Goal: Task Accomplishment & Management: Manage account settings

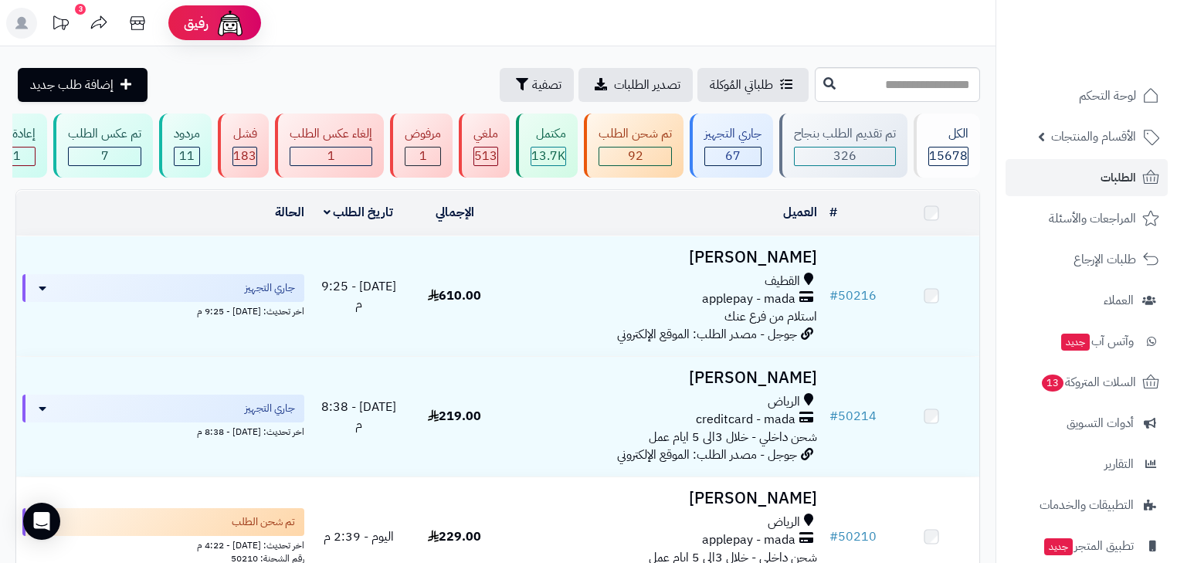
click at [1143, 183] on icon at bounding box center [1151, 177] width 19 height 19
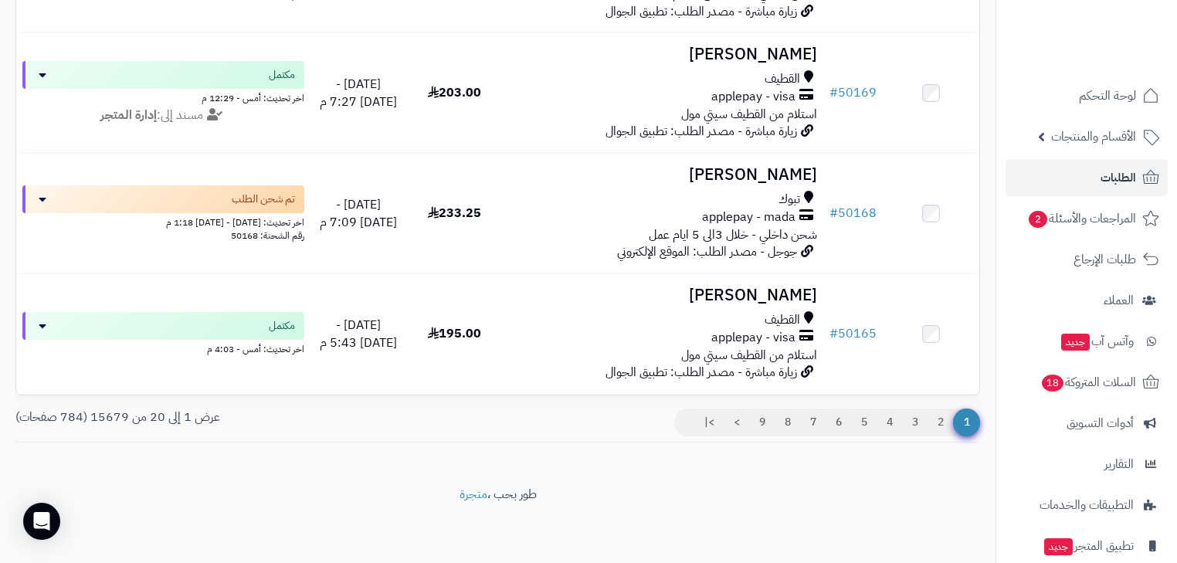
scroll to position [2279, 0]
click at [947, 433] on link "2" at bounding box center [941, 423] width 26 height 28
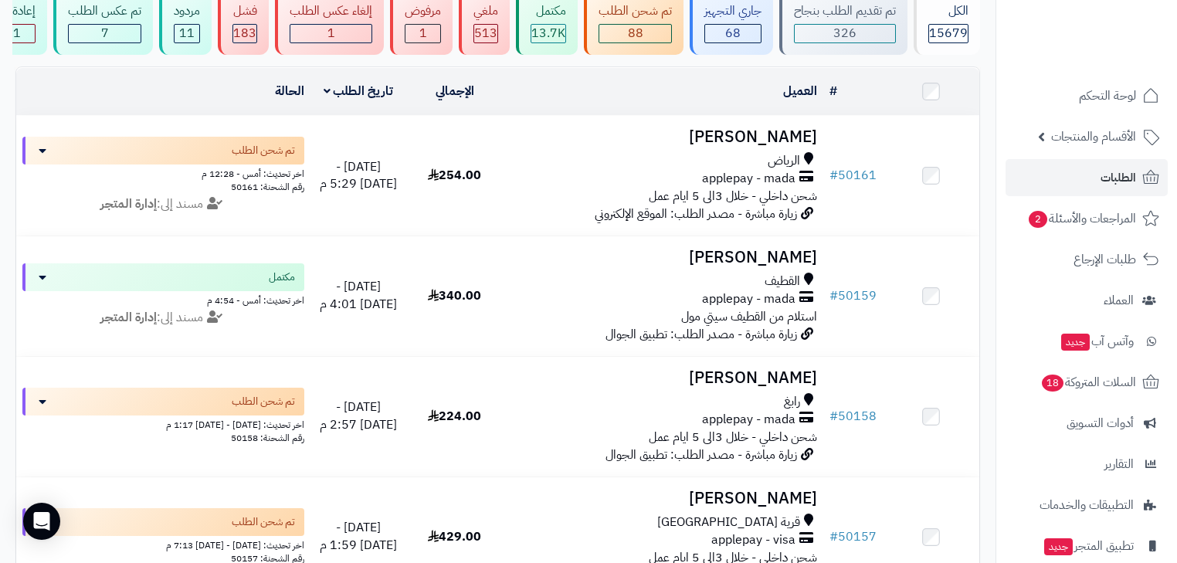
scroll to position [124, 0]
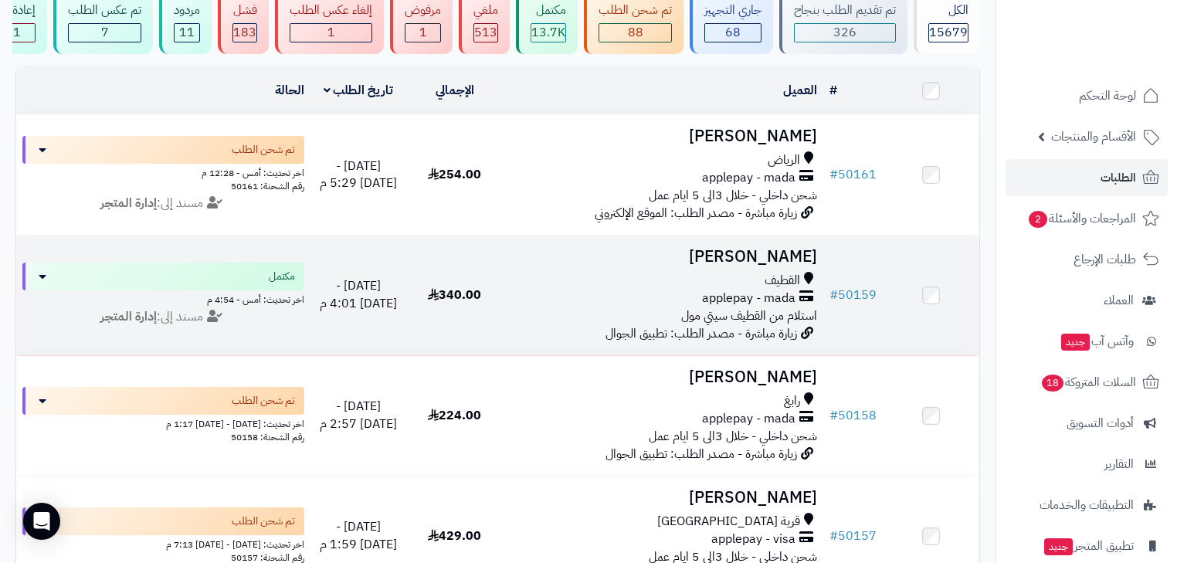
click at [807, 333] on td "Razan Khalid القطيف applepay - mada استلام من القطيف سيتي مول زيارة مباشرة - مص…" at bounding box center [663, 296] width 321 height 120
click at [881, 333] on td "# 50159" at bounding box center [852, 296] width 59 height 120
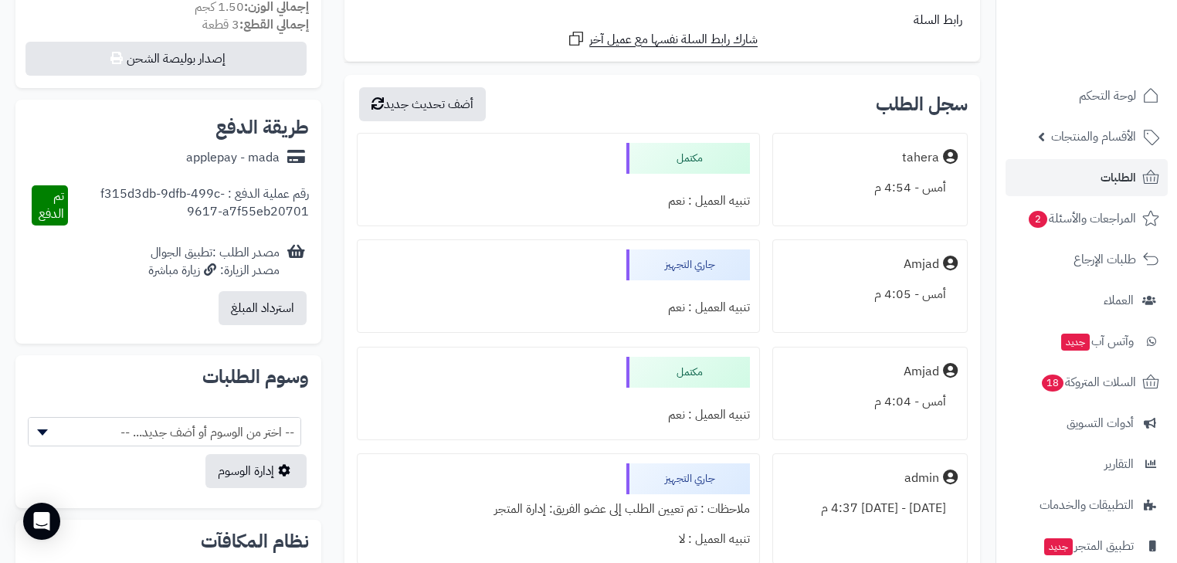
scroll to position [618, 0]
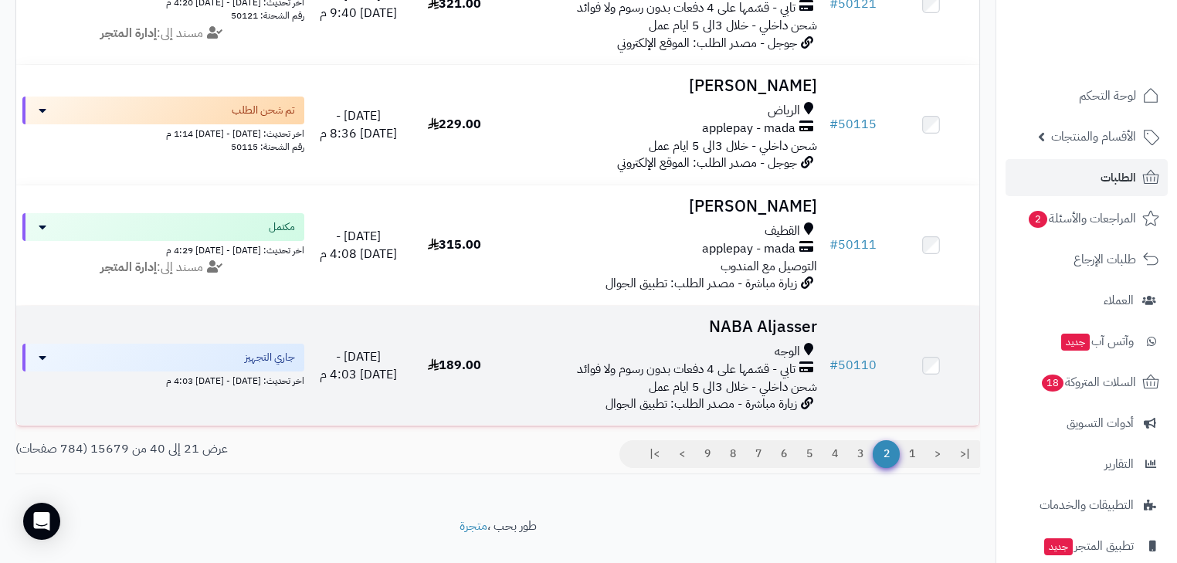
scroll to position [2279, 0]
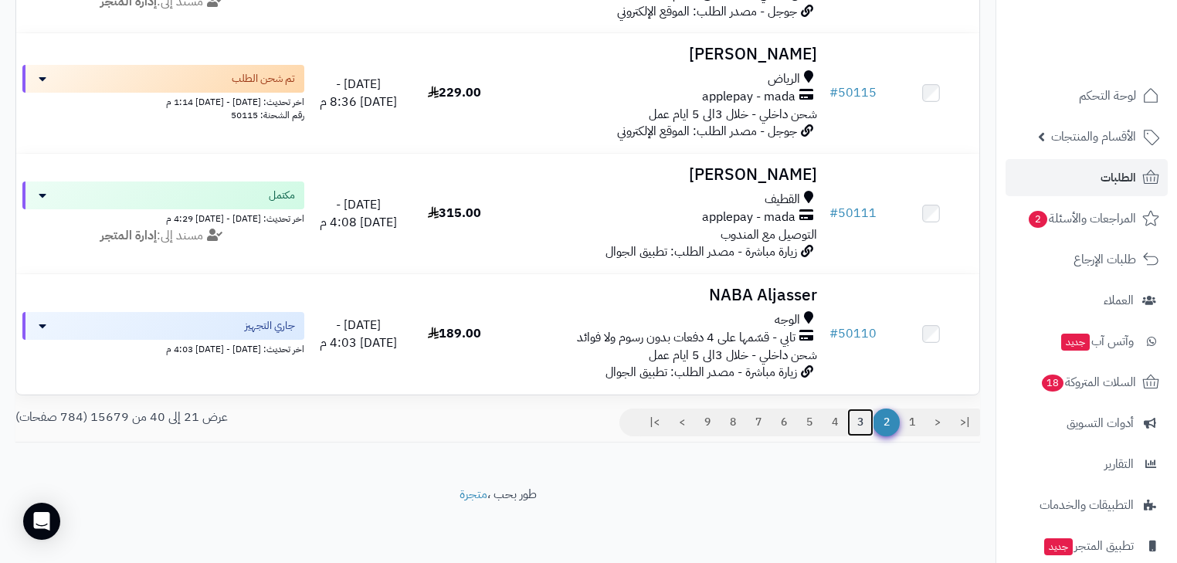
click at [862, 420] on link "3" at bounding box center [860, 423] width 26 height 28
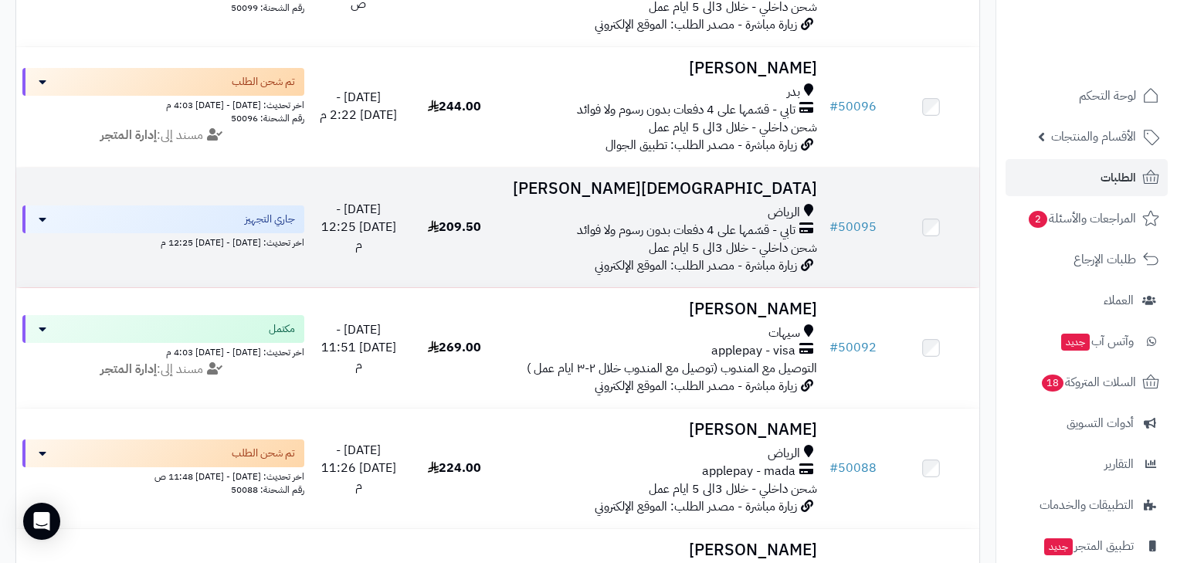
scroll to position [680, 0]
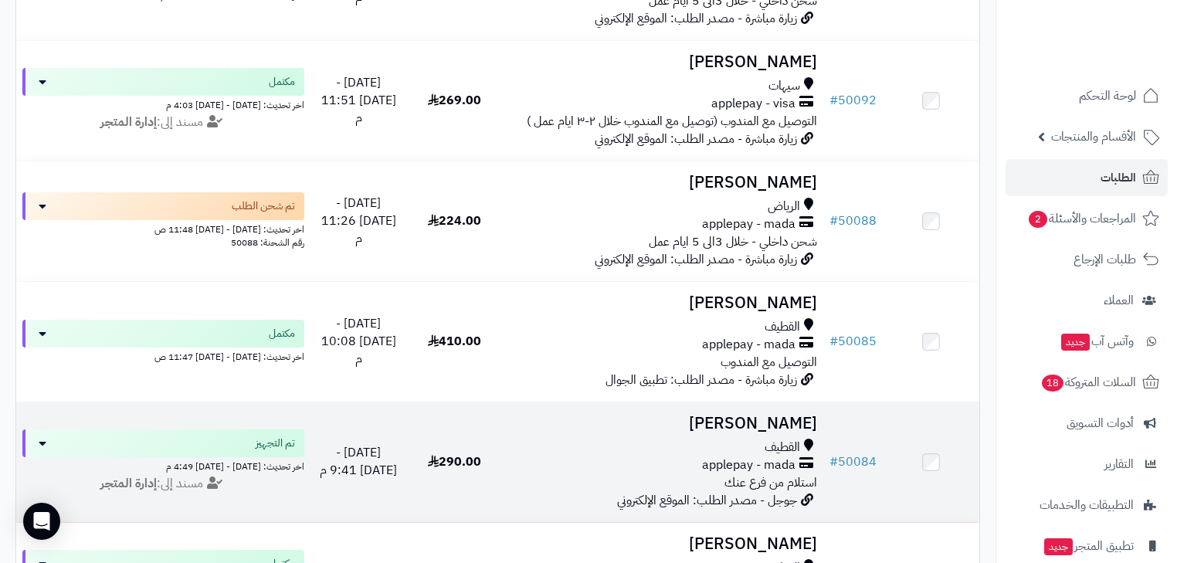
click at [733, 456] on div "القطيف" at bounding box center [663, 448] width 308 height 18
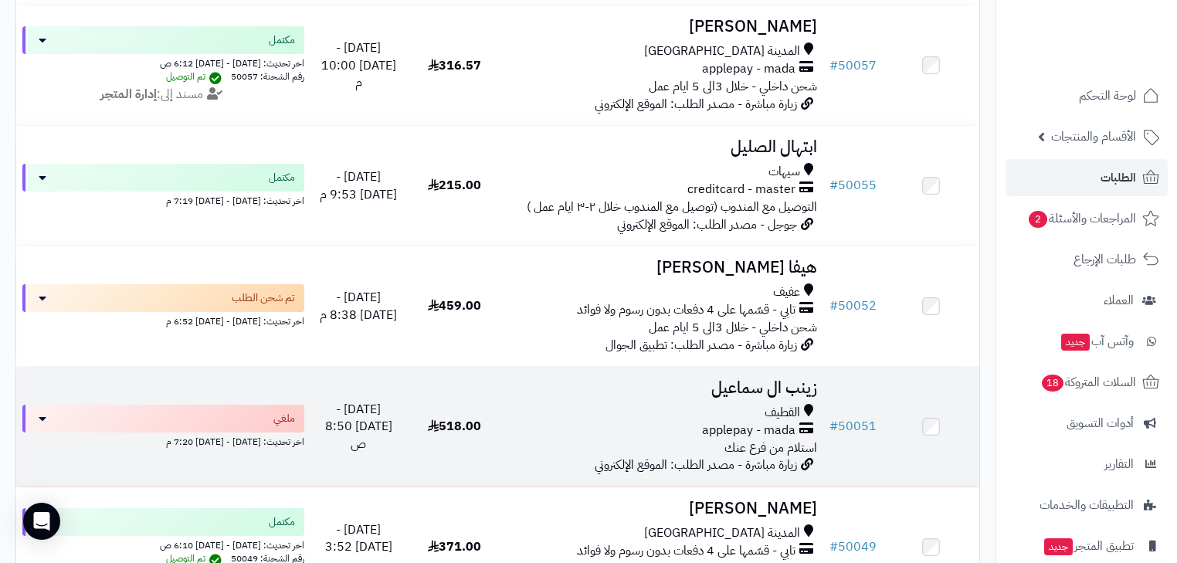
scroll to position [2279, 0]
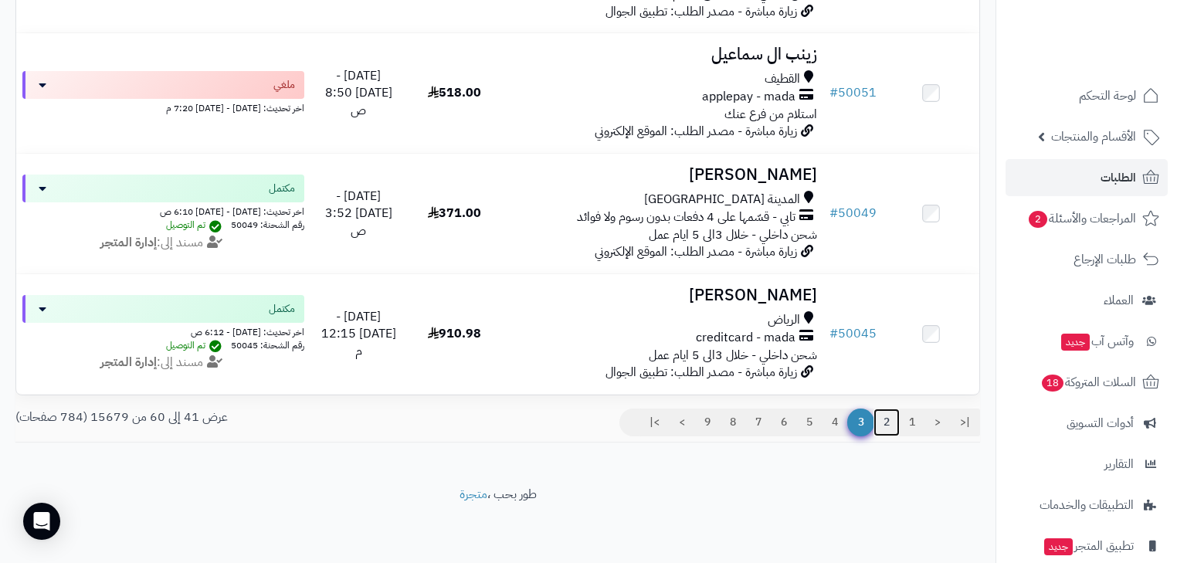
click at [892, 424] on link "2" at bounding box center [887, 423] width 26 height 28
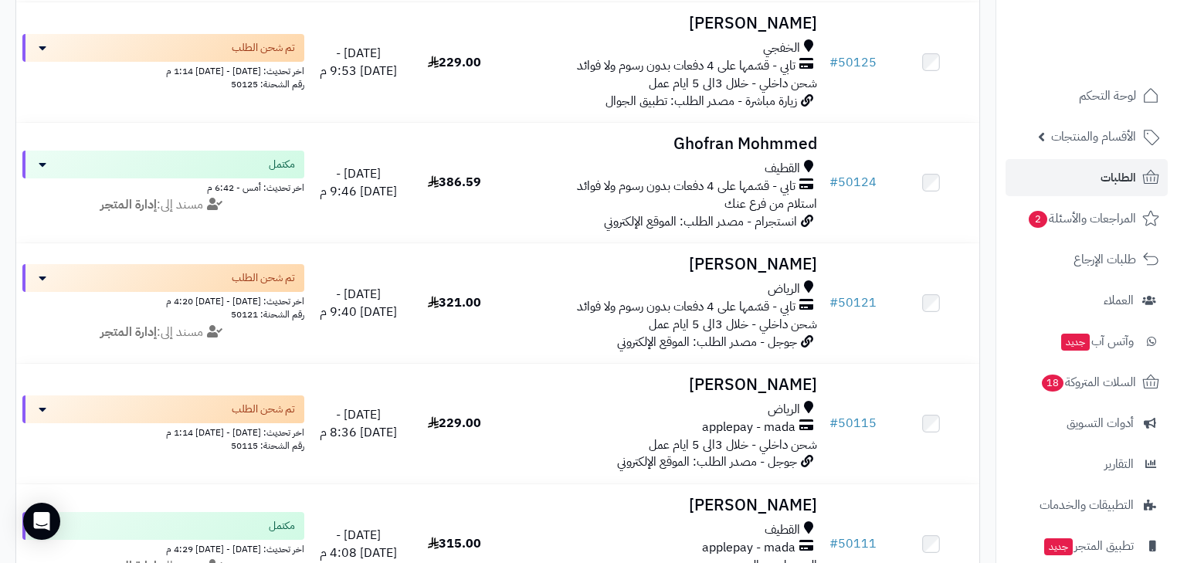
scroll to position [1916, 0]
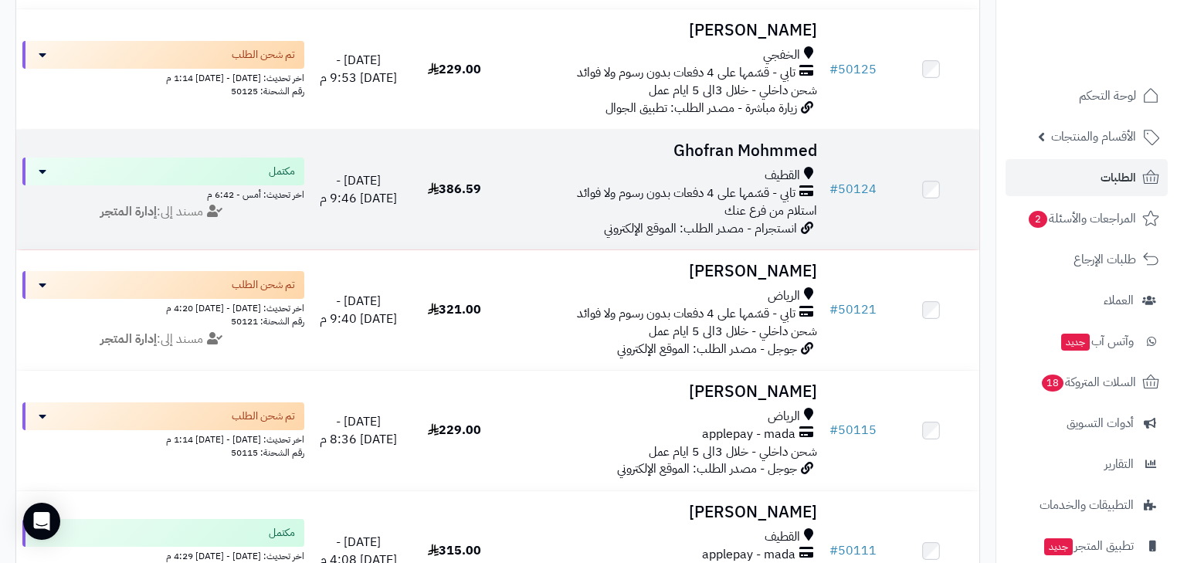
click at [770, 220] on span "استلام من فرع عنك" at bounding box center [771, 211] width 93 height 19
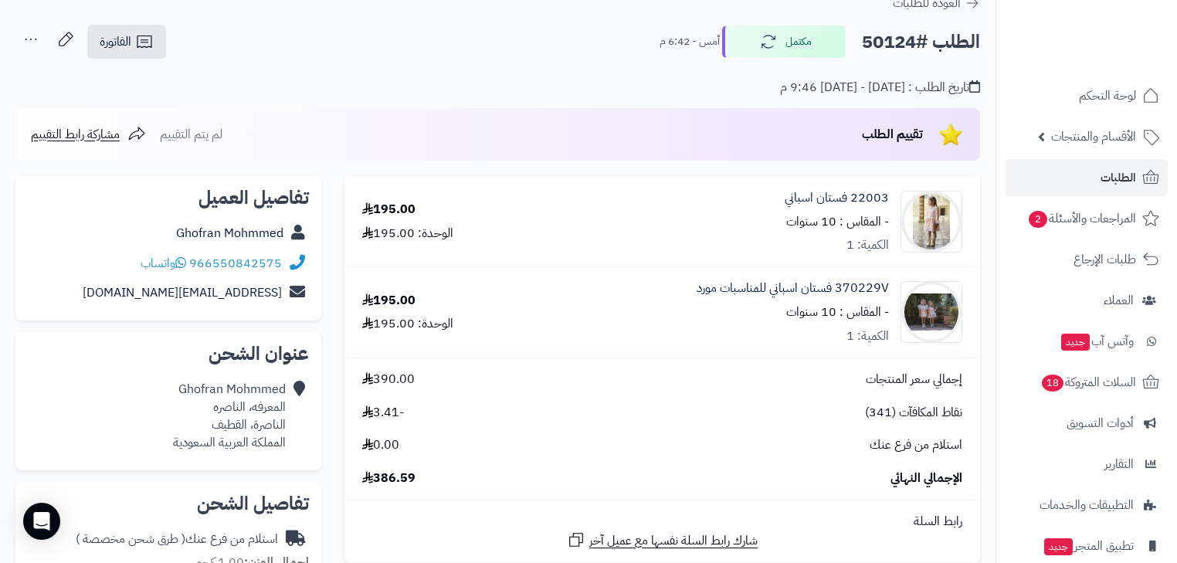
scroll to position [62, 0]
click at [1123, 177] on span "الطلبات" at bounding box center [1119, 178] width 36 height 22
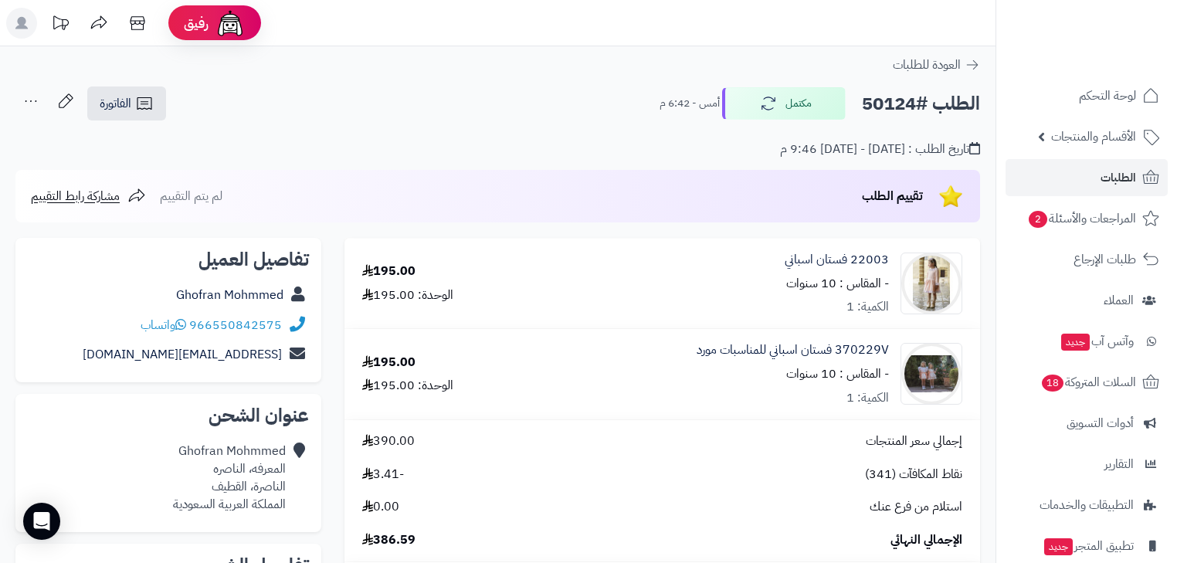
scroll to position [62, 0]
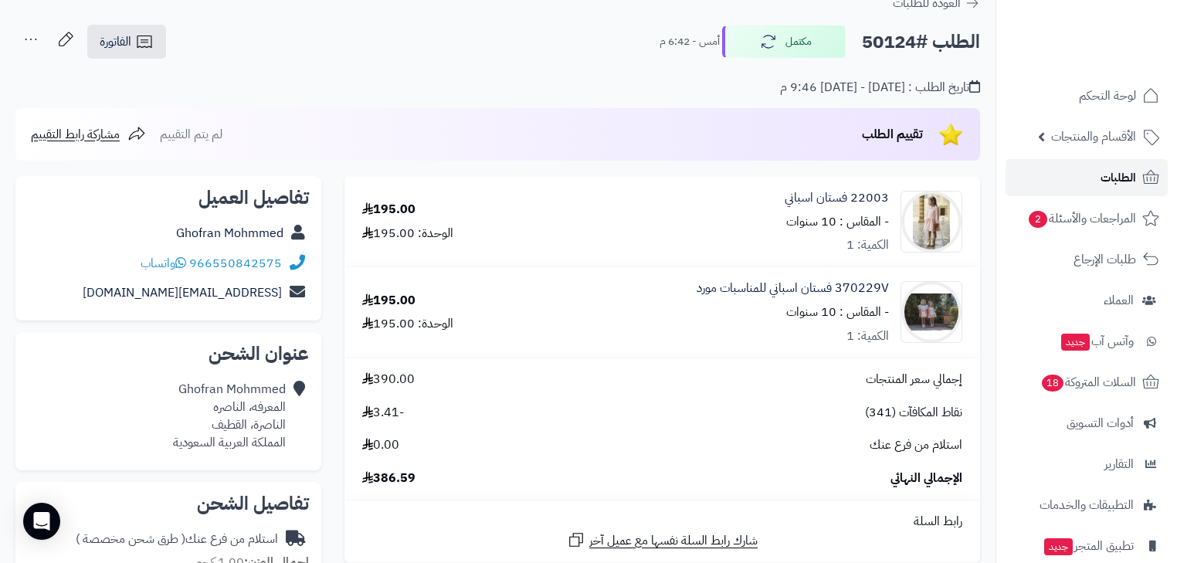
click at [1113, 171] on span "الطلبات" at bounding box center [1119, 178] width 36 height 22
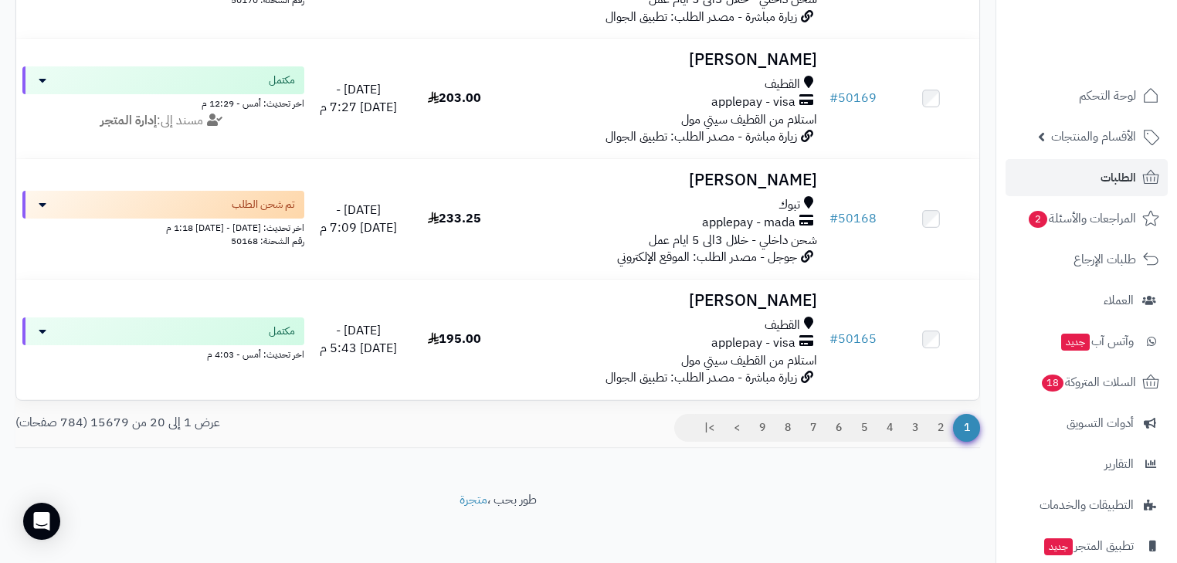
scroll to position [2279, 0]
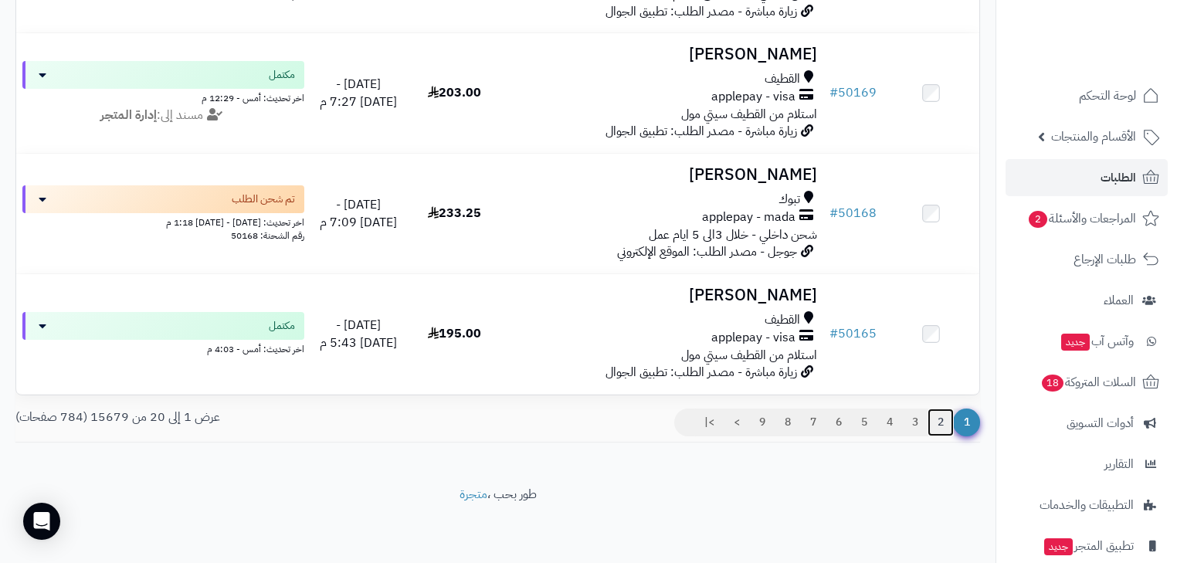
click at [942, 427] on link "2" at bounding box center [941, 423] width 26 height 28
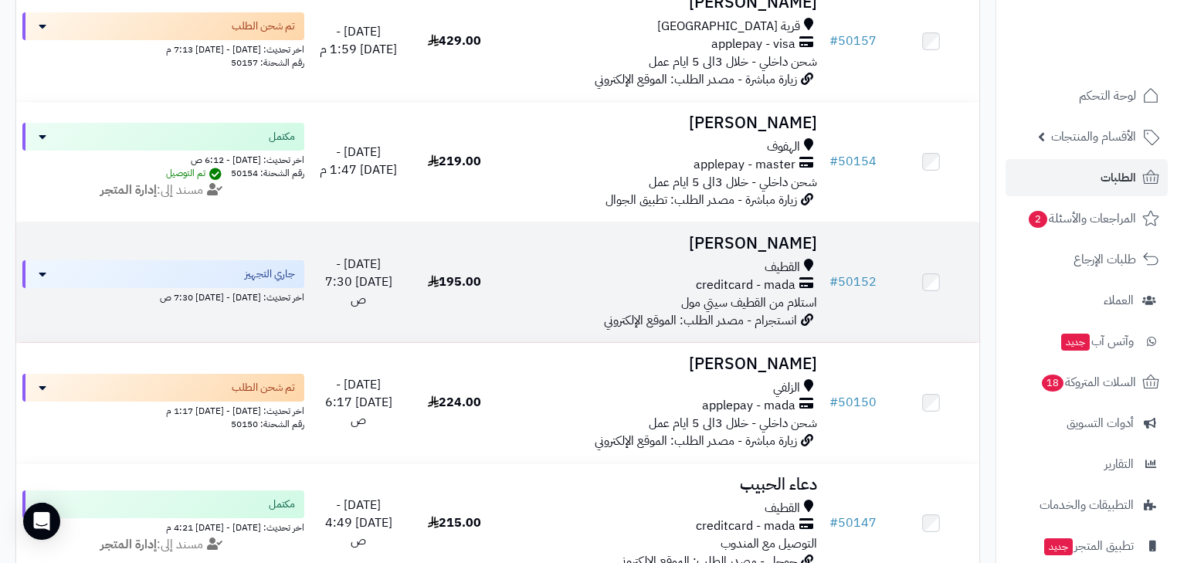
scroll to position [618, 0]
click at [799, 253] on h3 "[PERSON_NAME]" at bounding box center [663, 245] width 308 height 18
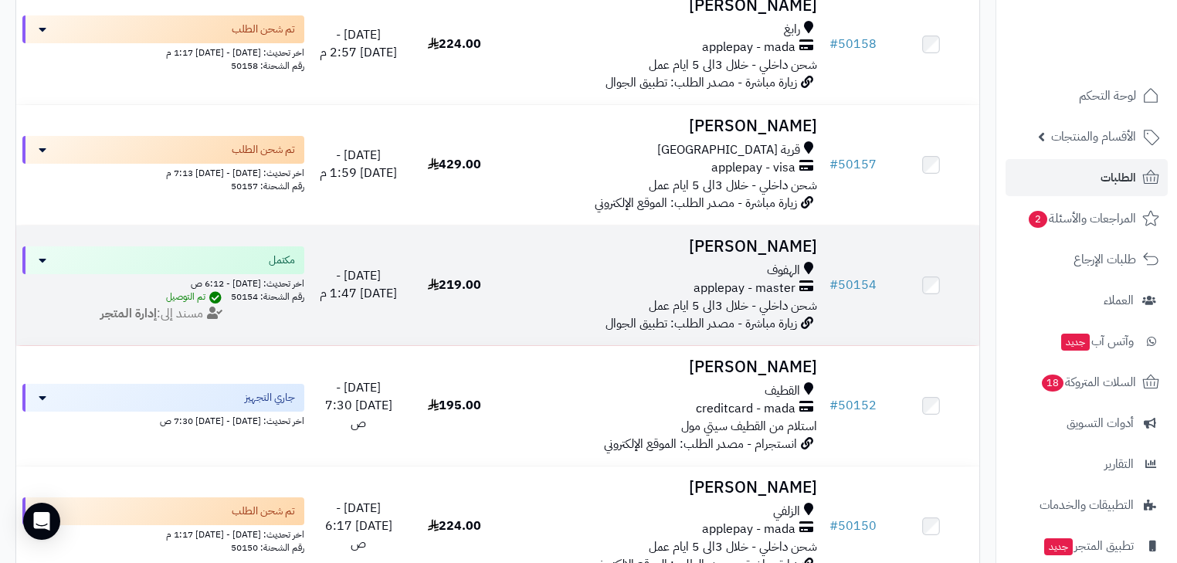
scroll to position [494, 0]
click at [727, 256] on h3 "Fatmah Alahmed" at bounding box center [663, 248] width 308 height 18
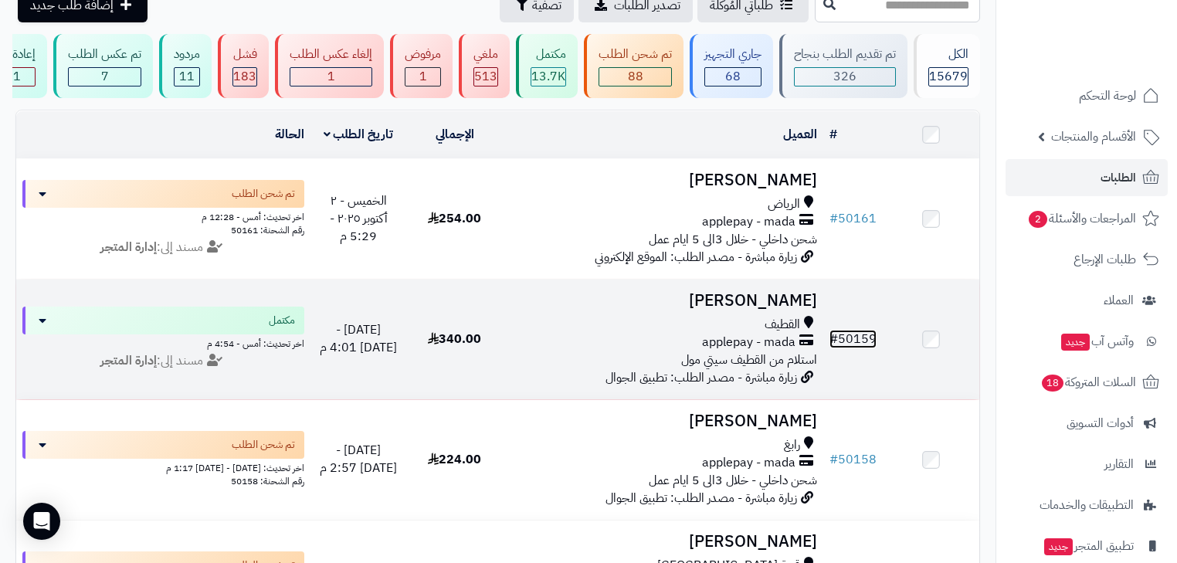
scroll to position [62, 0]
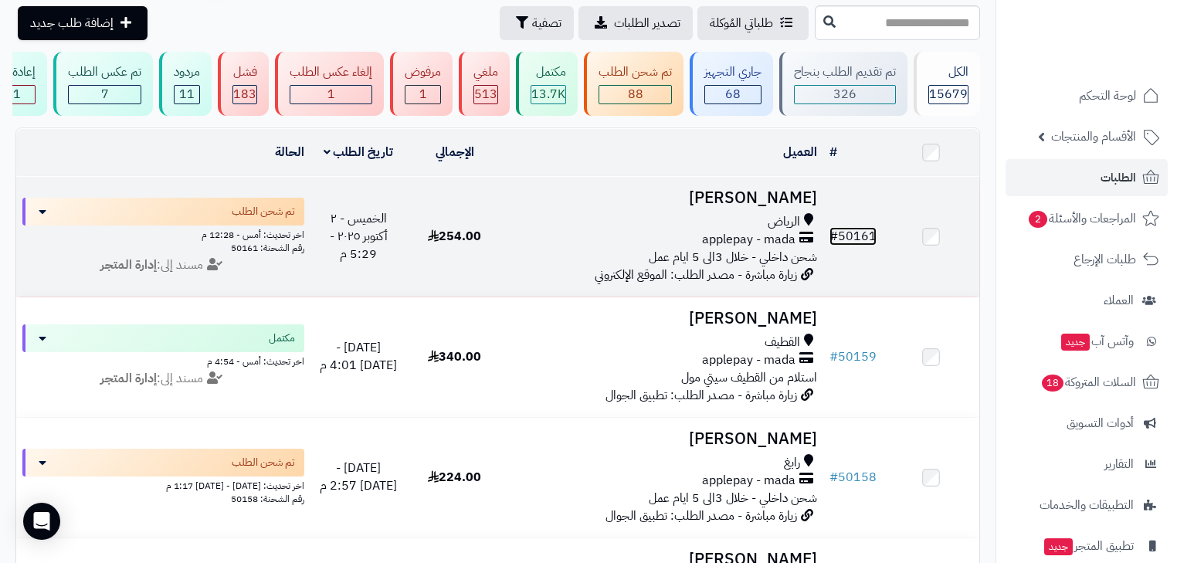
click at [857, 240] on link "# 50161" at bounding box center [853, 236] width 47 height 19
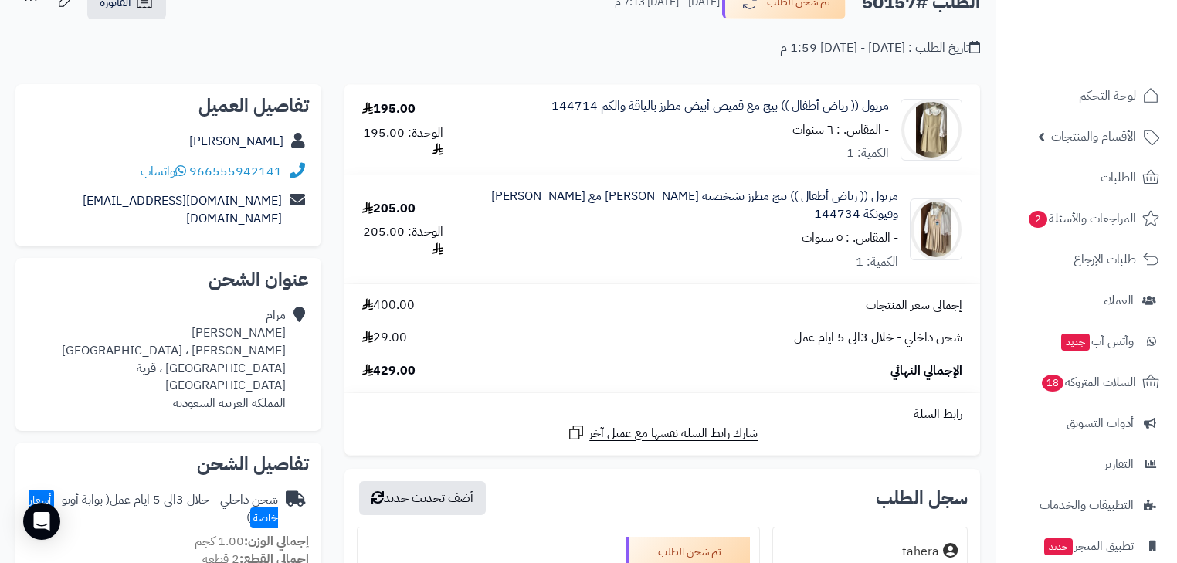
scroll to position [124, 0]
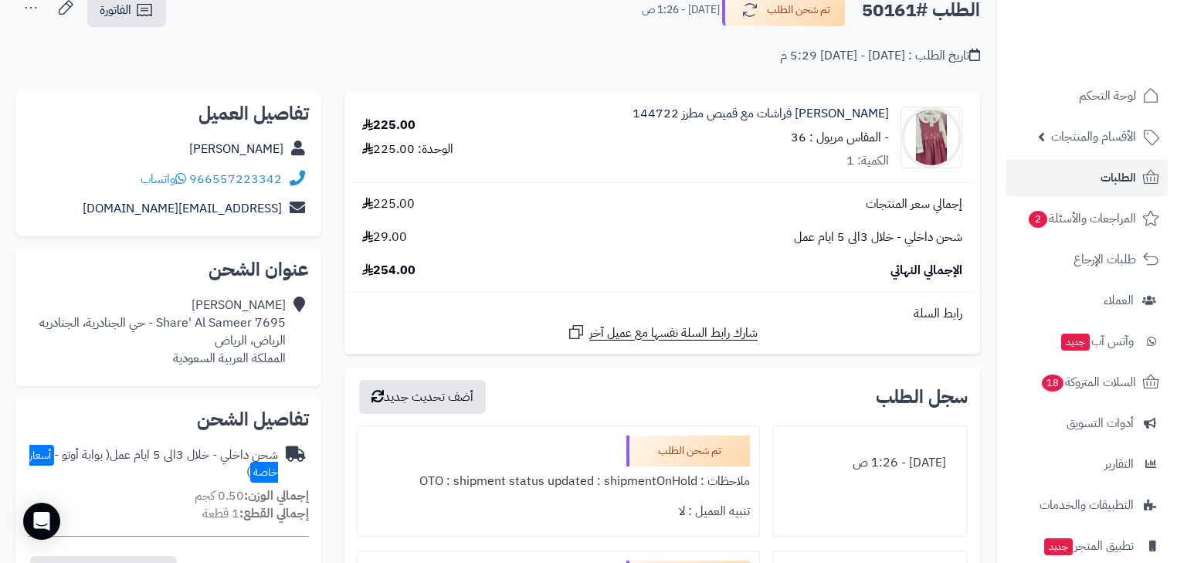
scroll to position [124, 0]
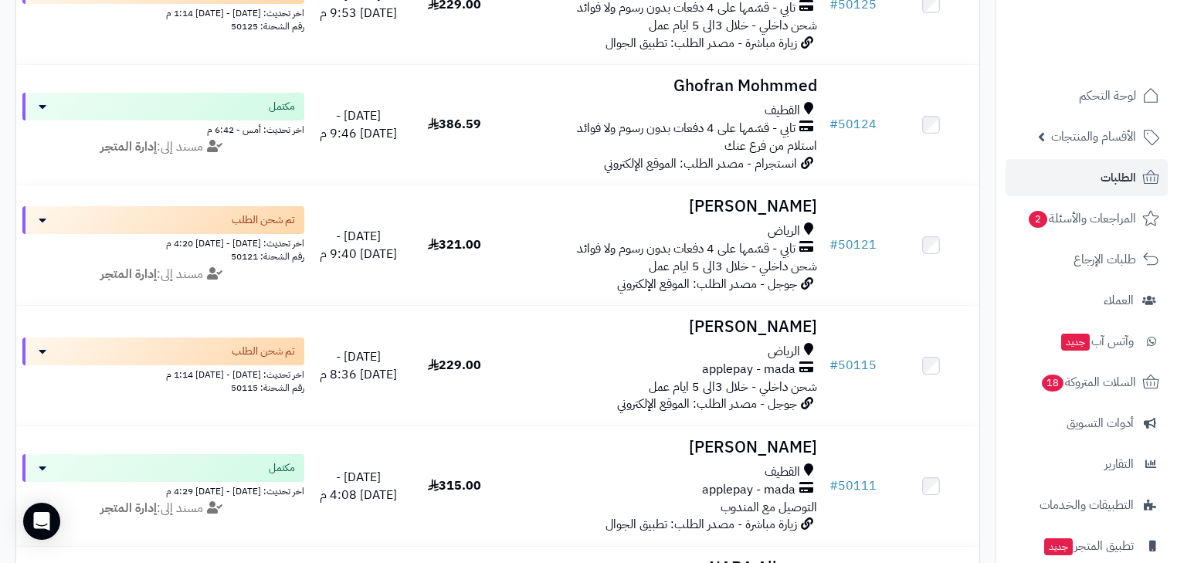
scroll to position [2279, 0]
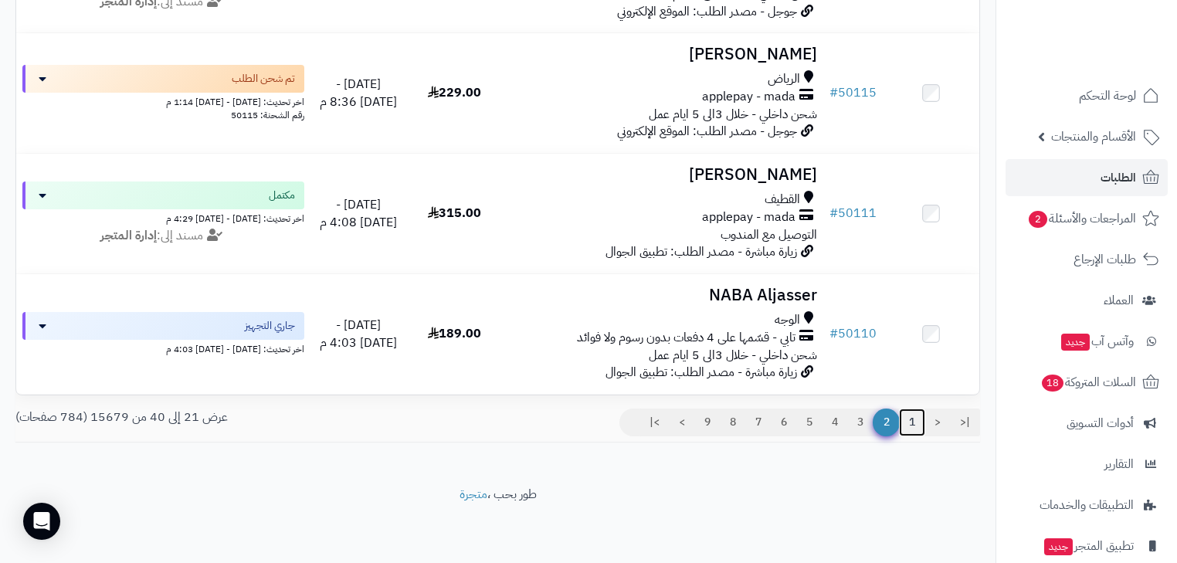
click at [913, 424] on link "1" at bounding box center [912, 423] width 26 height 28
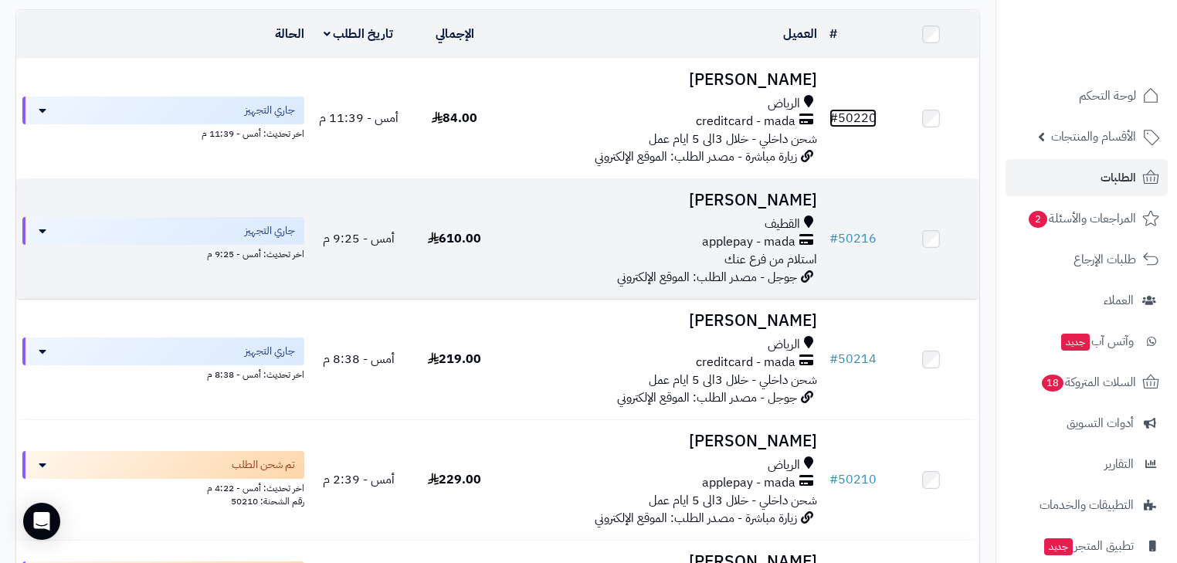
scroll to position [185, 0]
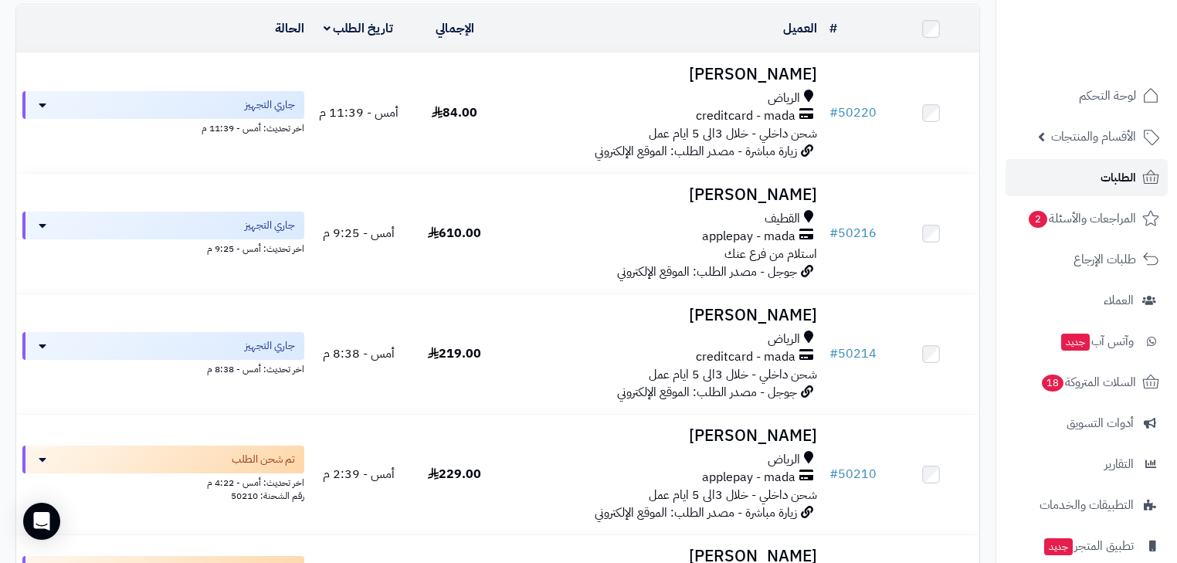
click at [1126, 172] on span "الطلبات" at bounding box center [1119, 178] width 36 height 22
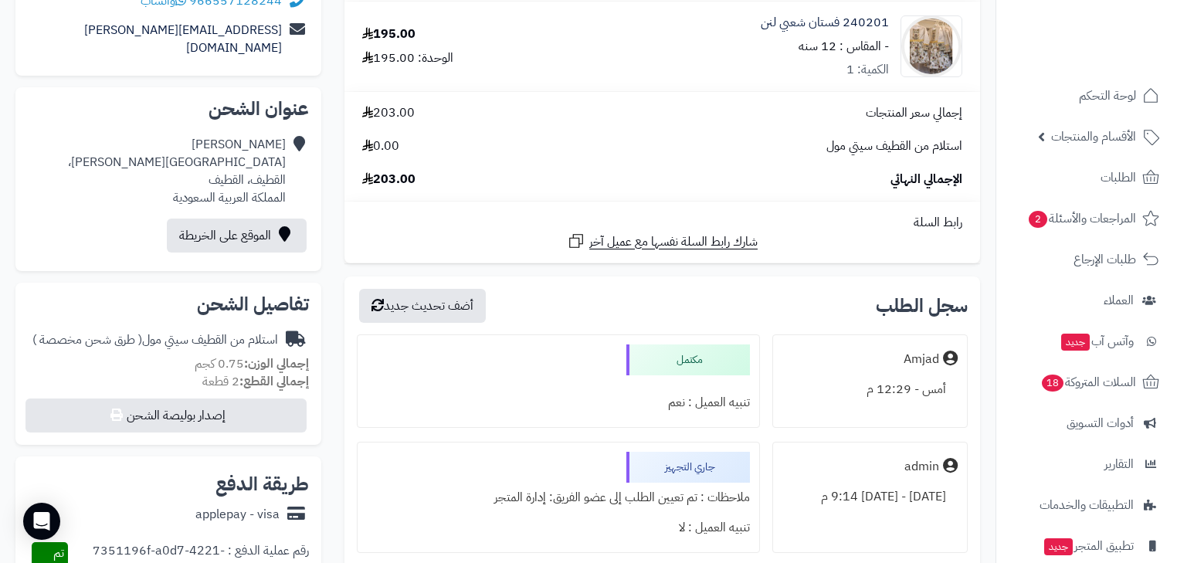
scroll to position [371, 0]
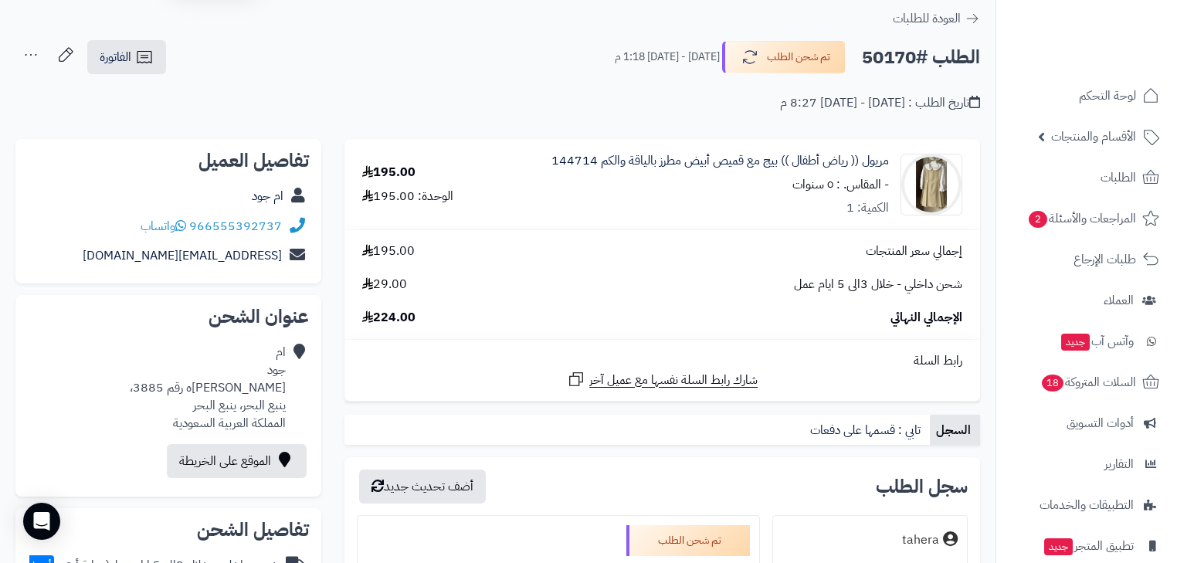
scroll to position [124, 0]
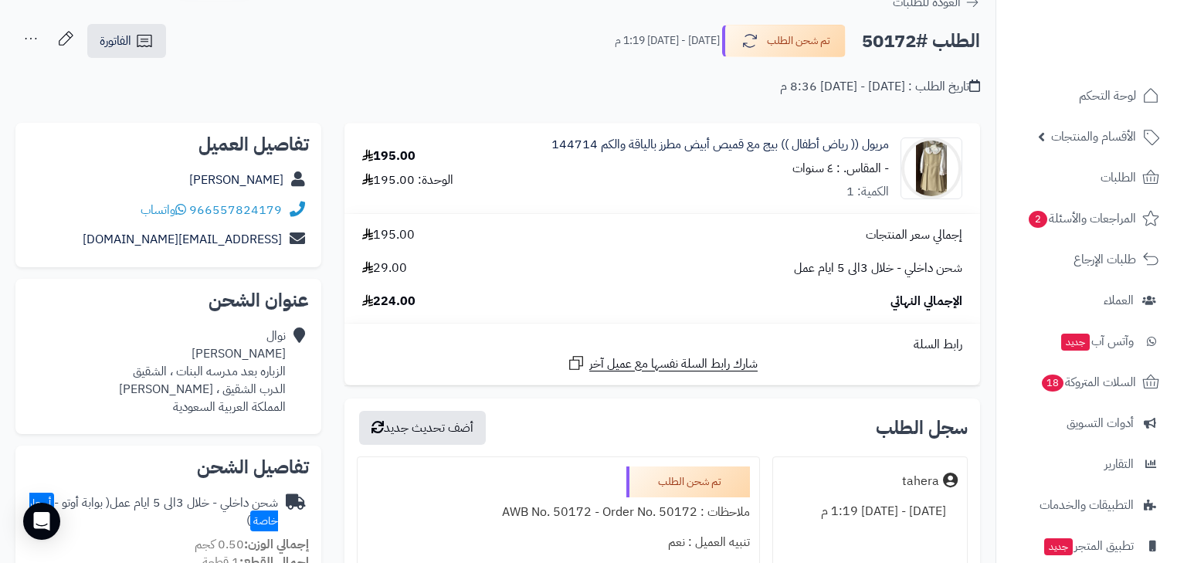
scroll to position [62, 0]
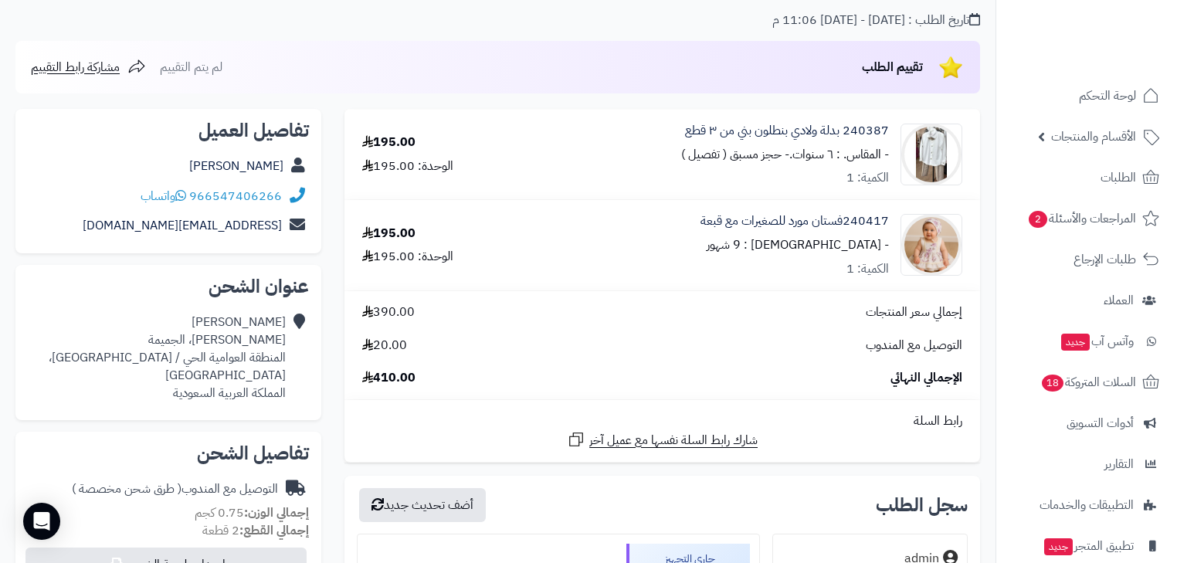
scroll to position [124, 0]
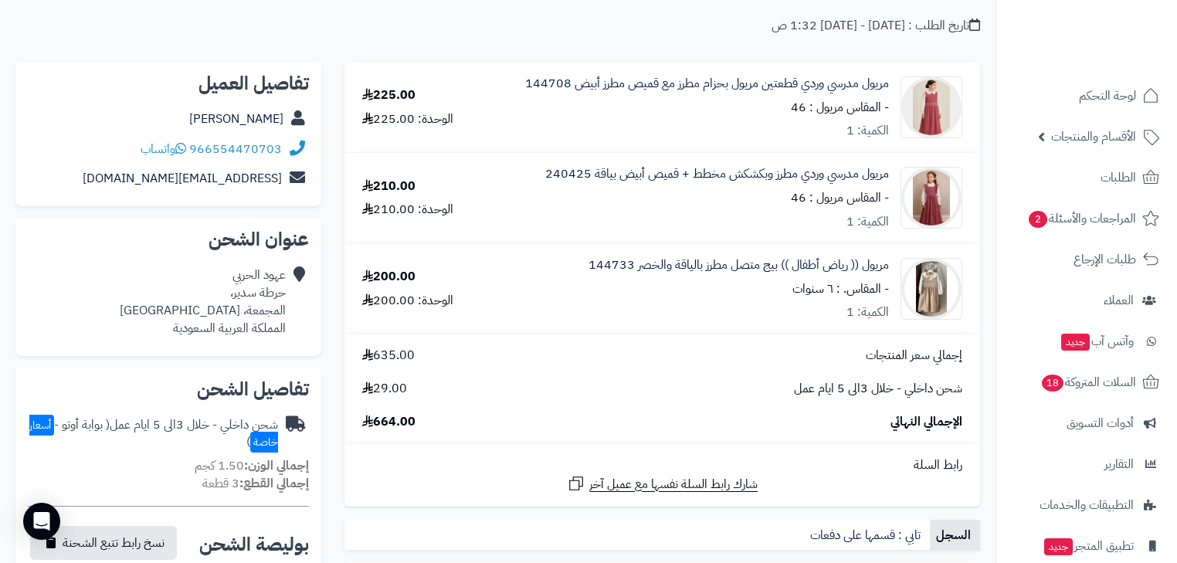
scroll to position [62, 0]
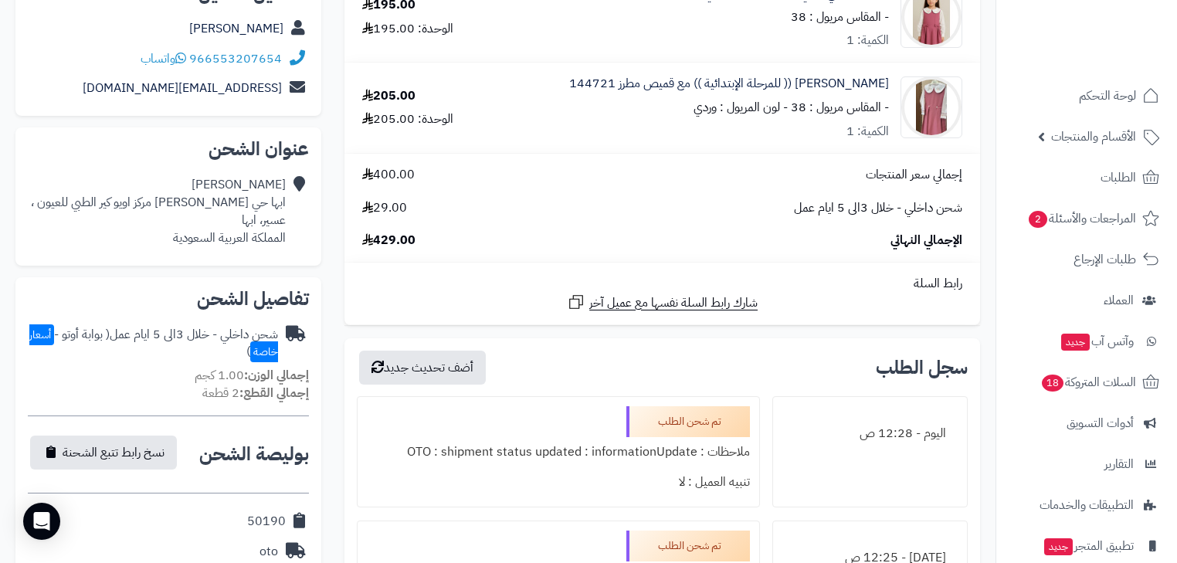
scroll to position [247, 0]
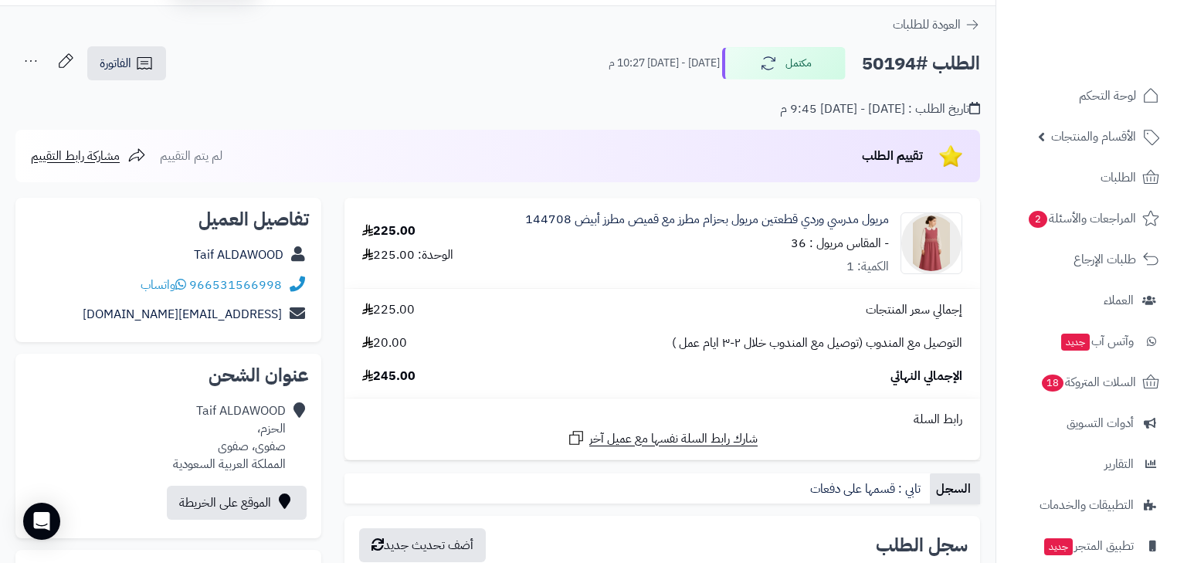
scroll to position [62, 0]
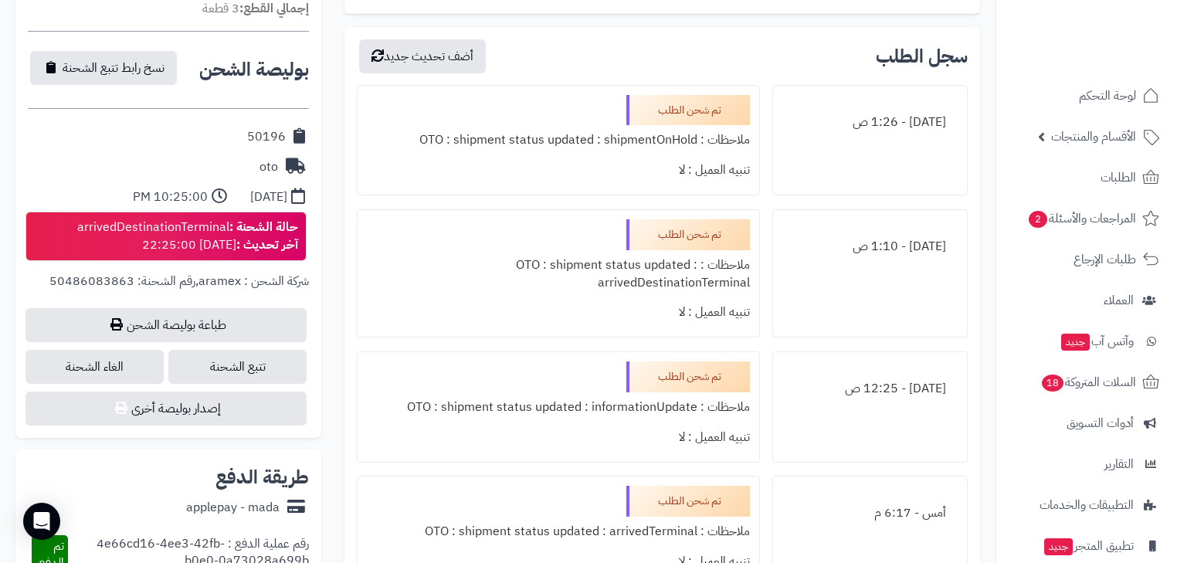
scroll to position [618, 0]
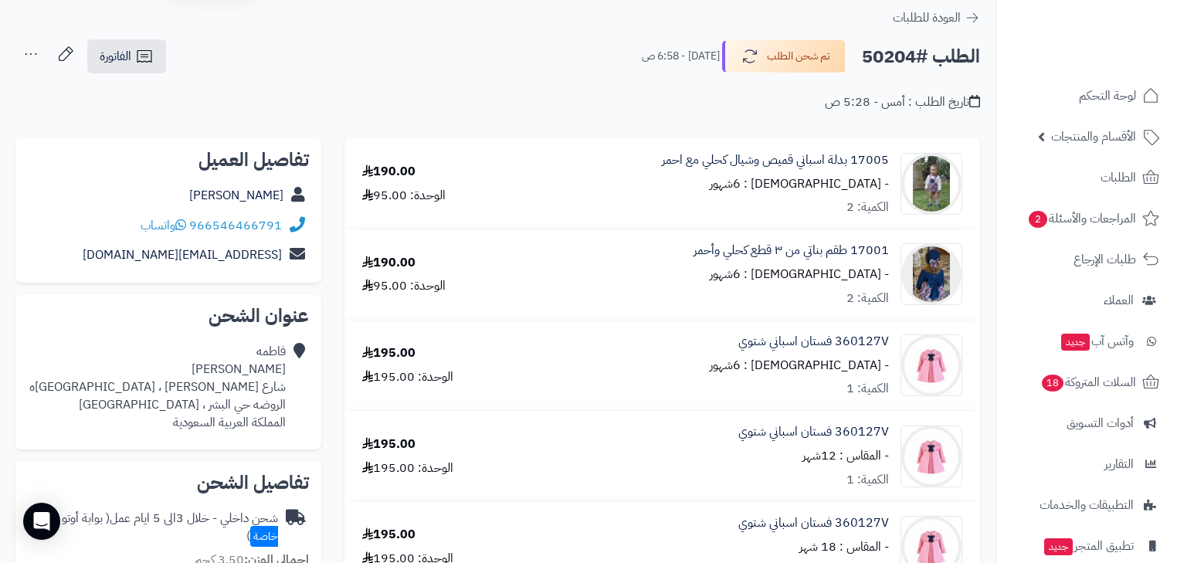
scroll to position [247, 0]
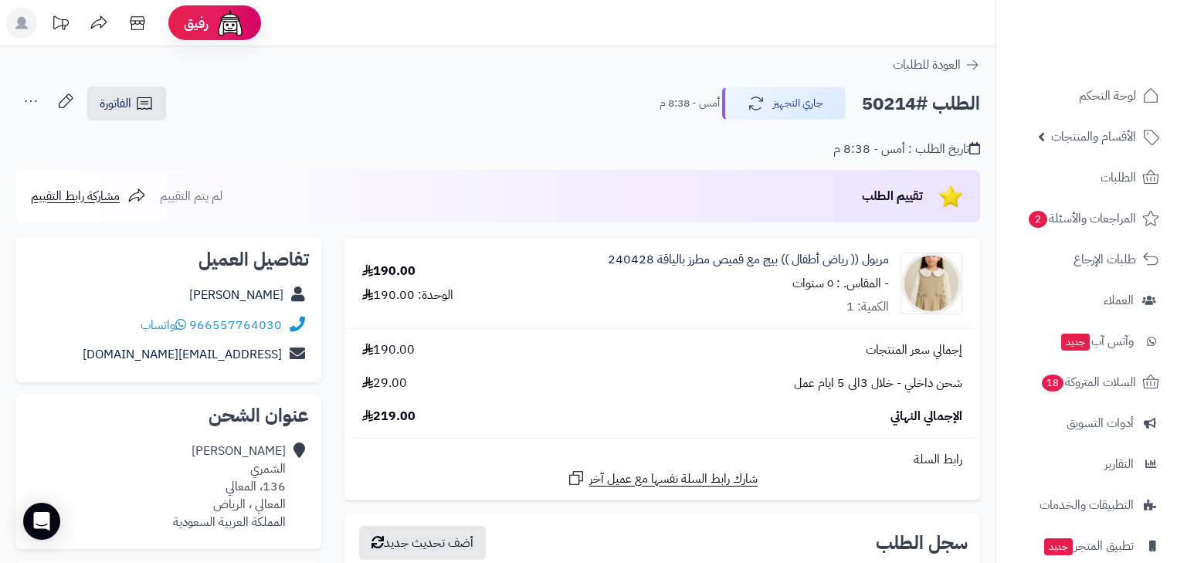
click at [39, 99] on icon at bounding box center [30, 101] width 31 height 31
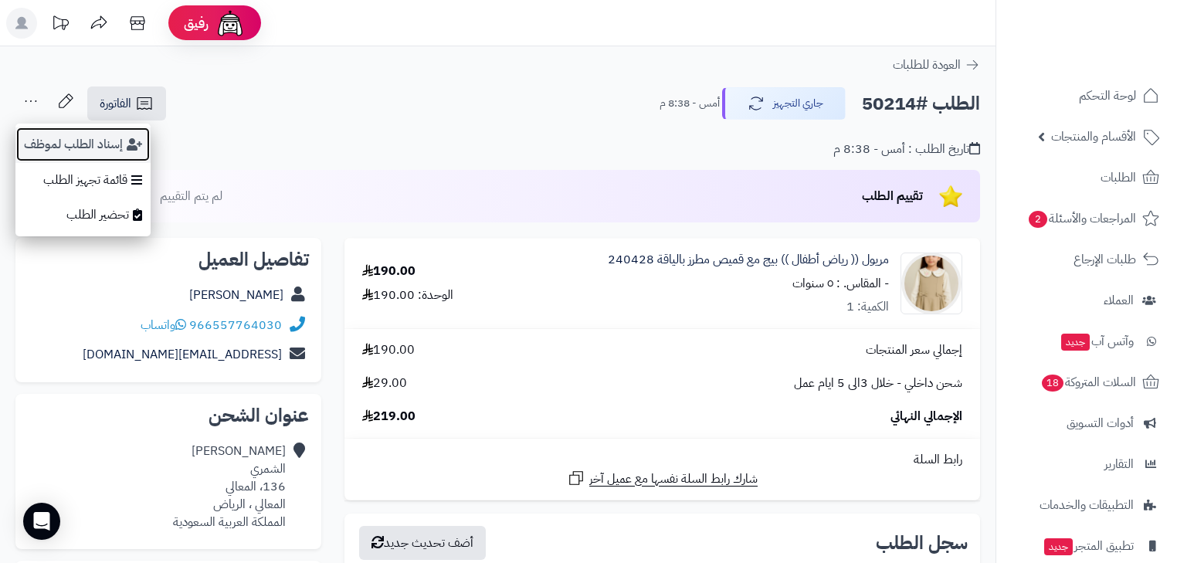
click at [62, 134] on button "إسناد الطلب لموظف" at bounding box center [82, 145] width 135 height 36
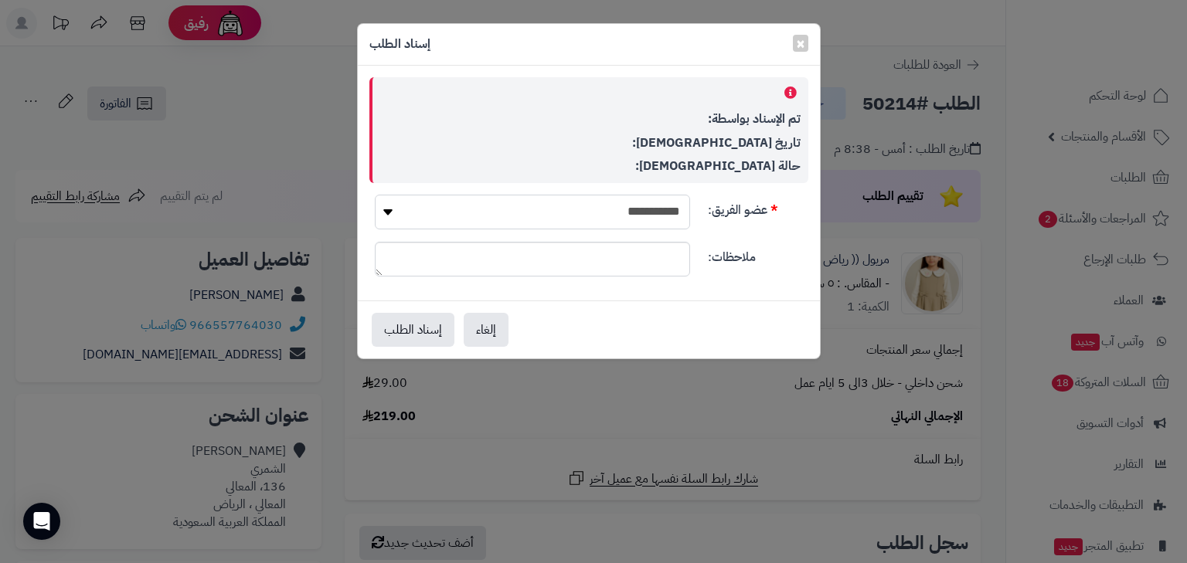
click at [630, 217] on select "**********" at bounding box center [532, 212] width 315 height 35
select select "*"
click at [375, 195] on select "**********" at bounding box center [532, 212] width 315 height 35
click at [445, 331] on button "إسناد الطلب" at bounding box center [413, 329] width 83 height 34
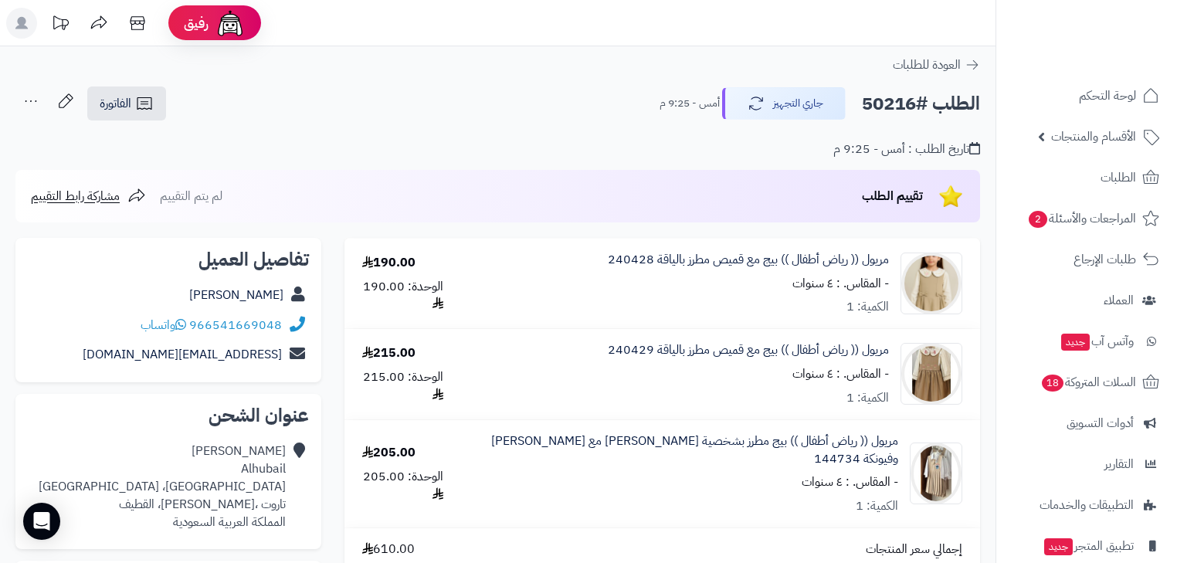
click at [29, 90] on icon at bounding box center [30, 101] width 31 height 31
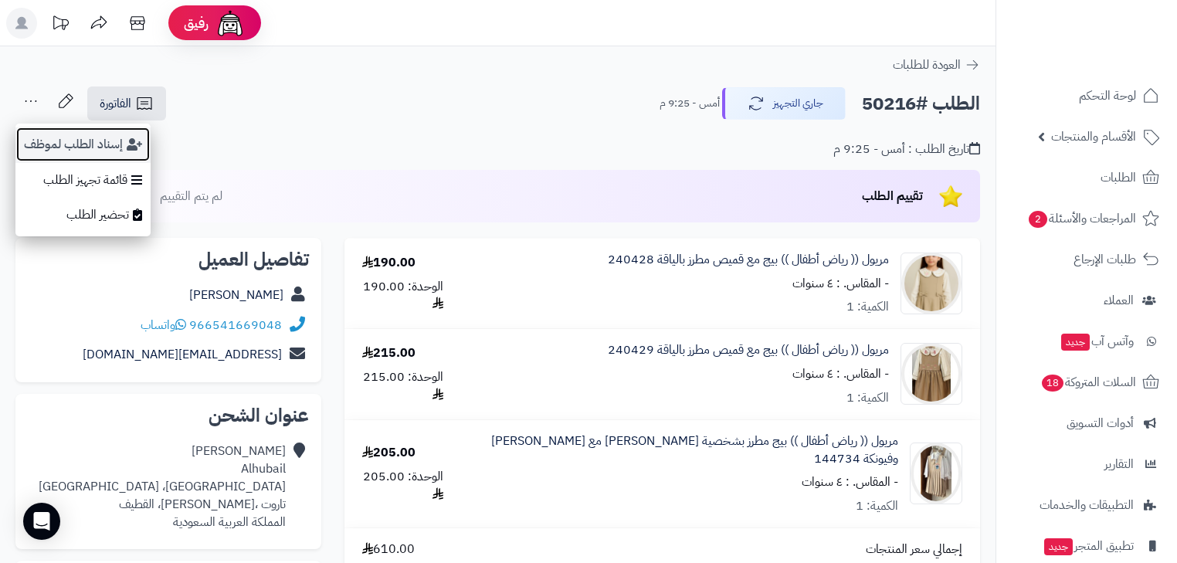
click at [55, 137] on button "إسناد الطلب لموظف" at bounding box center [82, 145] width 135 height 36
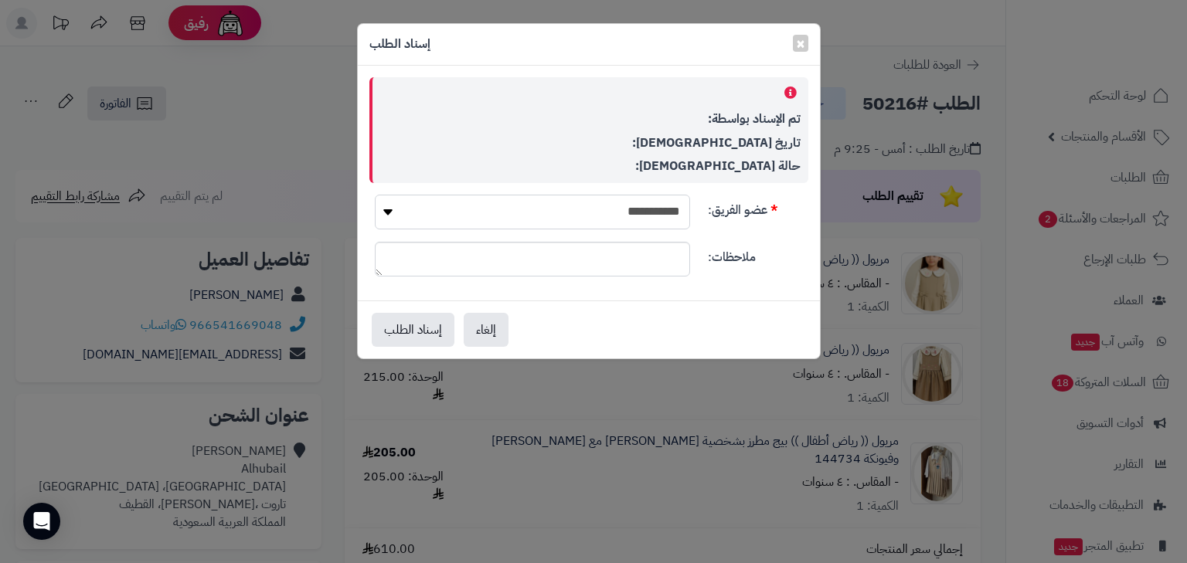
click at [639, 201] on select "**********" at bounding box center [532, 212] width 315 height 35
select select "*"
click at [375, 195] on select "**********" at bounding box center [532, 212] width 315 height 35
click at [426, 331] on button "إسناد الطلب" at bounding box center [413, 329] width 83 height 34
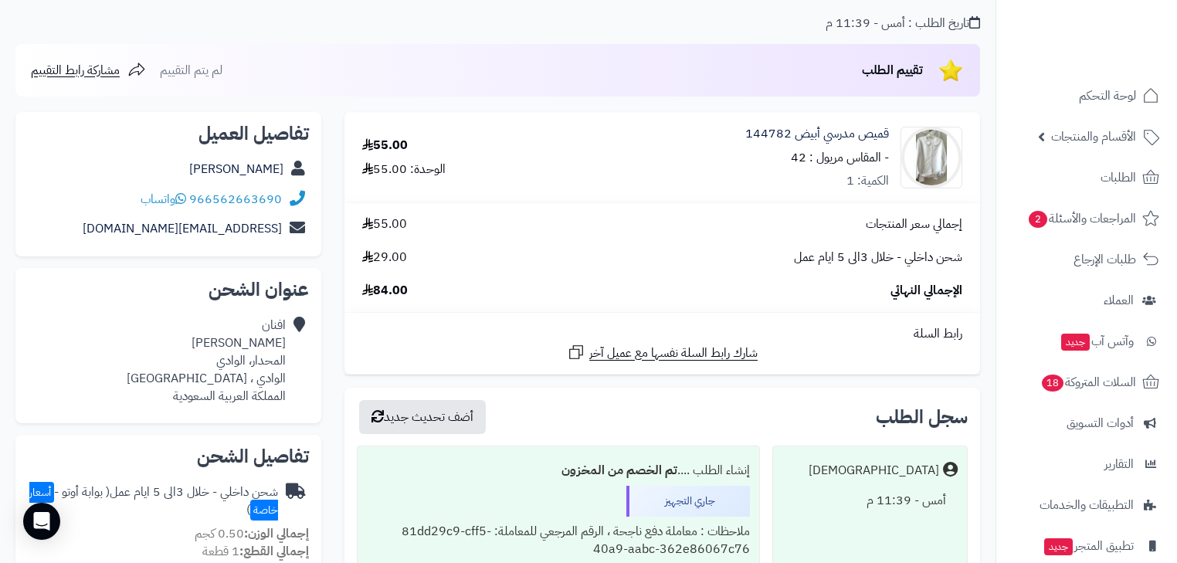
scroll to position [124, 0]
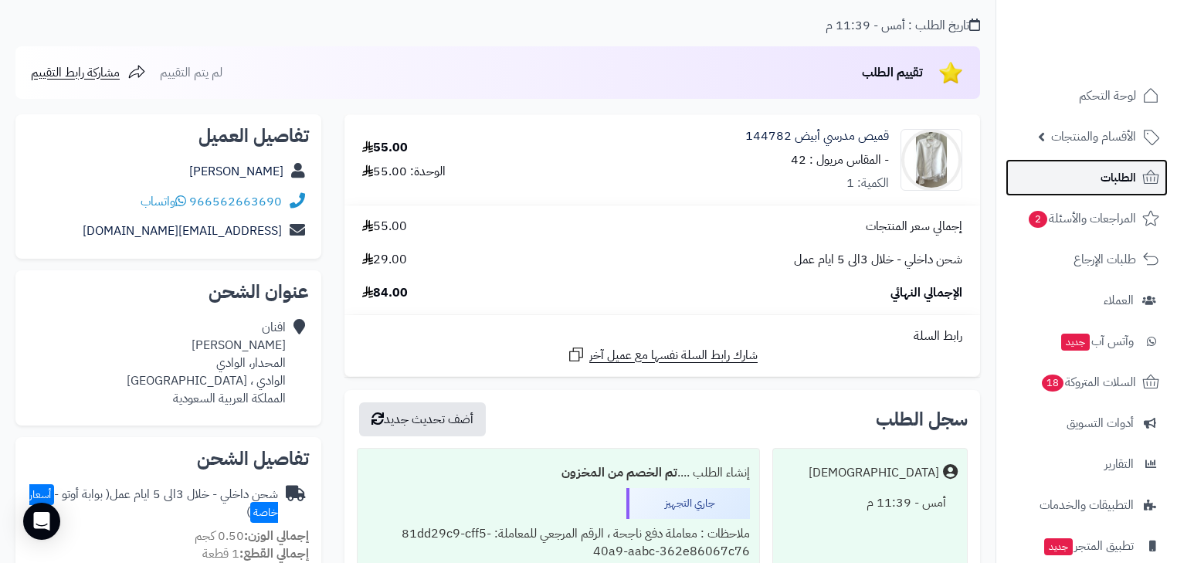
click at [1146, 166] on link "الطلبات" at bounding box center [1087, 177] width 162 height 37
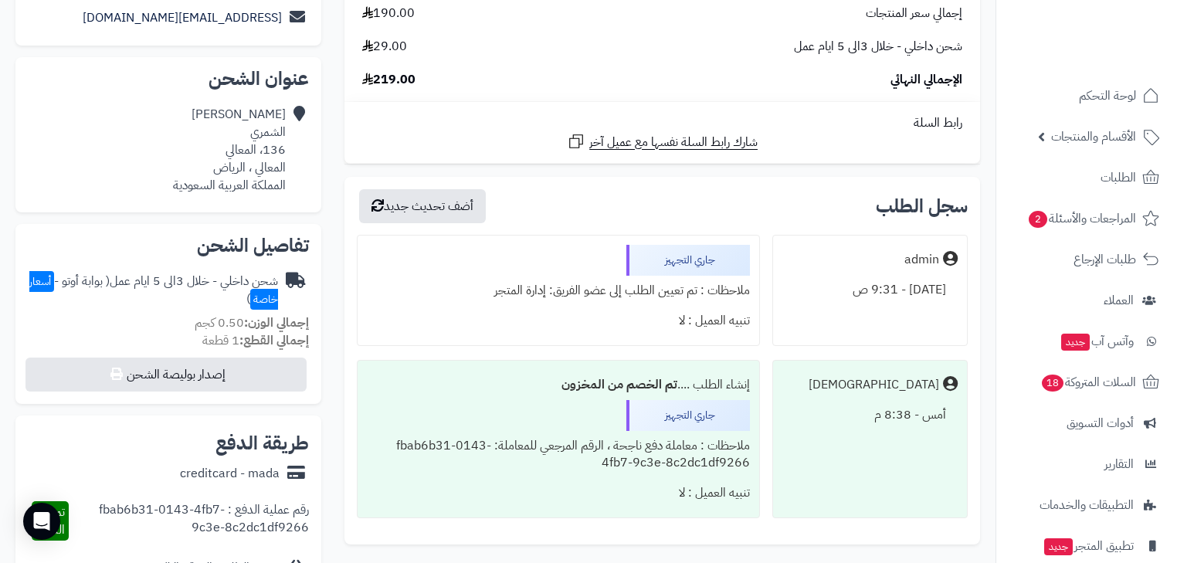
scroll to position [371, 0]
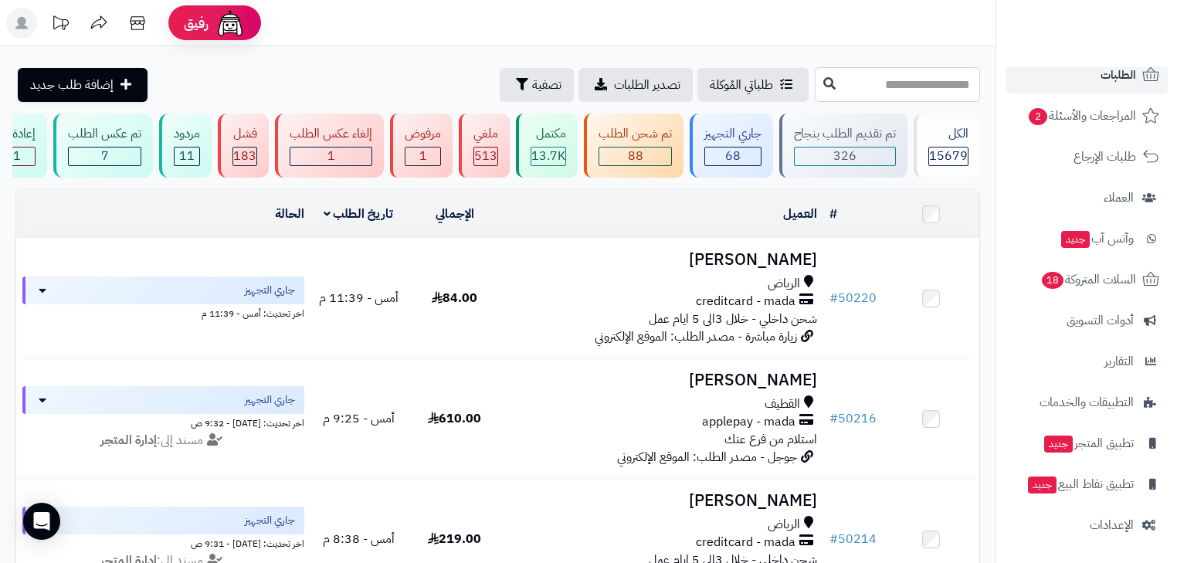
click at [900, 87] on input "text" at bounding box center [897, 84] width 165 height 35
type input "*****"
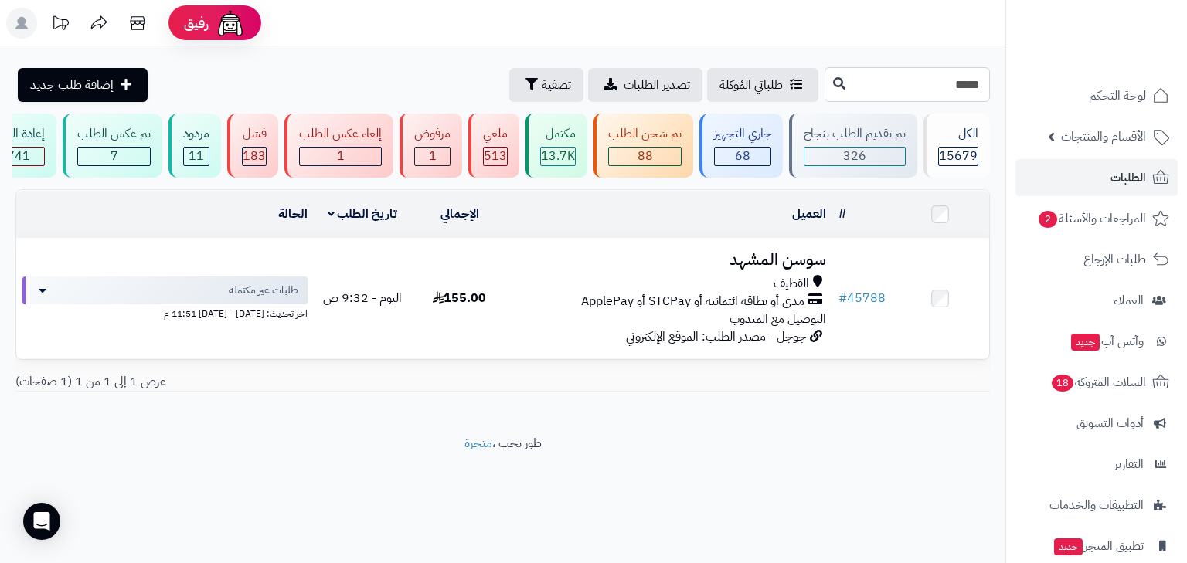
drag, startPoint x: 966, startPoint y: 80, endPoint x: 993, endPoint y: 105, distance: 37.2
click at [1010, 87] on div "رفيق ! الطلبات معالجة مكتمل إرجاع المنتجات العملاء المتواجدون الان 20380 عملاء …" at bounding box center [593, 281] width 1187 height 563
type input "*****"
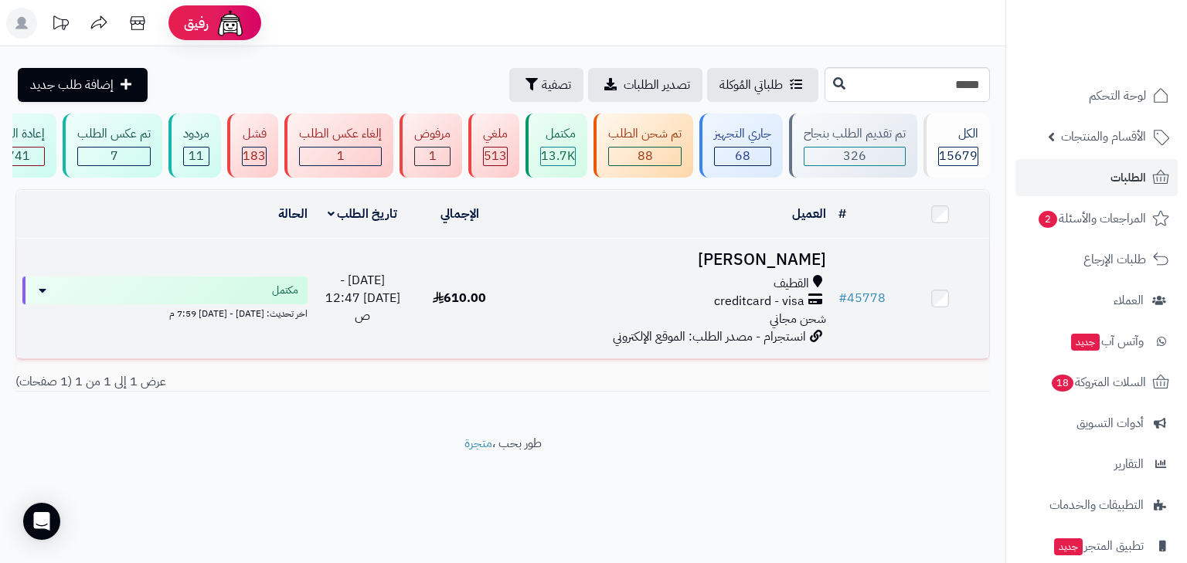
click at [687, 338] on span "انستجرام - مصدر الطلب: الموقع الإلكتروني" at bounding box center [709, 337] width 193 height 19
click at [696, 307] on div "creditcard - visa" at bounding box center [669, 302] width 311 height 18
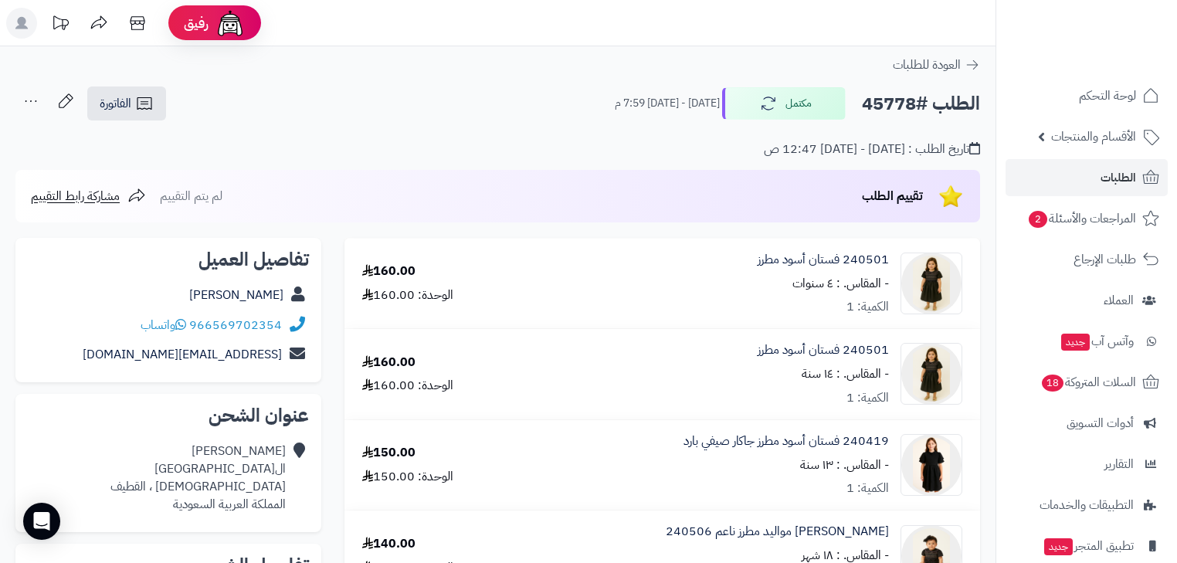
click at [753, 287] on div "240501 فستان أسود مطرز - المقاس. : ٤ سنوات الكمية: 1" at bounding box center [750, 284] width 448 height 66
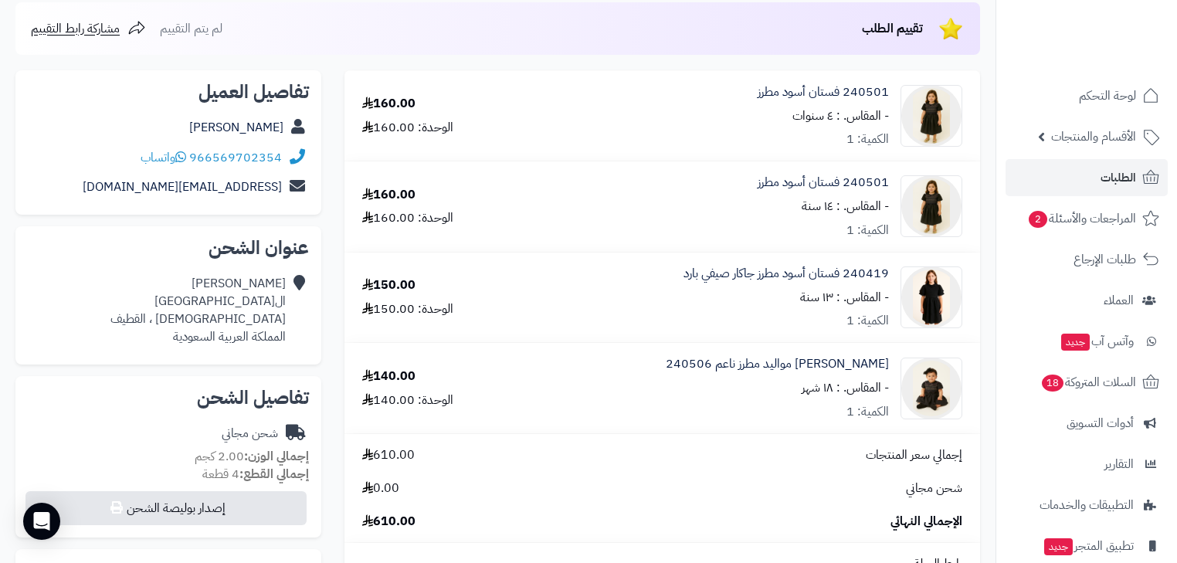
scroll to position [185, 0]
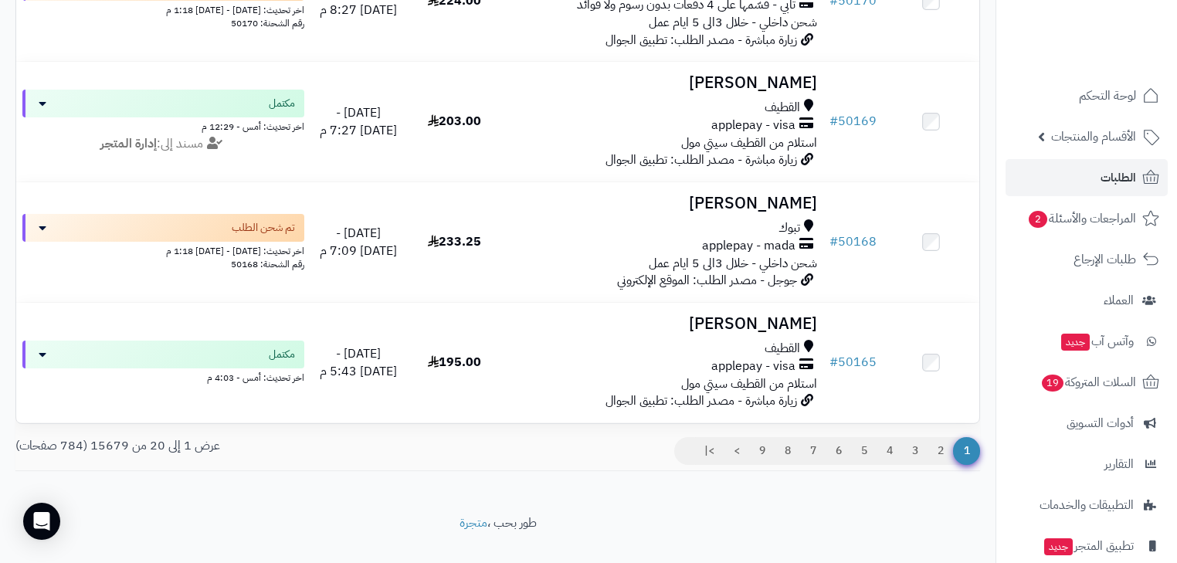
scroll to position [2279, 0]
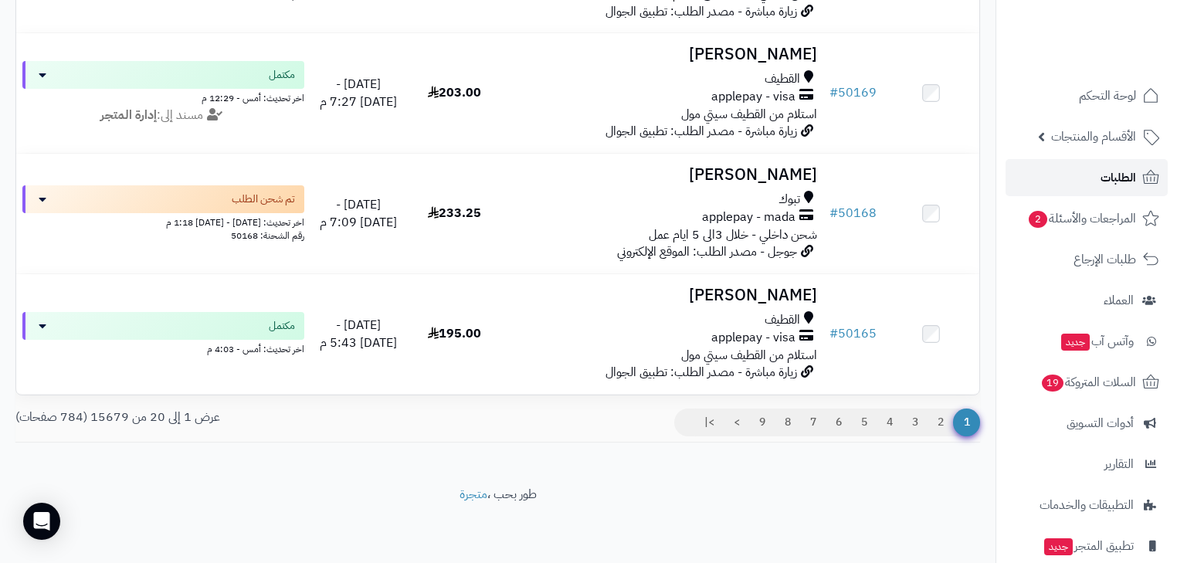
click at [1090, 195] on link "الطلبات" at bounding box center [1087, 177] width 162 height 37
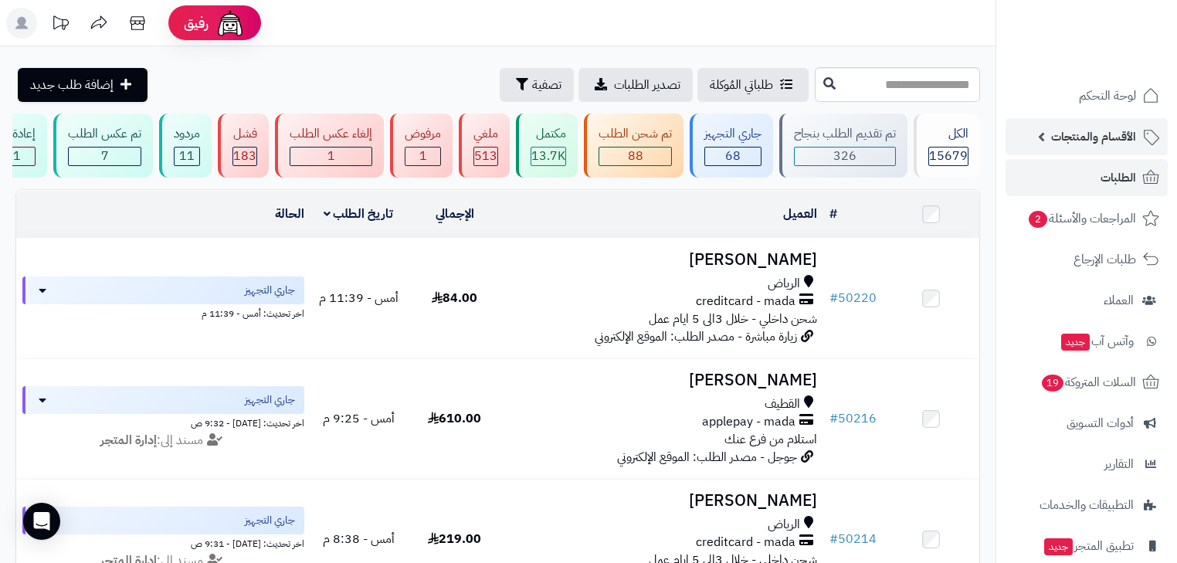
click at [1121, 130] on span "الأقسام والمنتجات" at bounding box center [1093, 137] width 85 height 22
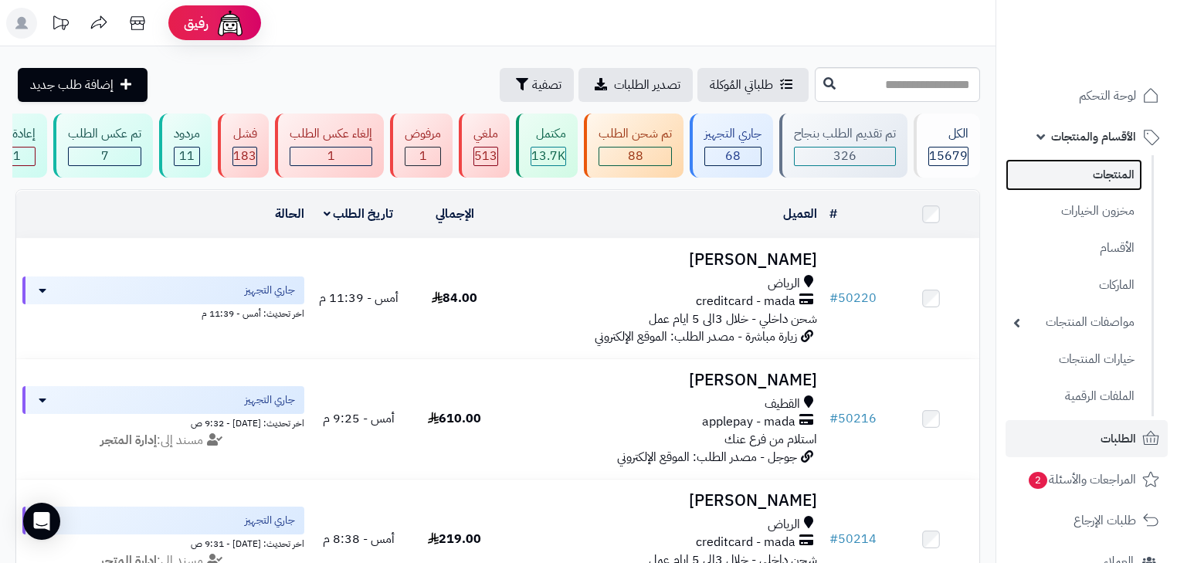
click at [1100, 184] on link "المنتجات" at bounding box center [1074, 175] width 137 height 32
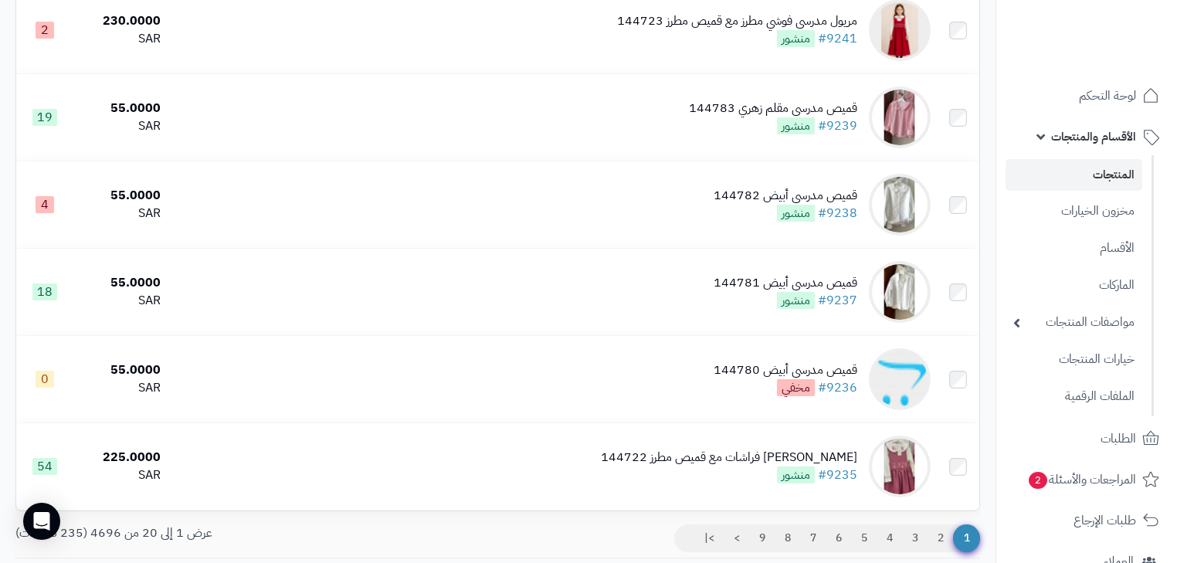
scroll to position [1571, 0]
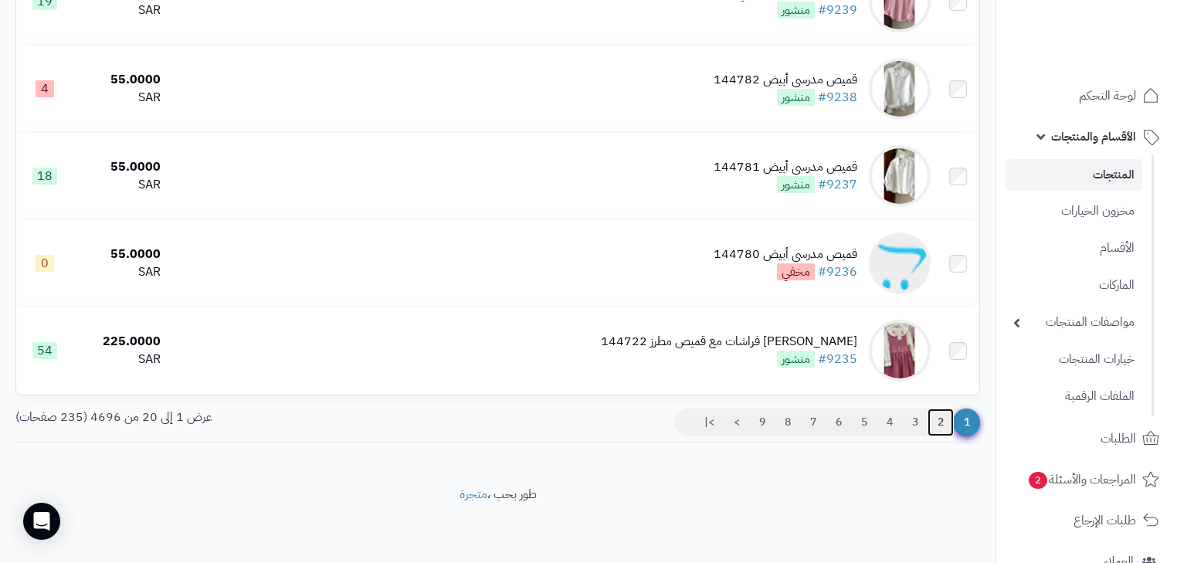
click at [945, 419] on link "2" at bounding box center [941, 423] width 26 height 28
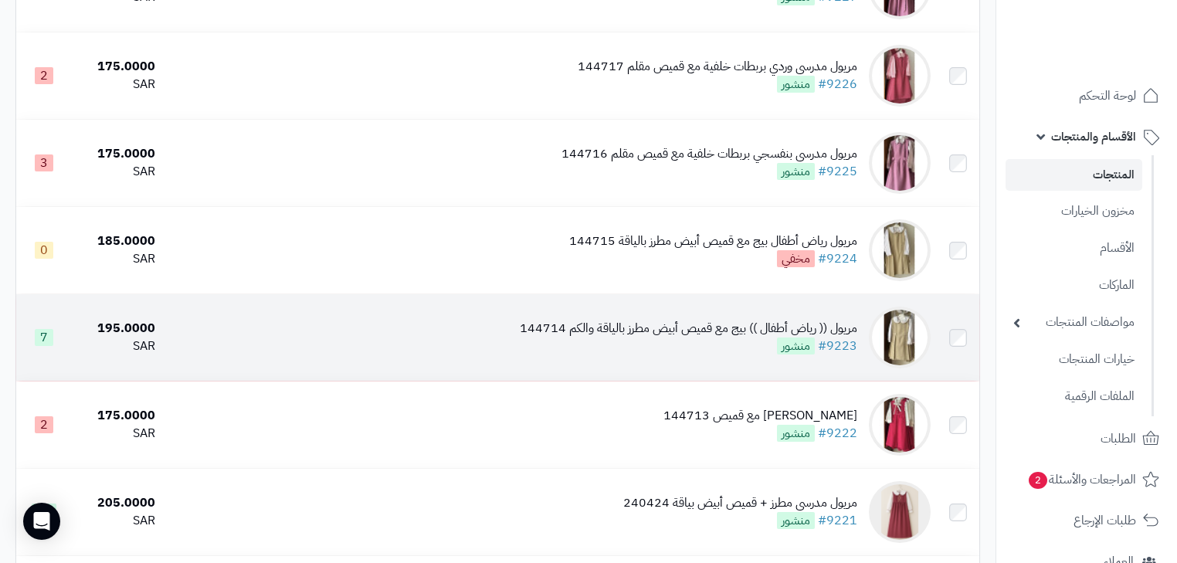
scroll to position [803, 0]
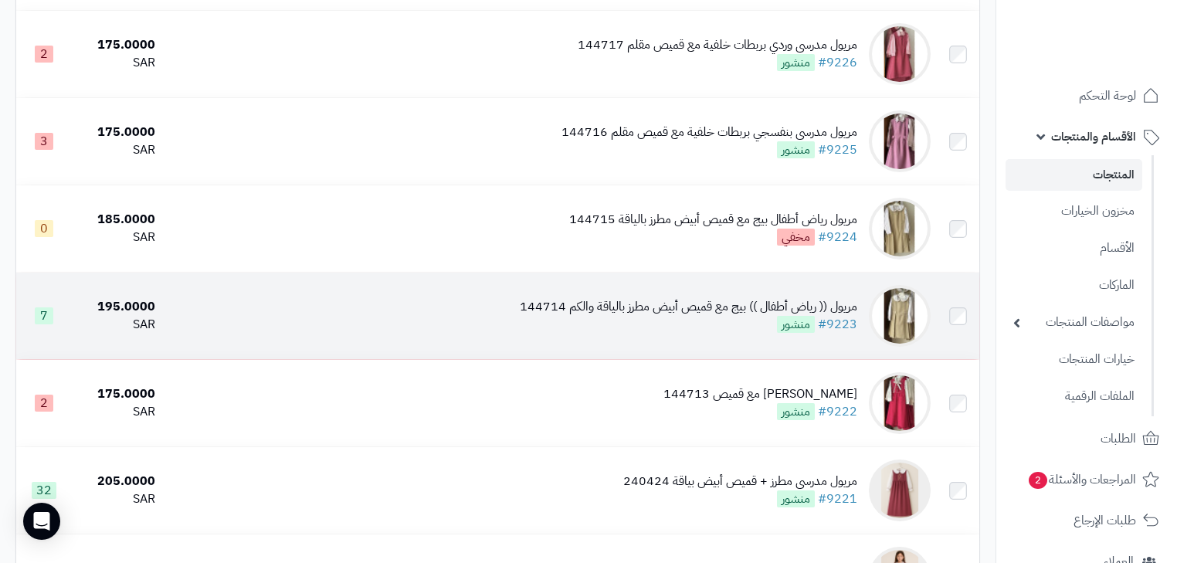
click at [783, 351] on td "مريول (( رياض أطفال )) بيج مع قميص أبيض مطرز بالياقة والكم 144714 #9223 منشور" at bounding box center [549, 316] width 776 height 87
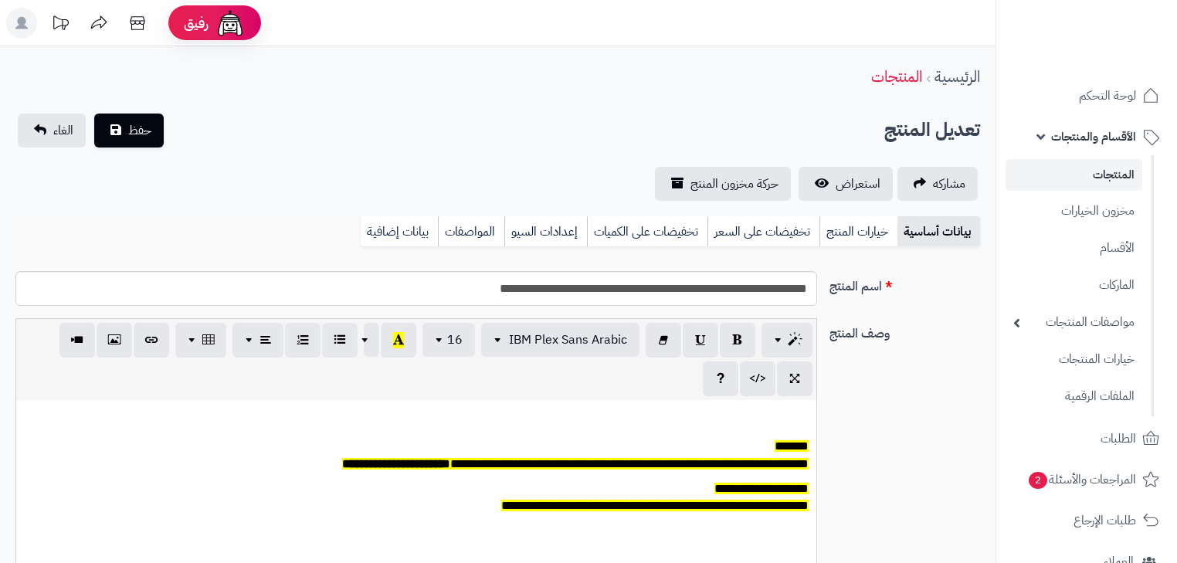
click at [863, 229] on link "خيارات المنتج" at bounding box center [859, 231] width 78 height 31
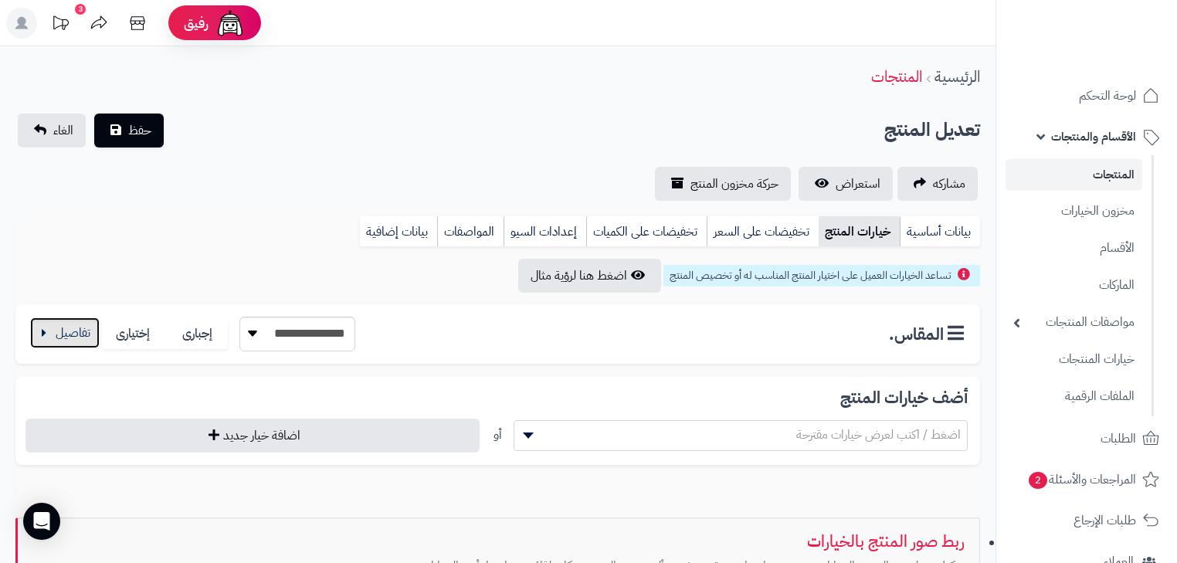
click at [71, 325] on button "button" at bounding box center [65, 332] width 70 height 31
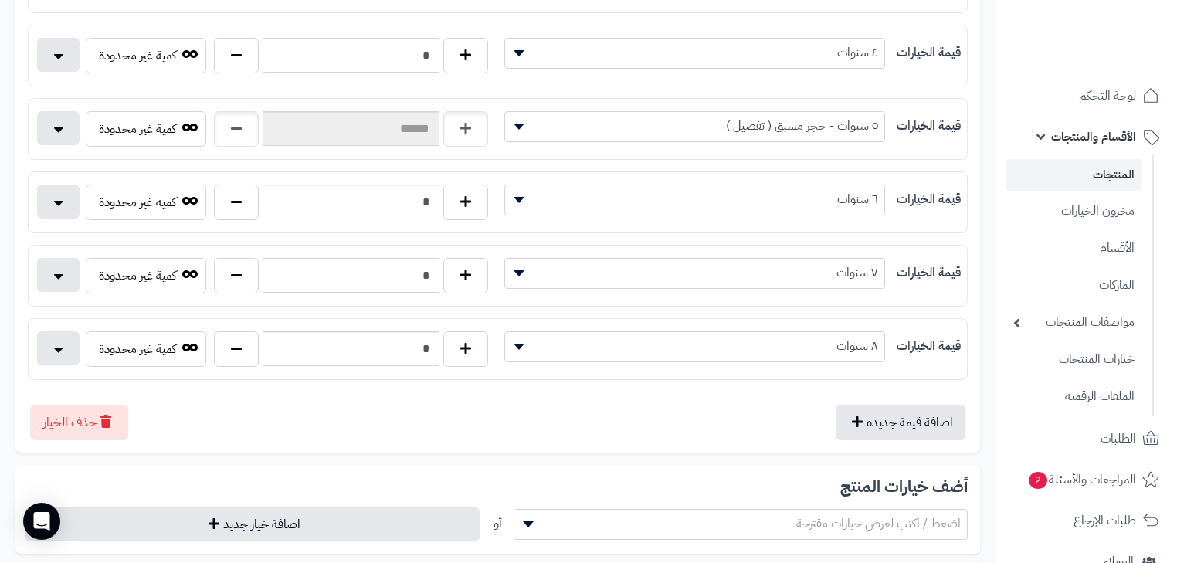
scroll to position [494, 0]
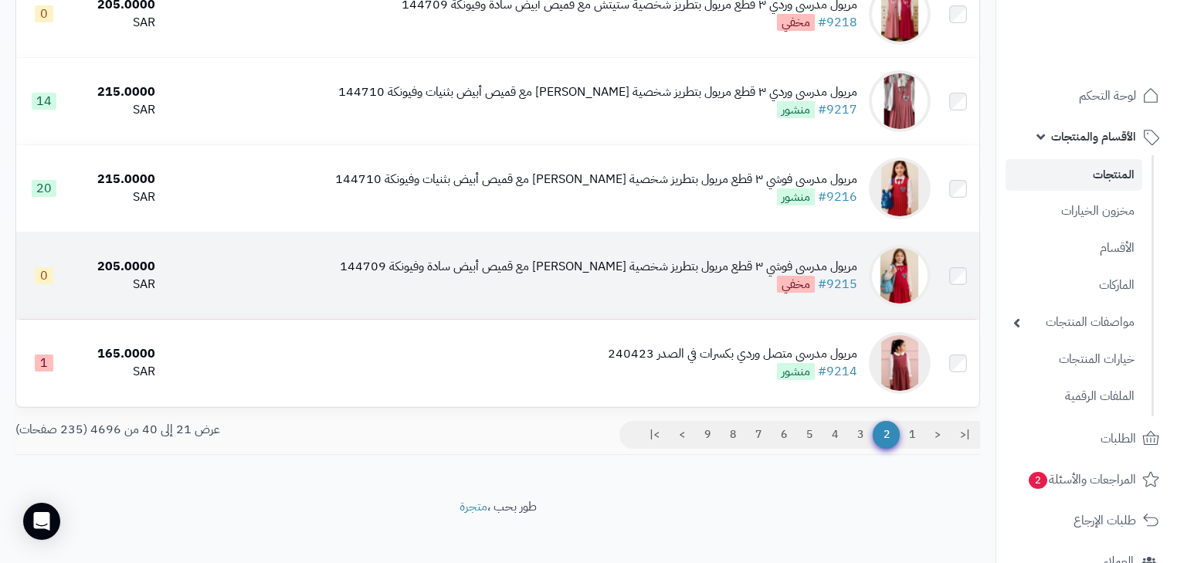
scroll to position [1571, 0]
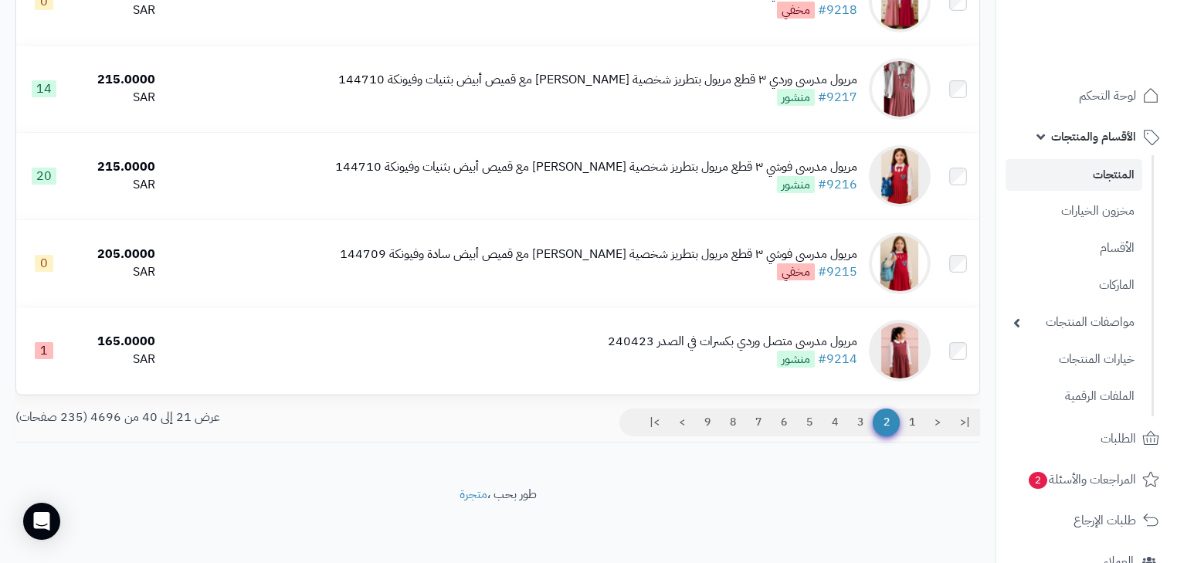
click at [874, 419] on span "2" at bounding box center [886, 423] width 27 height 28
click at [861, 423] on link "3" at bounding box center [860, 423] width 26 height 28
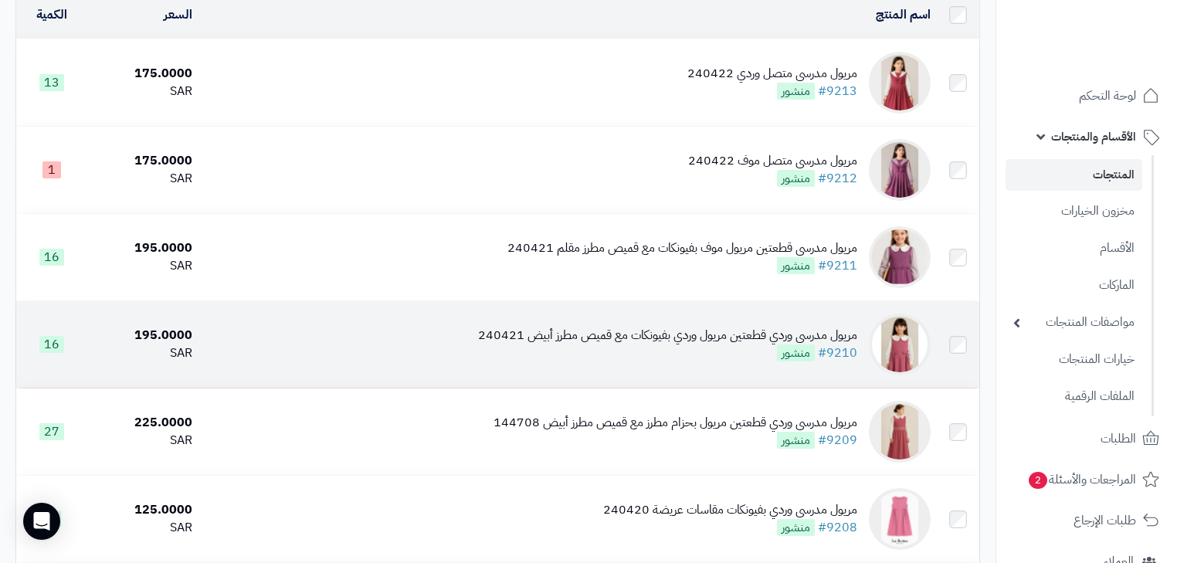
scroll to position [185, 0]
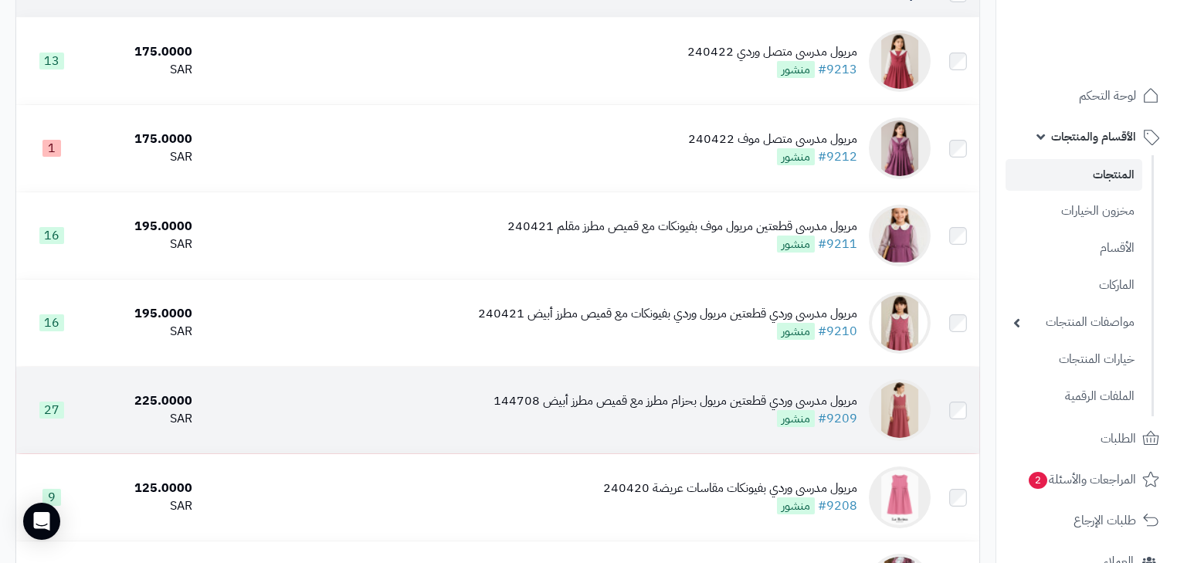
click at [771, 410] on div "مريول مدرسي وردي قطعتين مريول بحزام مطرز مع قميص مطرز أبيض 144708" at bounding box center [676, 401] width 364 height 18
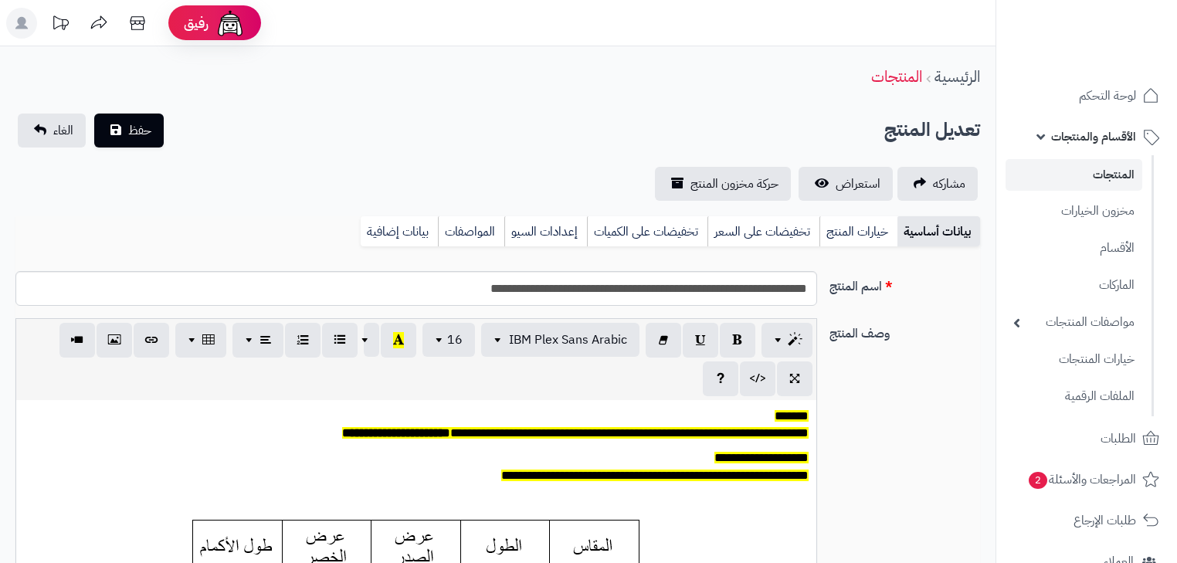
scroll to position [127, 0]
click at [853, 233] on link "خيارات المنتج" at bounding box center [859, 231] width 78 height 31
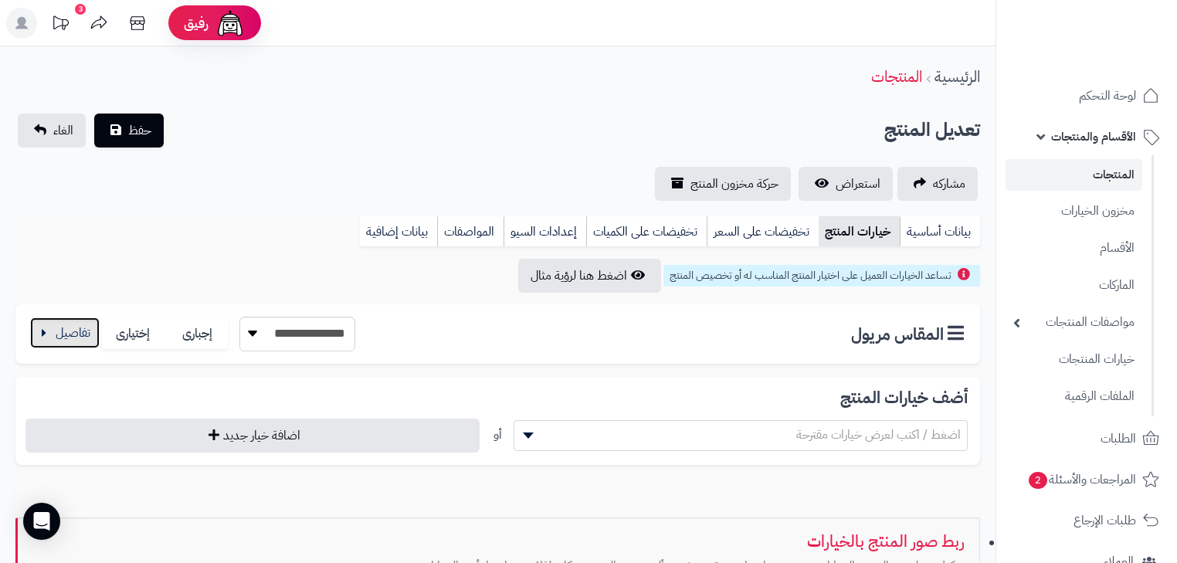
click at [47, 343] on button "button" at bounding box center [65, 332] width 70 height 31
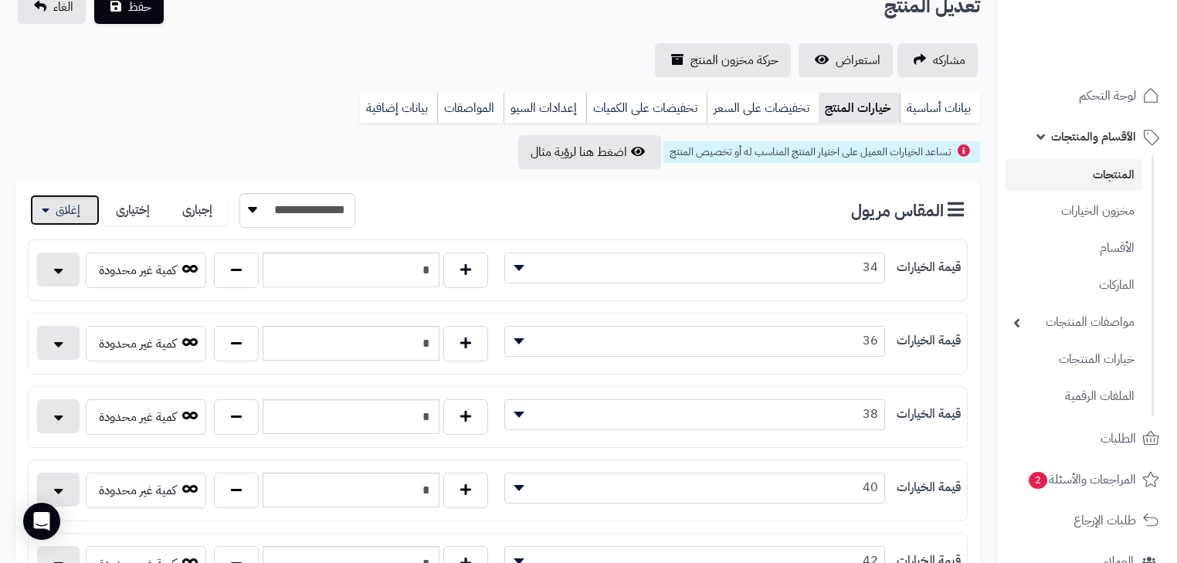
scroll to position [124, 0]
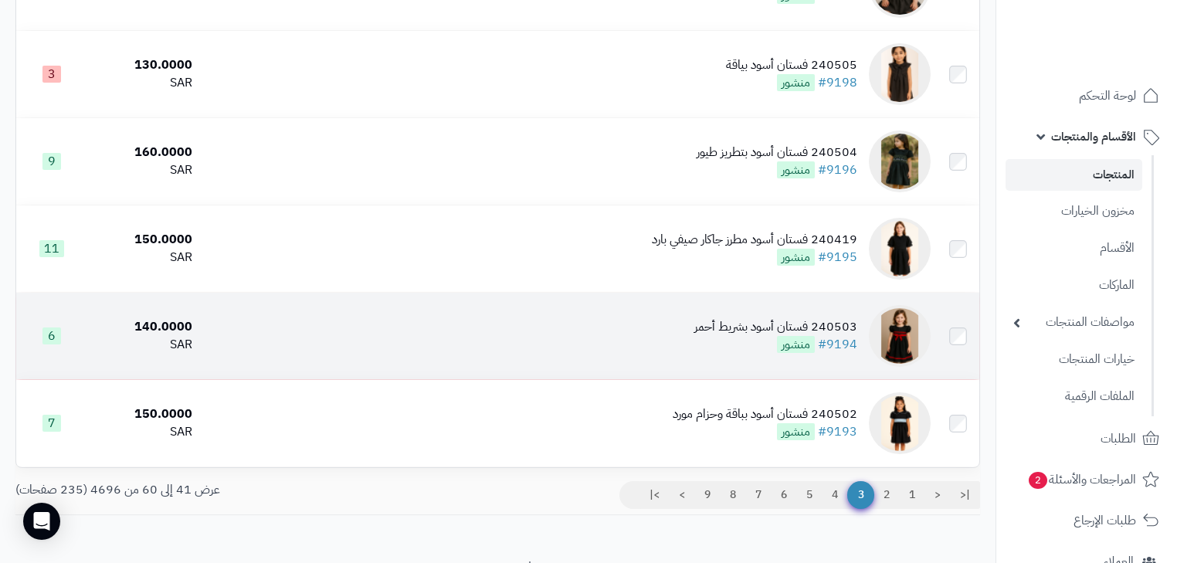
scroll to position [1571, 0]
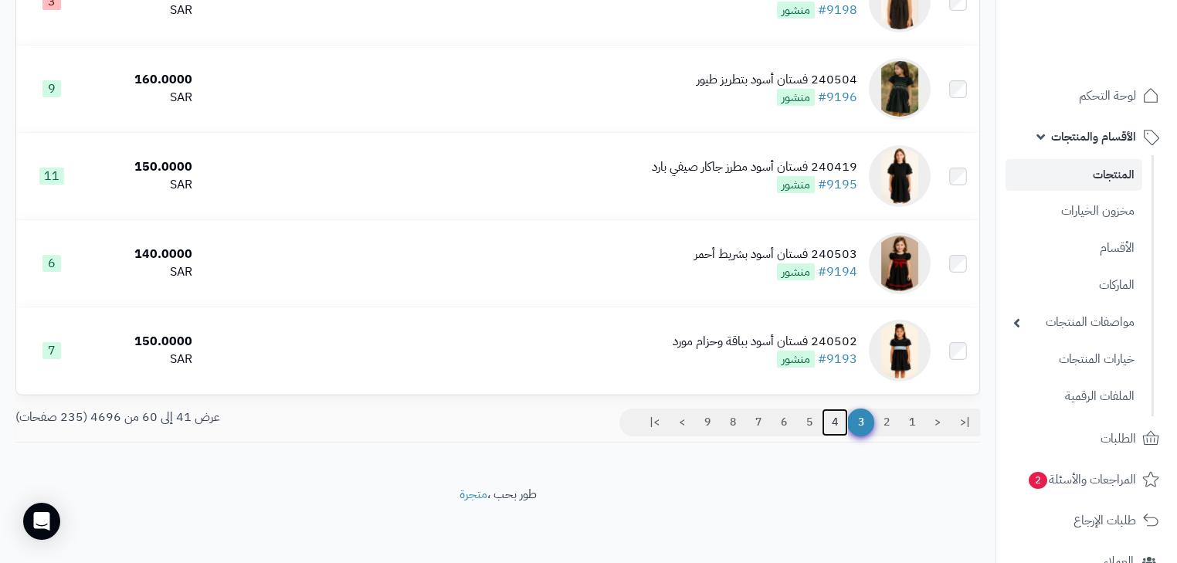
click at [837, 415] on link "4" at bounding box center [835, 423] width 26 height 28
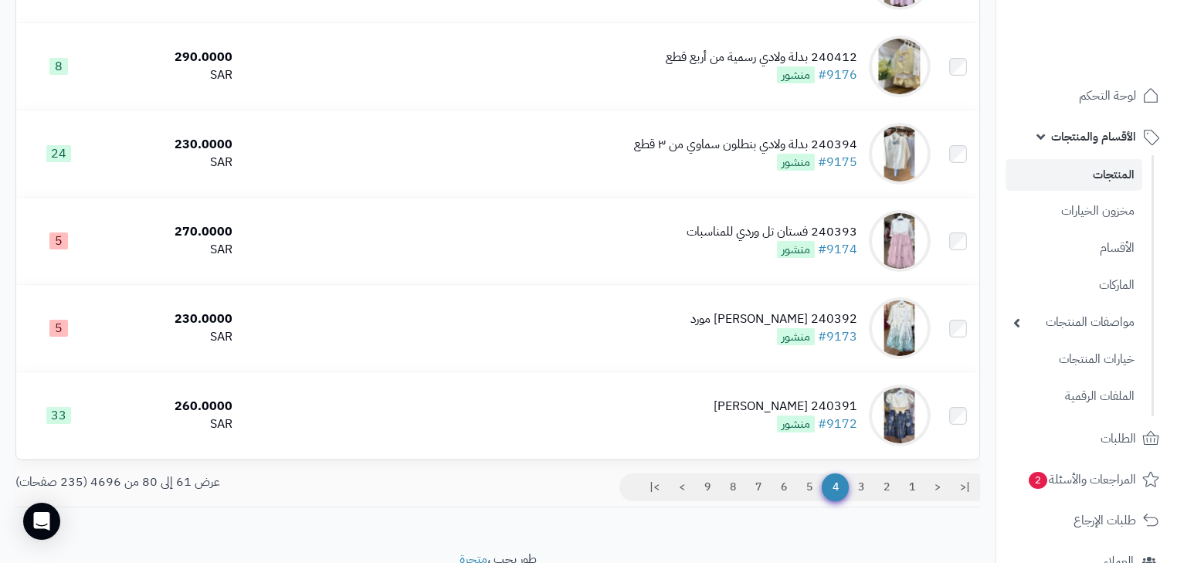
scroll to position [1545, 0]
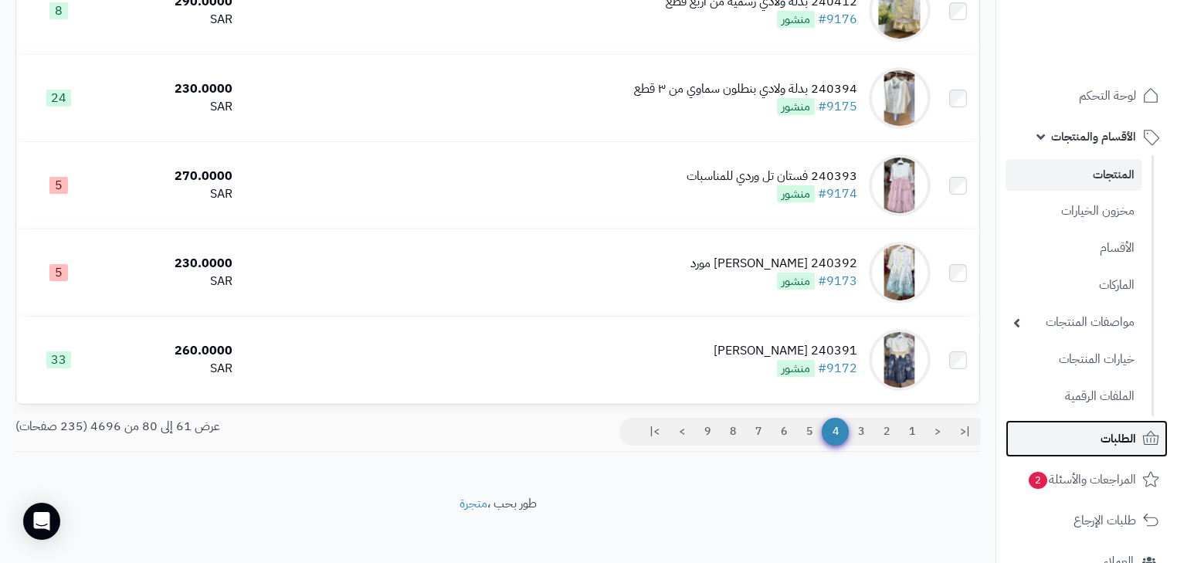
click at [1082, 434] on link "الطلبات" at bounding box center [1087, 438] width 162 height 37
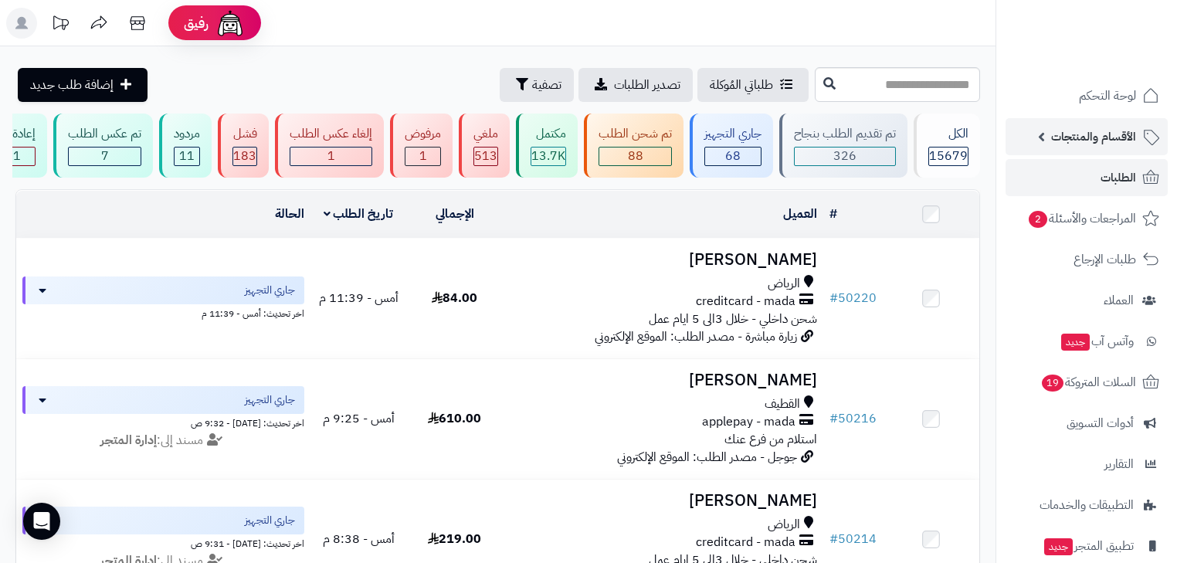
click at [1079, 139] on span "الأقسام والمنتجات" at bounding box center [1093, 137] width 85 height 22
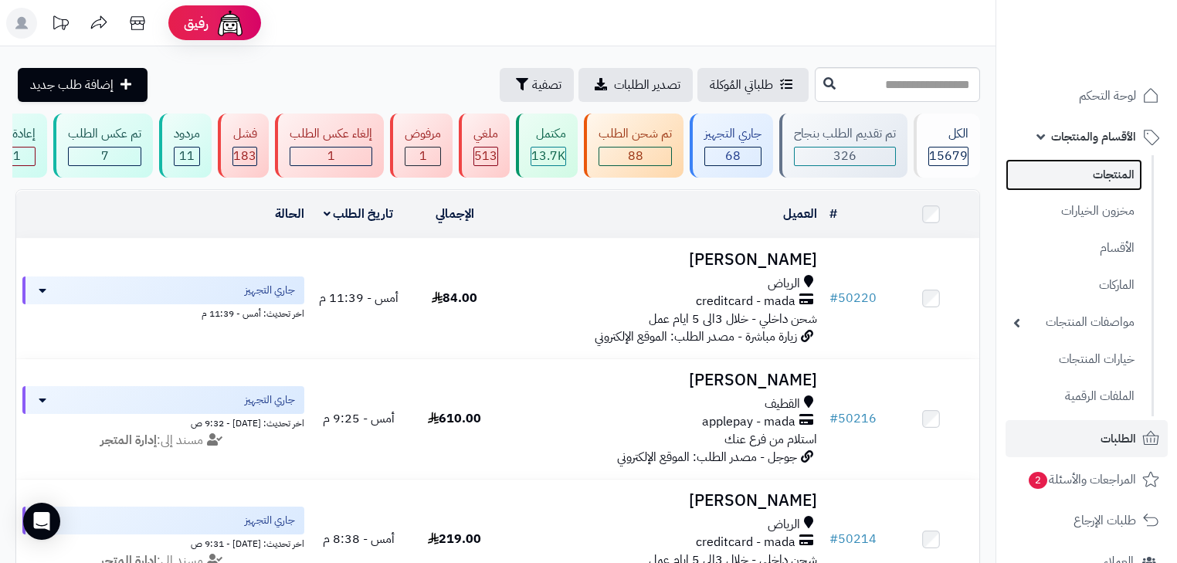
click at [1082, 173] on link "المنتجات" at bounding box center [1074, 175] width 137 height 32
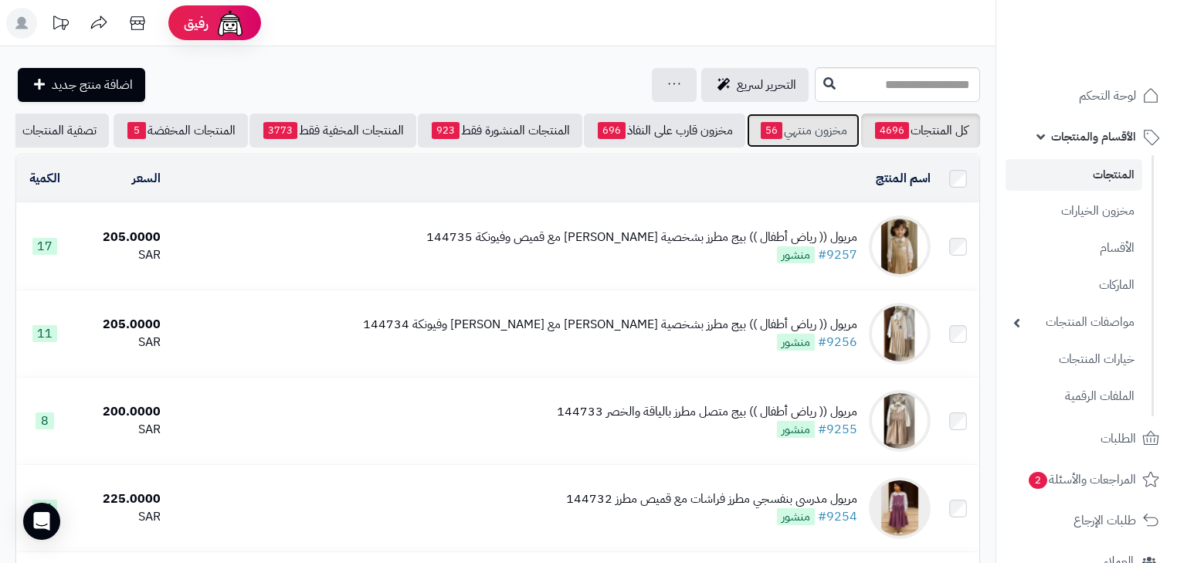
click at [753, 127] on link "مخزون منتهي 56" at bounding box center [803, 131] width 113 height 34
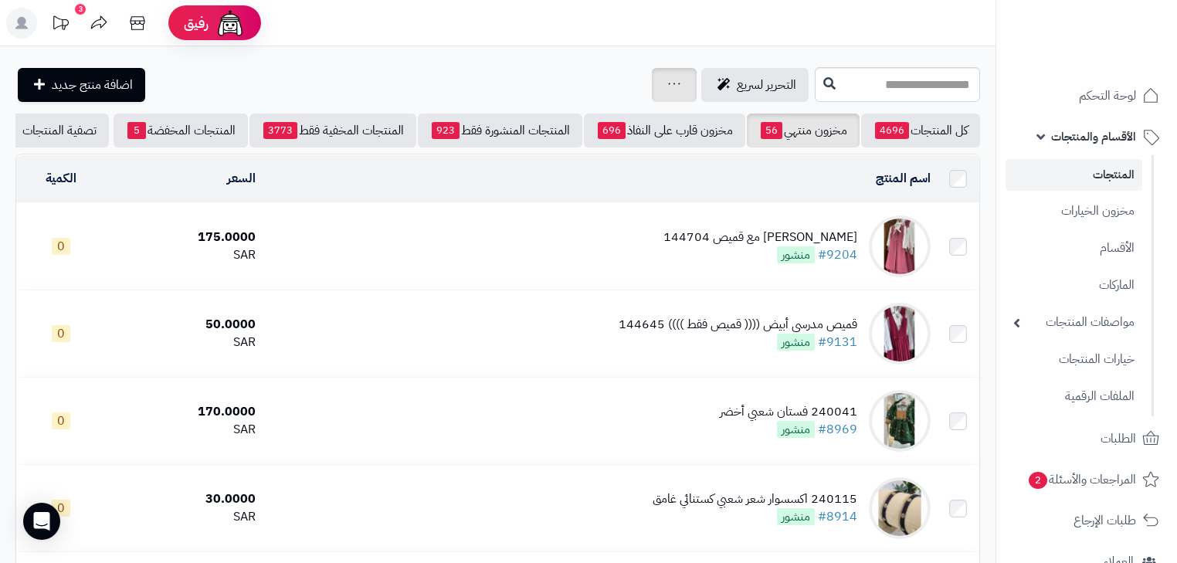
click at [652, 87] on div "جرد مخزون المنتجات جرد مخزون الخيارات فقط تعديل أسعار المنتجات الملصقات تصدير ا…" at bounding box center [674, 85] width 45 height 34
click at [737, 80] on span "التحرير لسريع" at bounding box center [766, 85] width 59 height 19
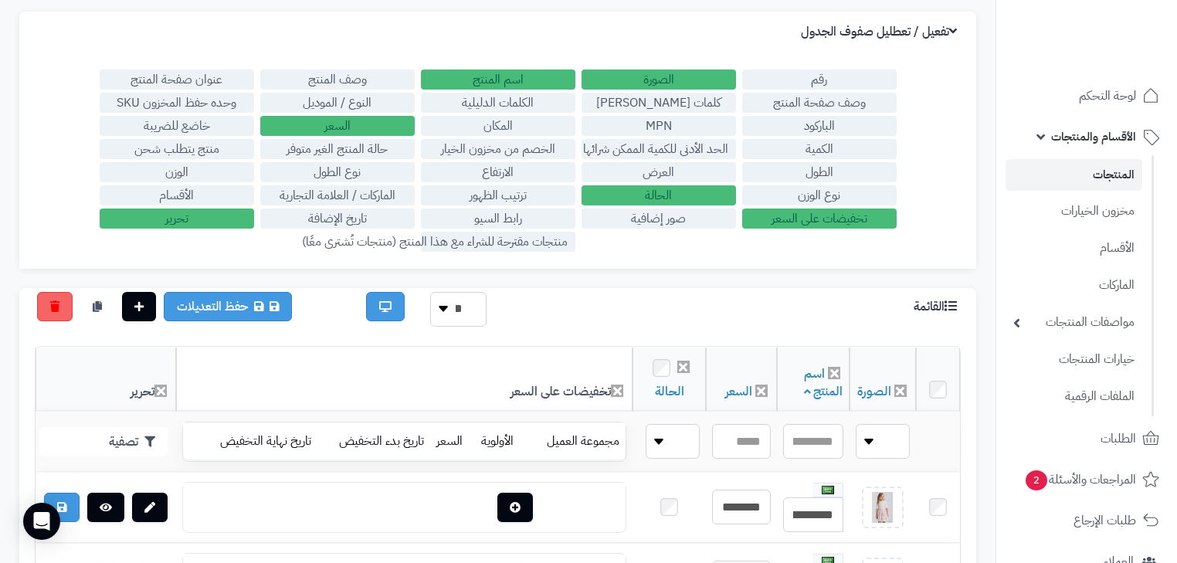
scroll to position [124, 0]
click at [799, 142] on label "الكمية" at bounding box center [819, 149] width 155 height 20
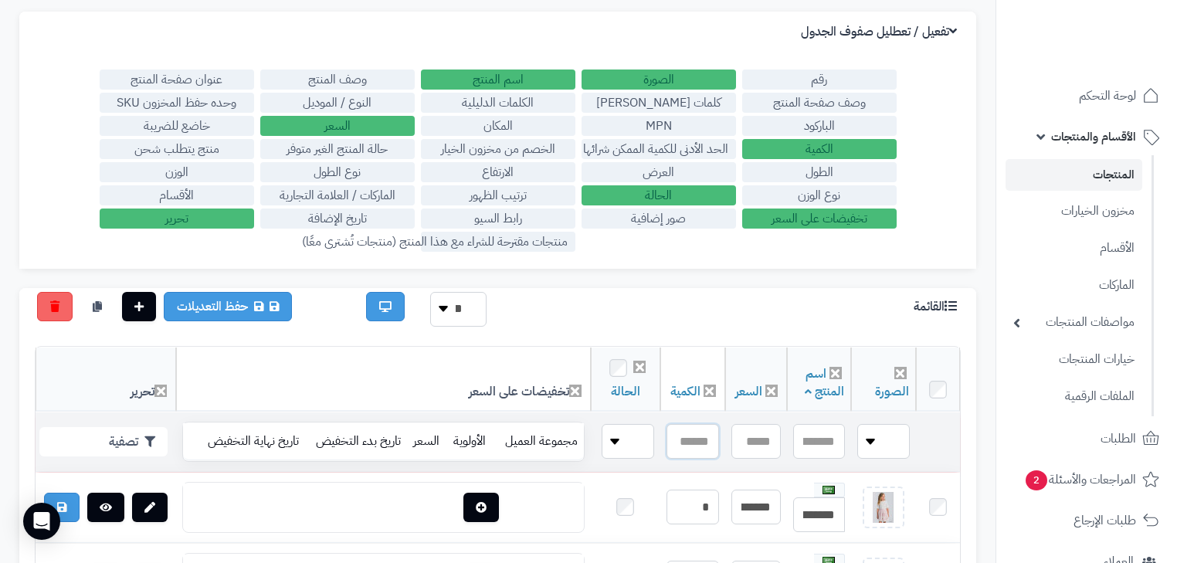
click at [674, 445] on input "text" at bounding box center [693, 441] width 53 height 35
type input "*"
click at [106, 435] on button "تصفية" at bounding box center [103, 440] width 128 height 29
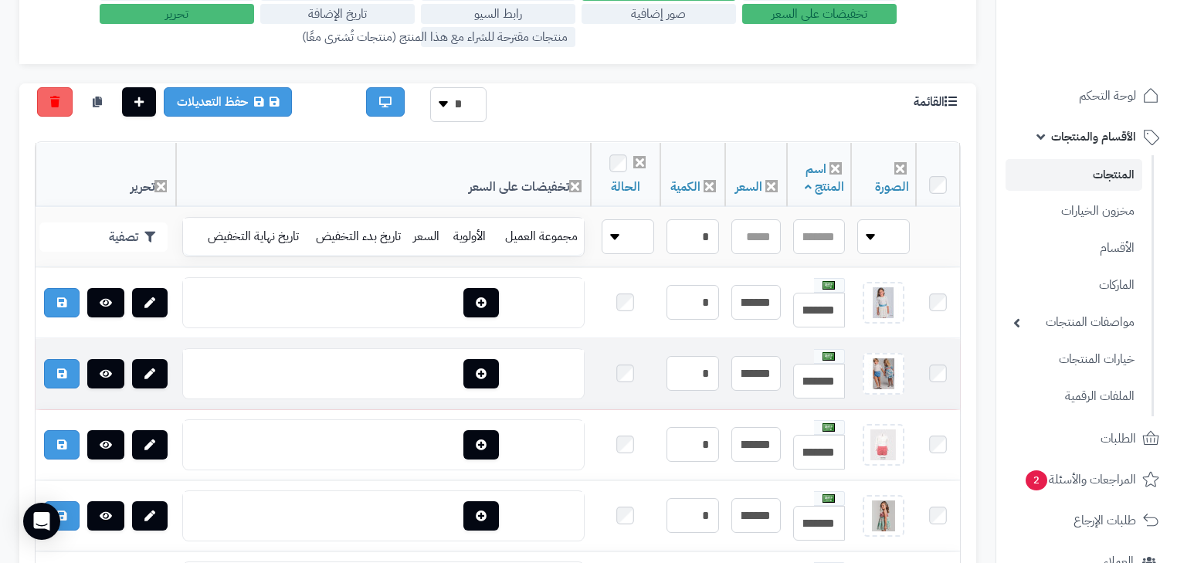
scroll to position [433, 0]
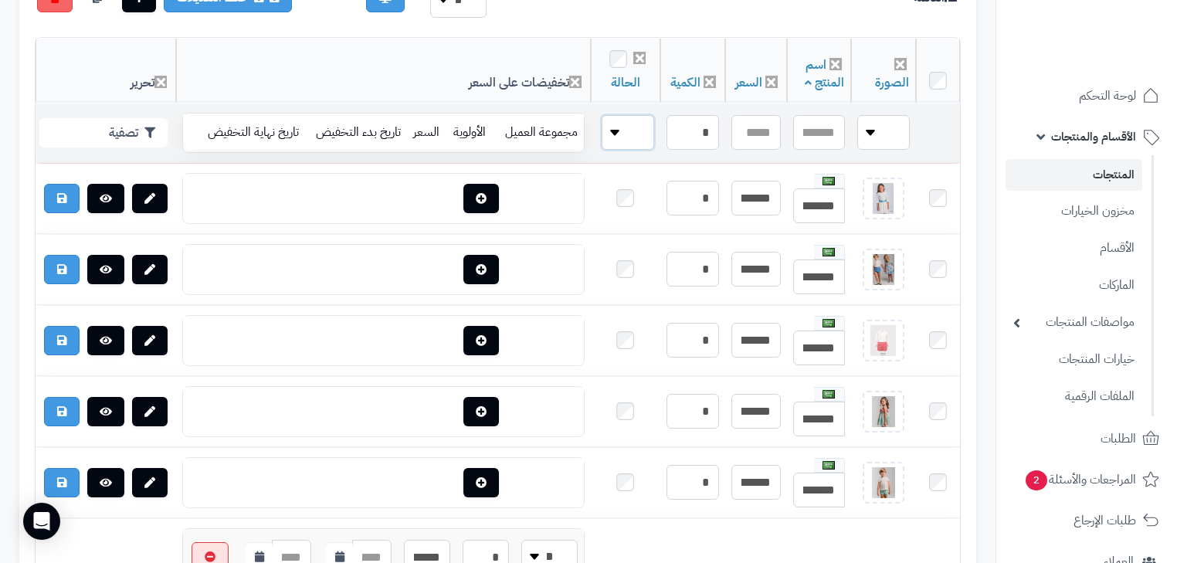
click at [640, 124] on select "**** ****" at bounding box center [628, 132] width 53 height 35
select select "*"
click at [602, 115] on select "**** ****" at bounding box center [628, 132] width 53 height 35
click at [130, 134] on button "تصفية" at bounding box center [103, 131] width 128 height 29
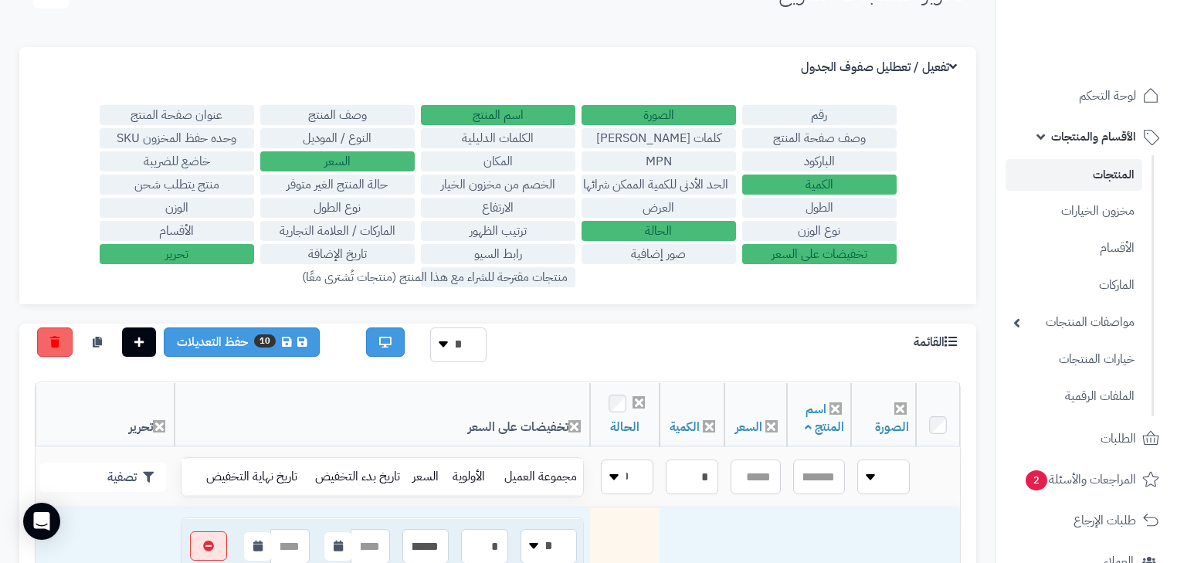
scroll to position [0, 0]
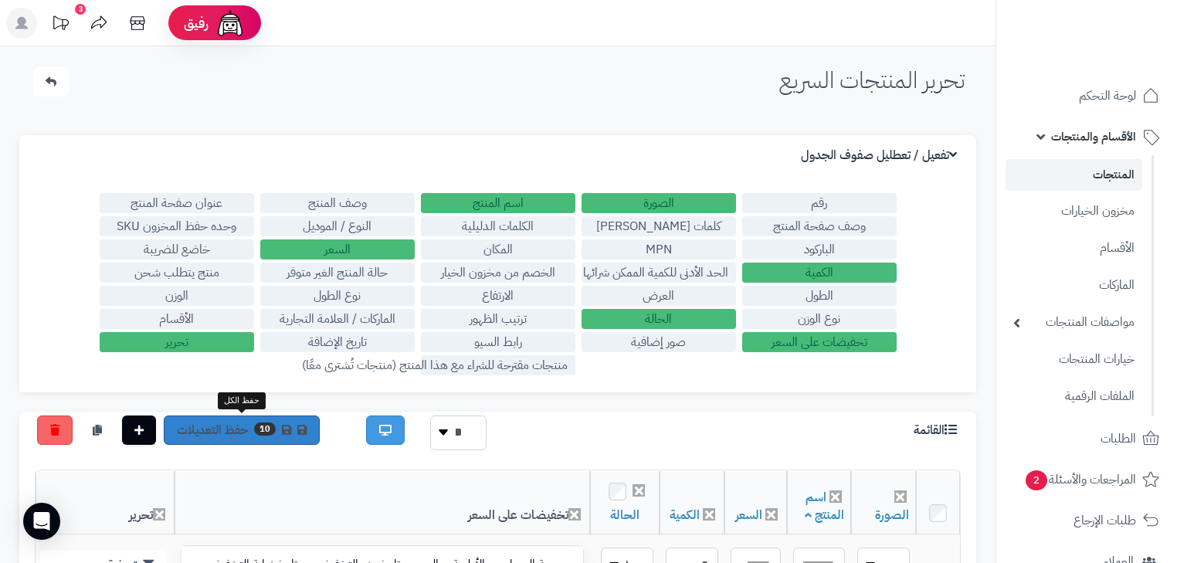
click at [290, 418] on link "10 حفظ التعديلات" at bounding box center [242, 430] width 156 height 29
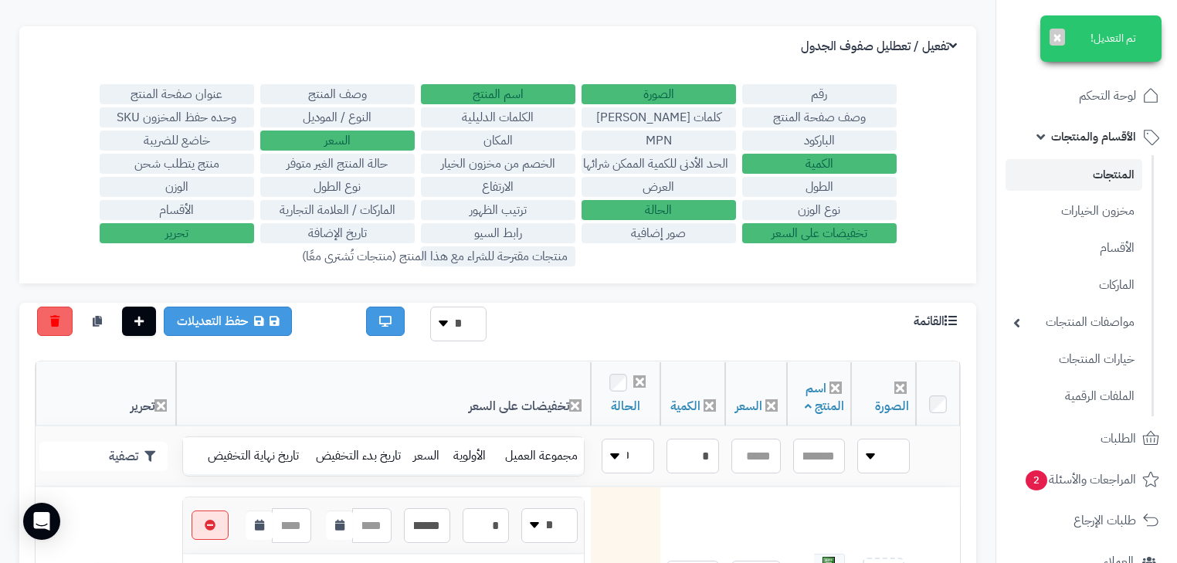
scroll to position [96, 0]
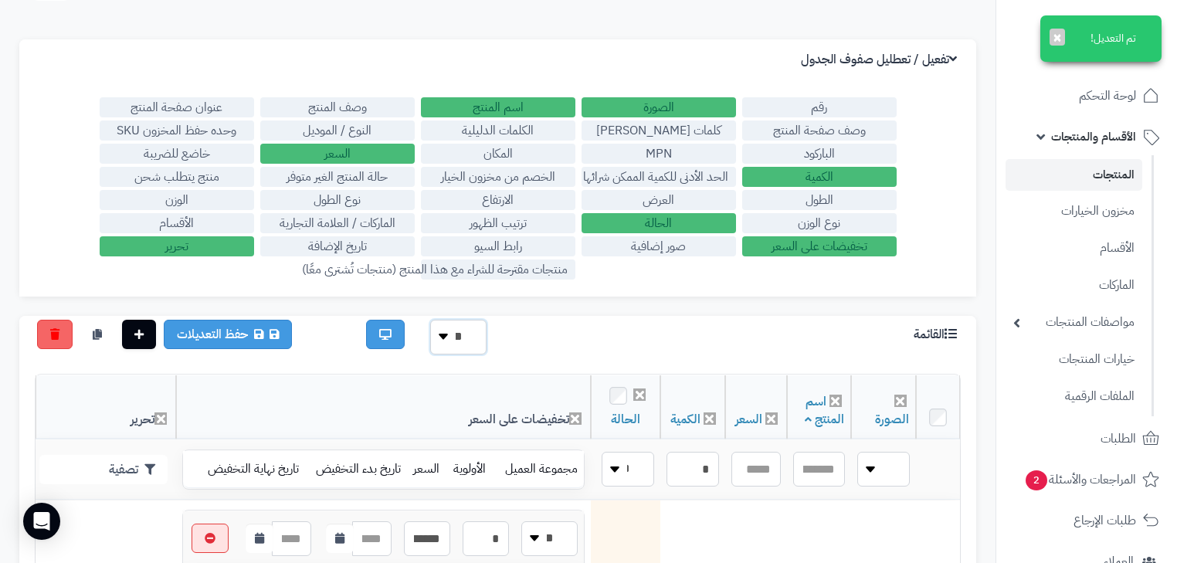
click at [467, 340] on select "** ** **" at bounding box center [458, 337] width 56 height 35
select select "**********"
click at [430, 320] on select "** ** **" at bounding box center [458, 337] width 56 height 35
click at [159, 464] on button "تصفية" at bounding box center [103, 468] width 128 height 29
click at [464, 343] on select "** ** **" at bounding box center [458, 337] width 56 height 35
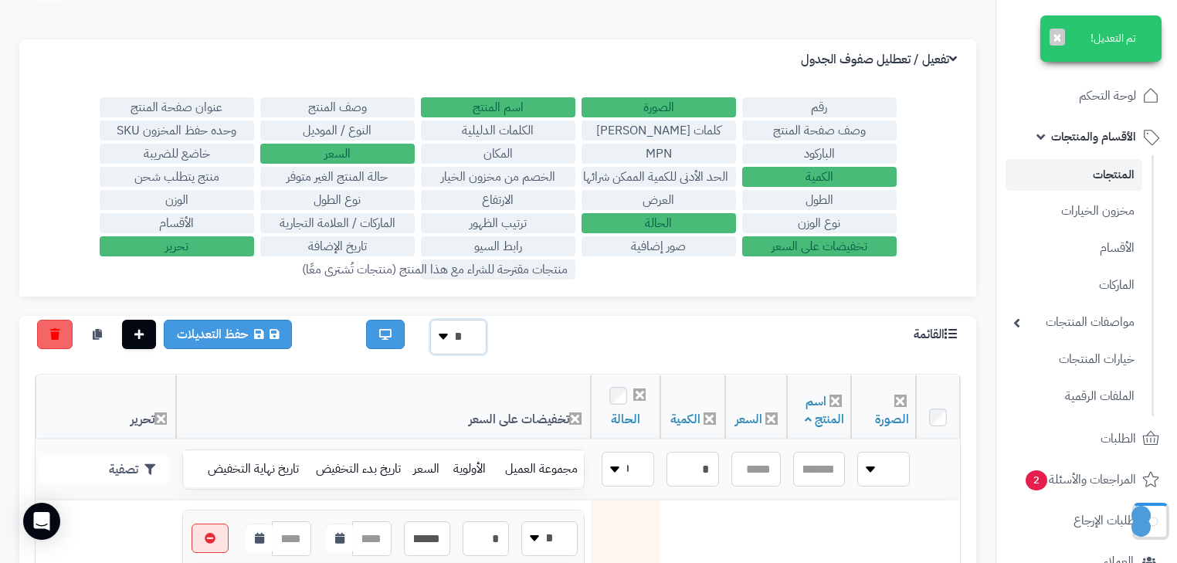
click at [430, 320] on select "** ** **" at bounding box center [458, 337] width 56 height 35
click at [139, 456] on button "تصفية" at bounding box center [103, 468] width 128 height 29
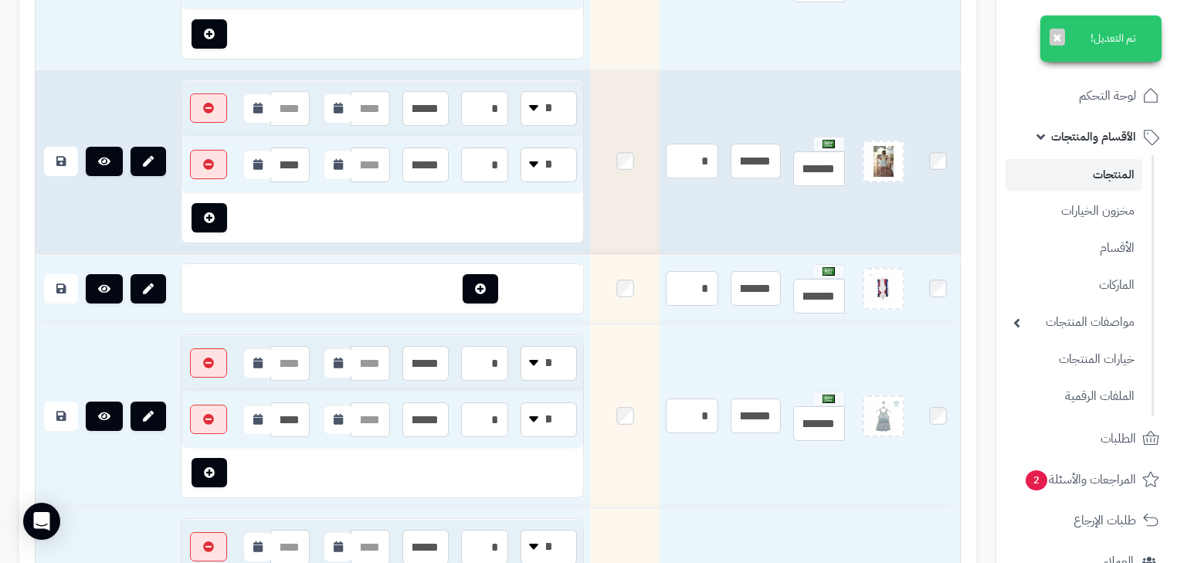
scroll to position [5658, 0]
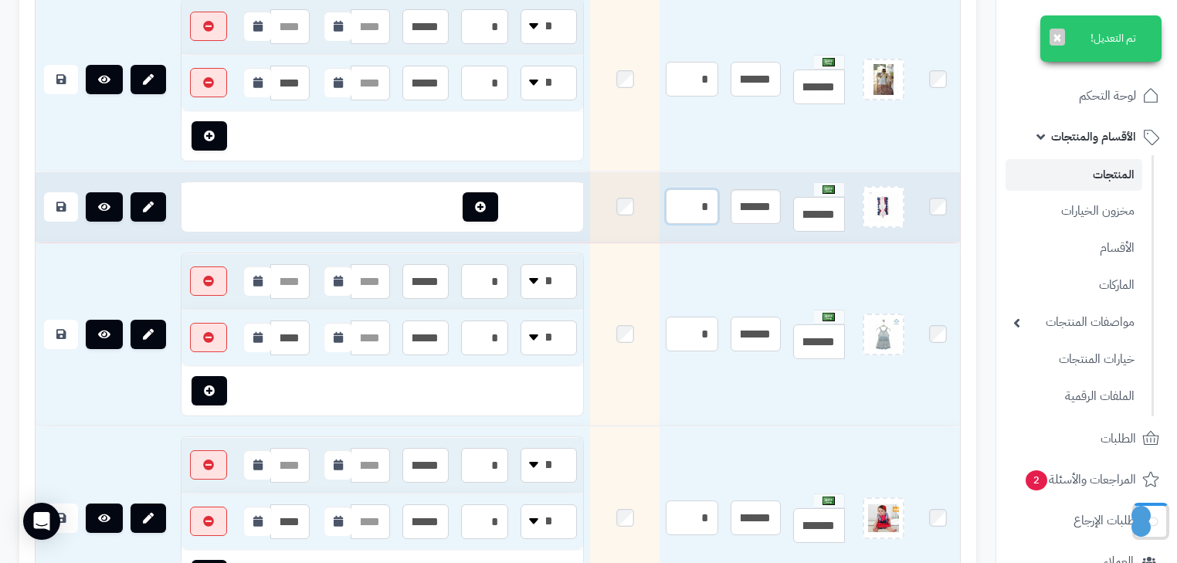
drag, startPoint x: 691, startPoint y: 308, endPoint x: 739, endPoint y: 317, distance: 49.4
click at [739, 243] on tr "**********" at bounding box center [498, 207] width 925 height 70
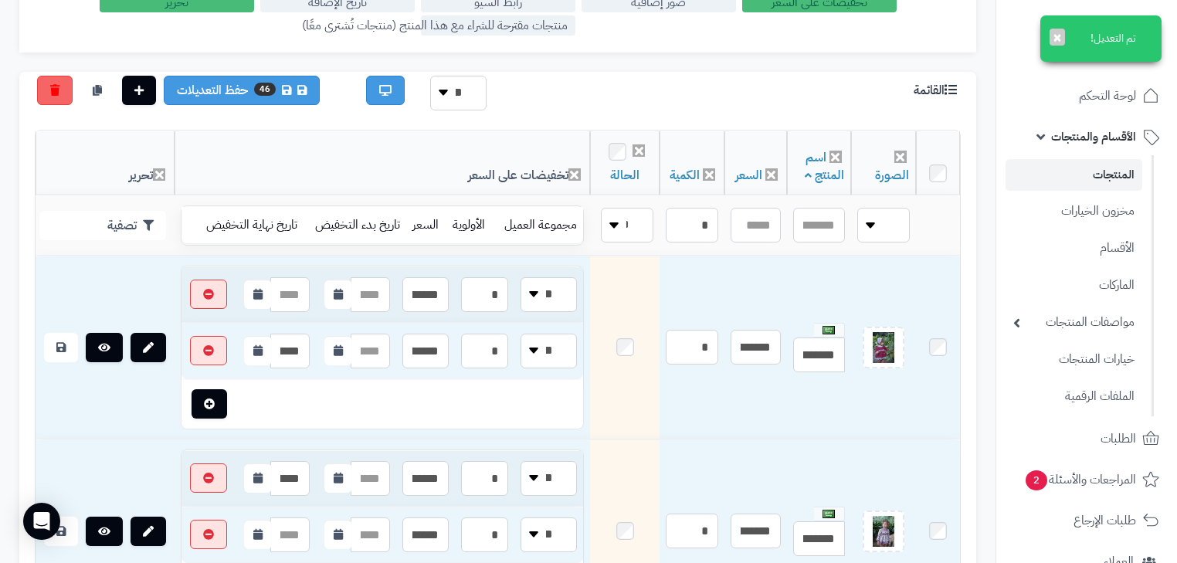
scroll to position [0, 0]
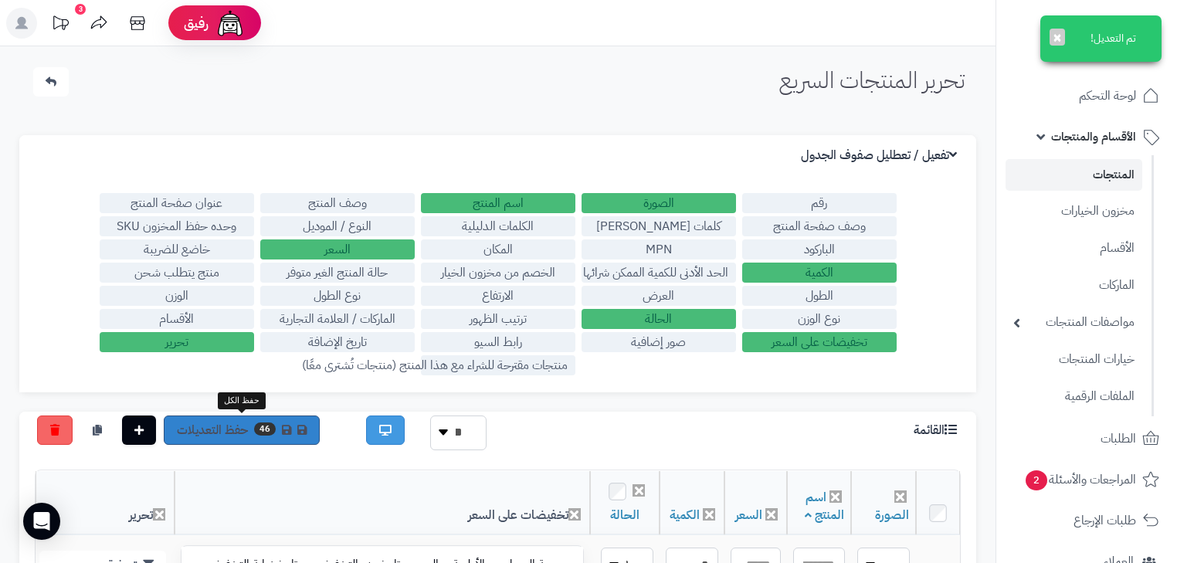
type input "*"
click at [234, 440] on link "46 حفظ التعديلات" at bounding box center [242, 430] width 156 height 29
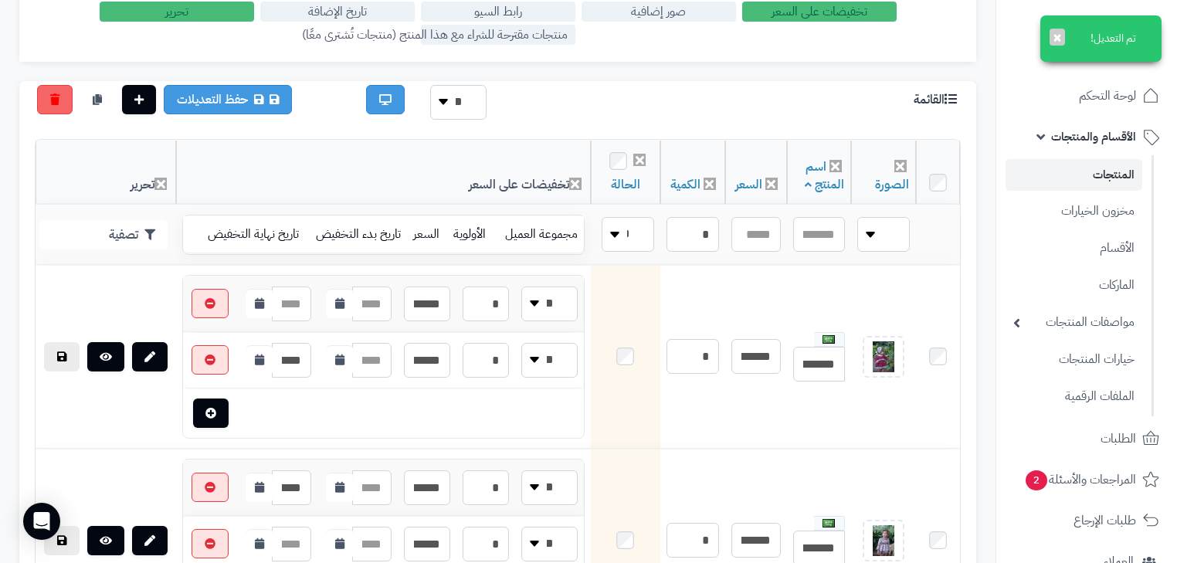
scroll to position [124, 0]
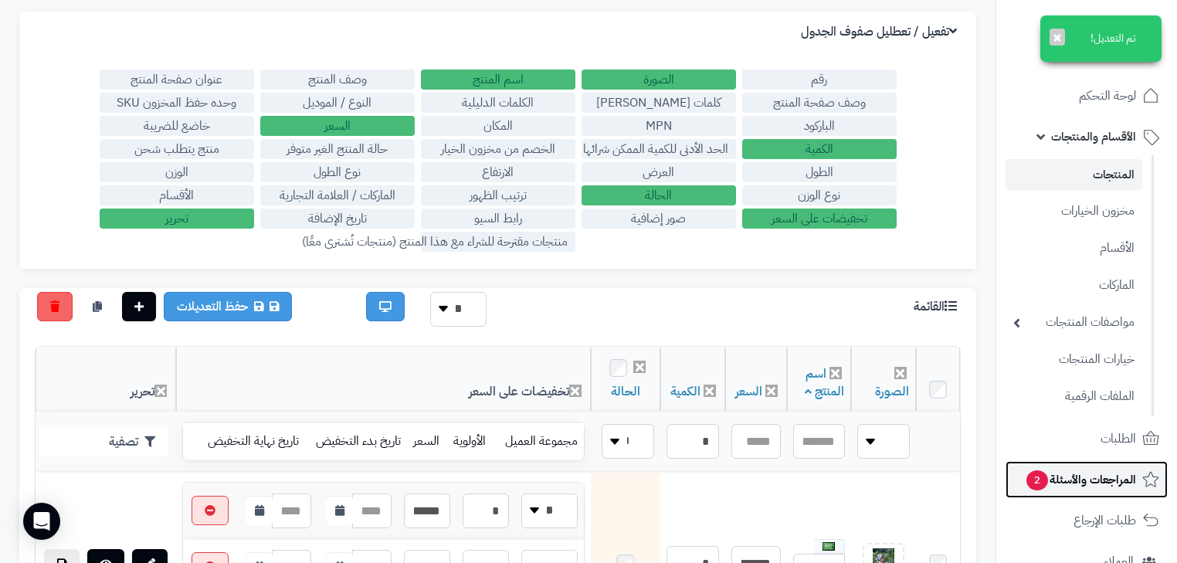
click at [1094, 472] on span "المراجعات والأسئلة 2" at bounding box center [1080, 480] width 111 height 22
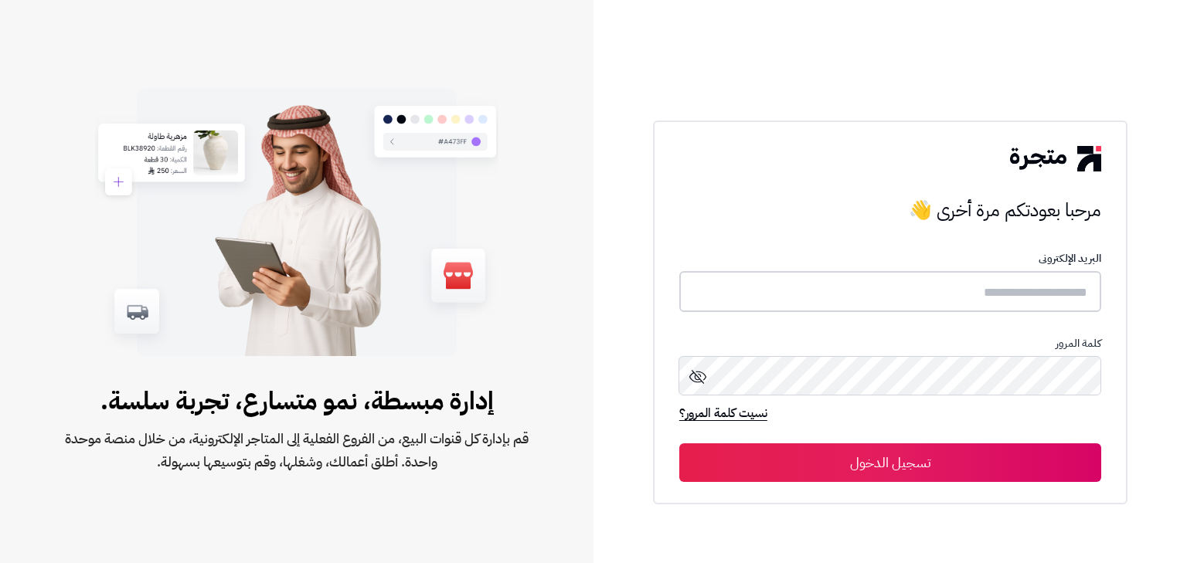
type input "*****"
click at [1056, 457] on button "تسجيل الدخول" at bounding box center [890, 462] width 422 height 39
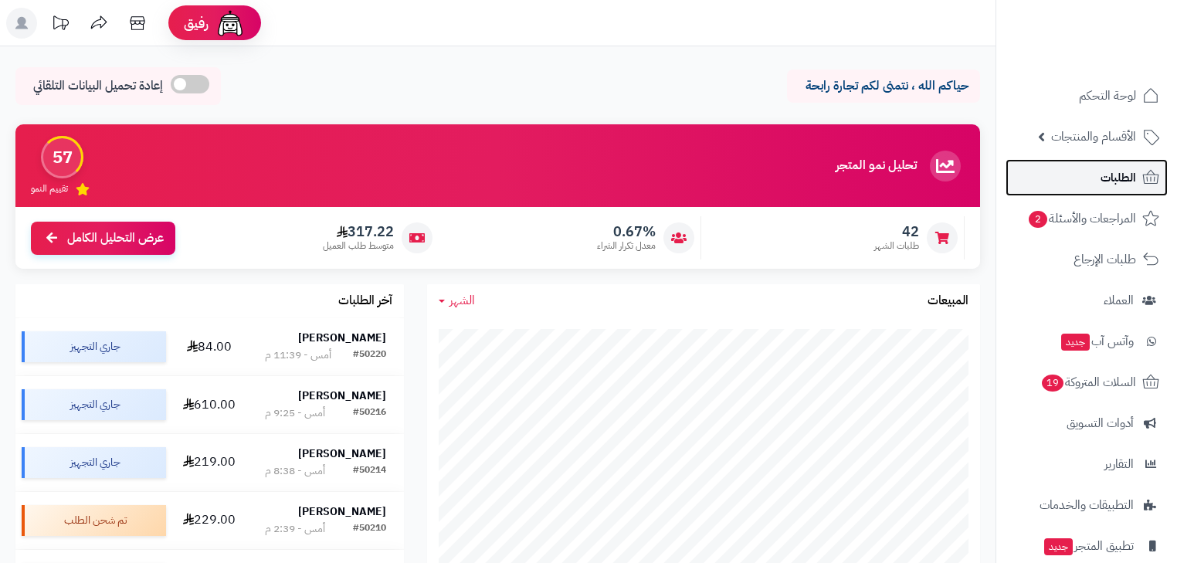
click at [1112, 170] on span "الطلبات" at bounding box center [1119, 178] width 36 height 22
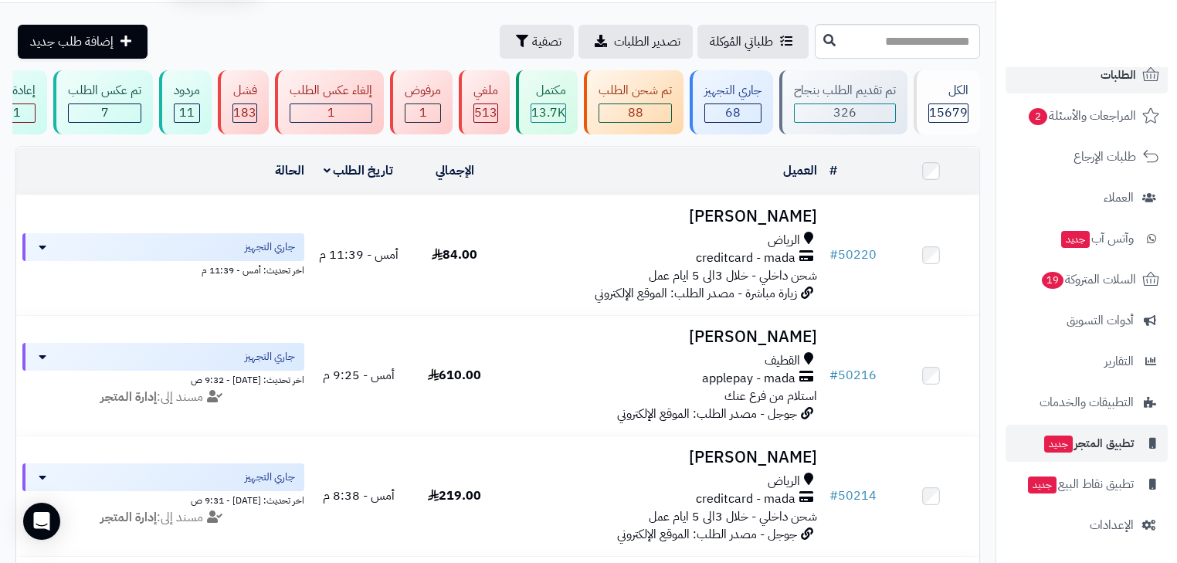
scroll to position [124, 0]
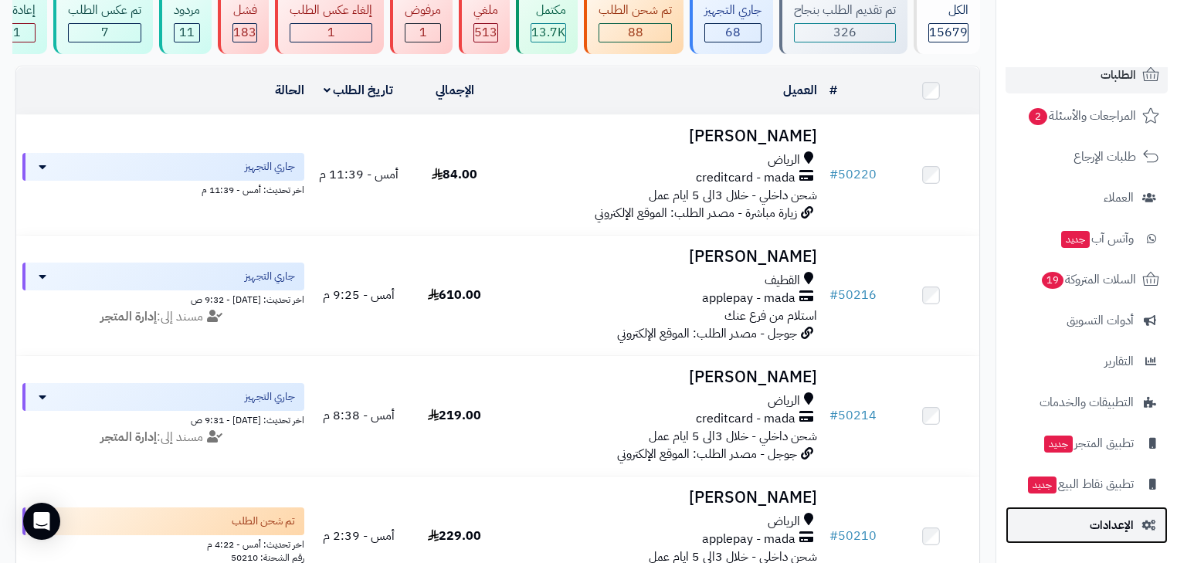
click at [1121, 528] on span "الإعدادات" at bounding box center [1112, 525] width 44 height 22
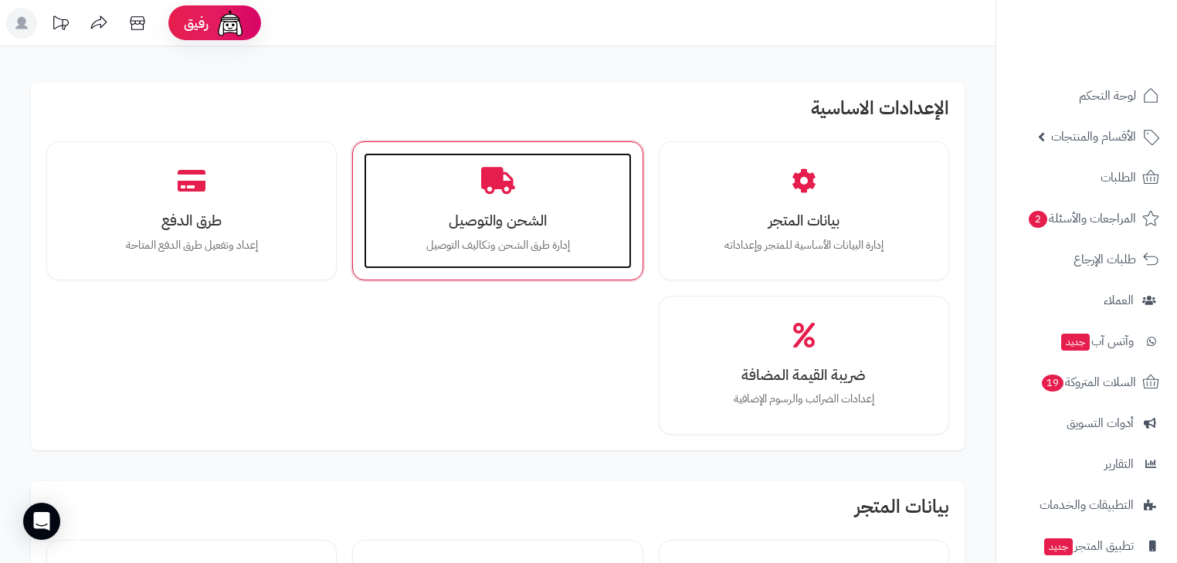
click at [438, 213] on h3 "الشحن والتوصيل" at bounding box center [497, 220] width 236 height 16
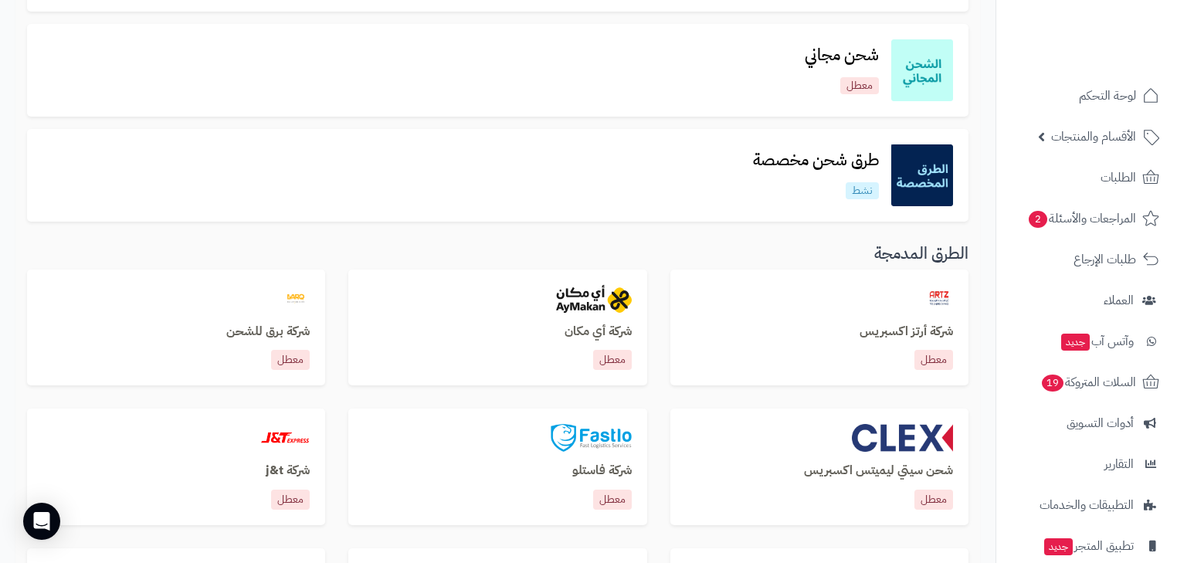
scroll to position [371, 0]
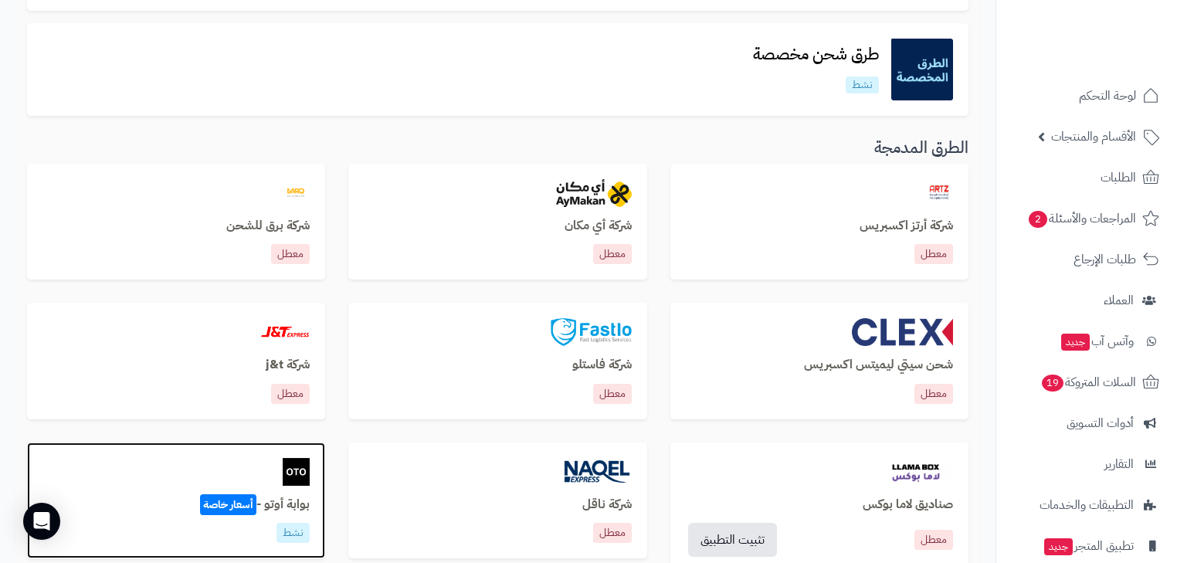
click at [294, 473] on img at bounding box center [297, 472] width 28 height 28
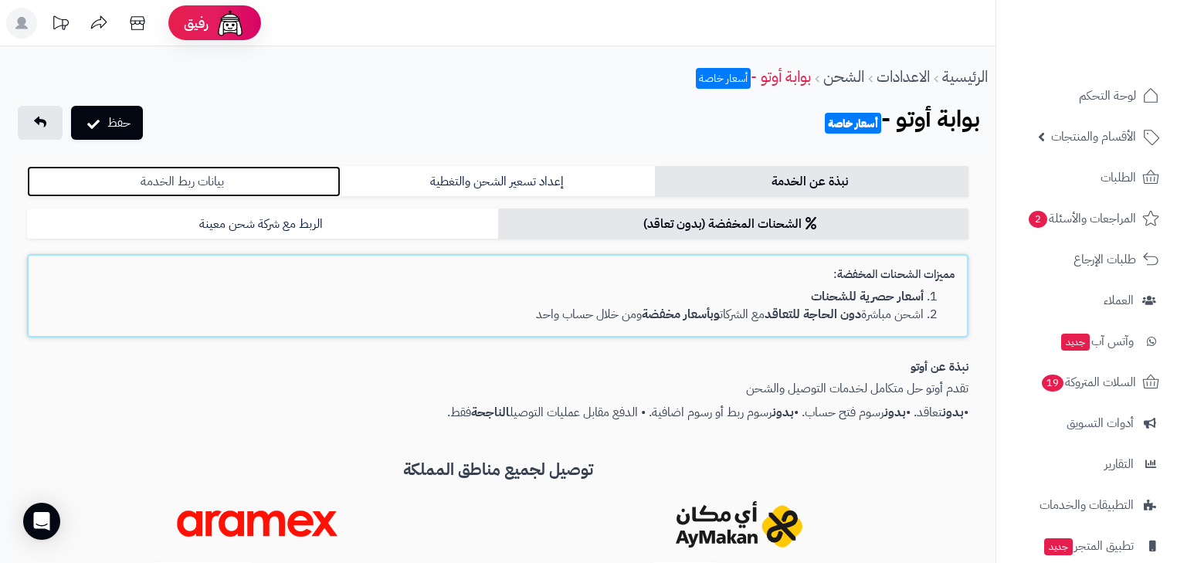
click at [262, 179] on link "بيانات ربط الخدمة" at bounding box center [184, 181] width 314 height 31
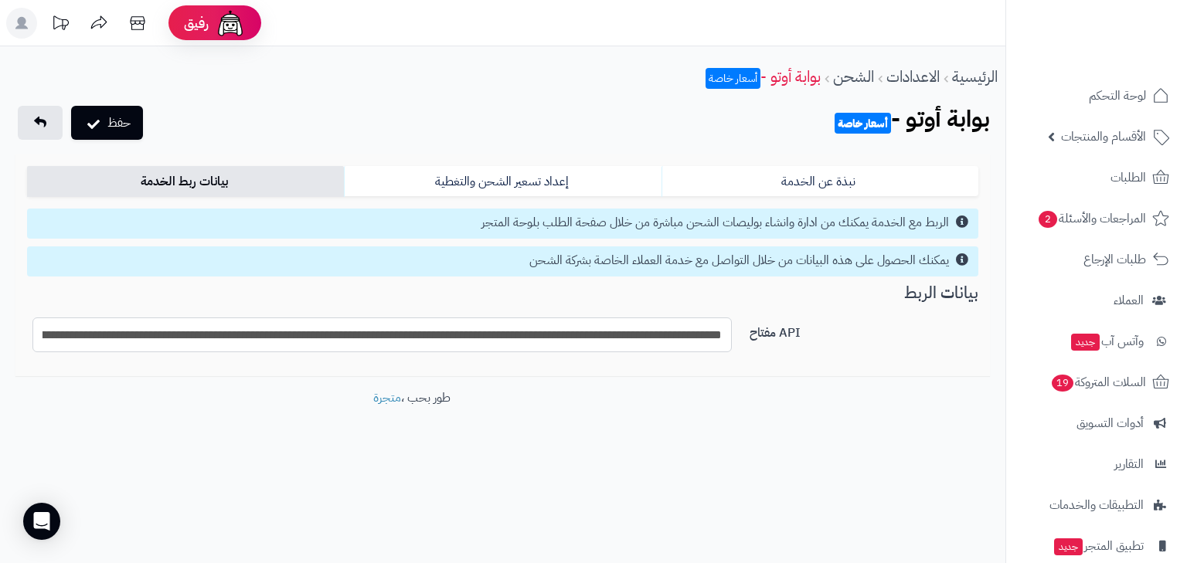
click at [355, 348] on input "**********" at bounding box center [381, 334] width 699 height 35
click at [130, 116] on button "حفظ" at bounding box center [107, 122] width 72 height 34
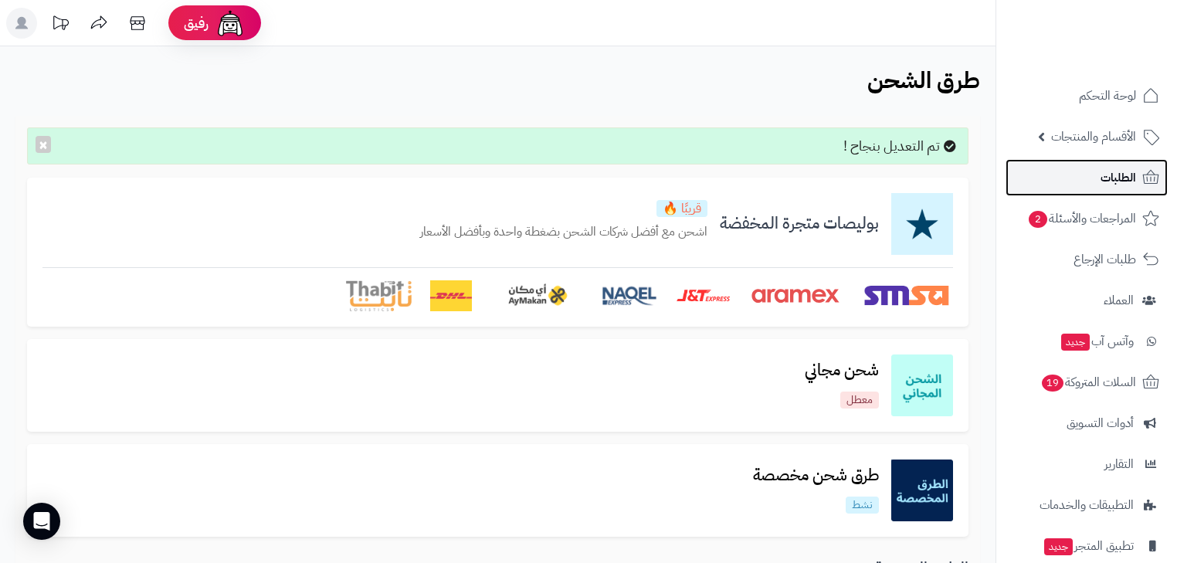
click at [1085, 187] on link "الطلبات" at bounding box center [1087, 177] width 162 height 37
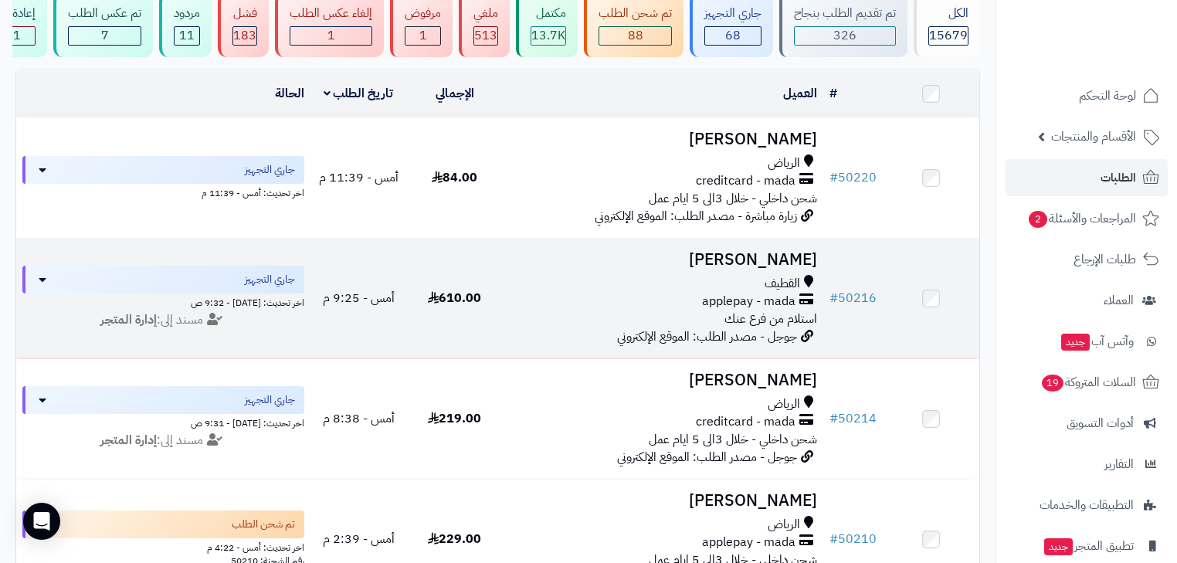
scroll to position [124, 0]
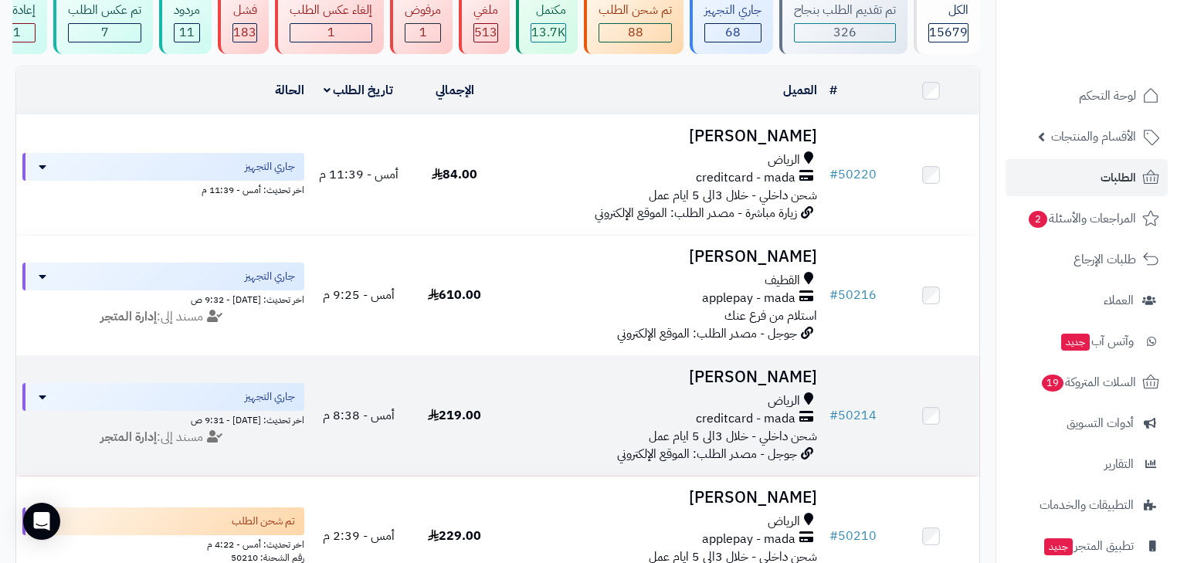
click at [690, 410] on div "الرياض" at bounding box center [663, 401] width 308 height 18
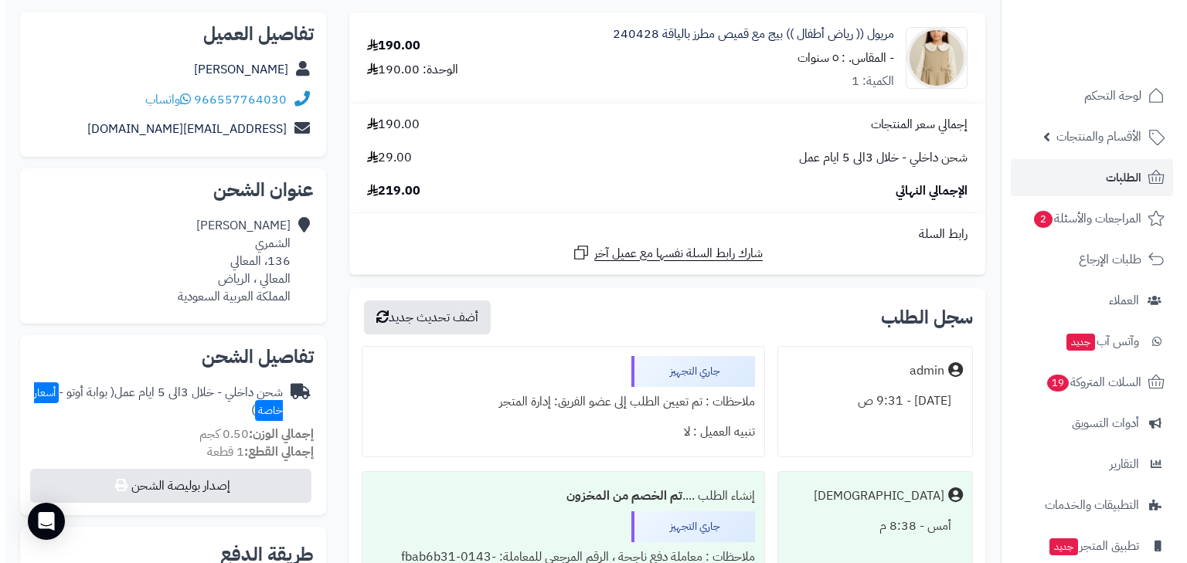
scroll to position [247, 0]
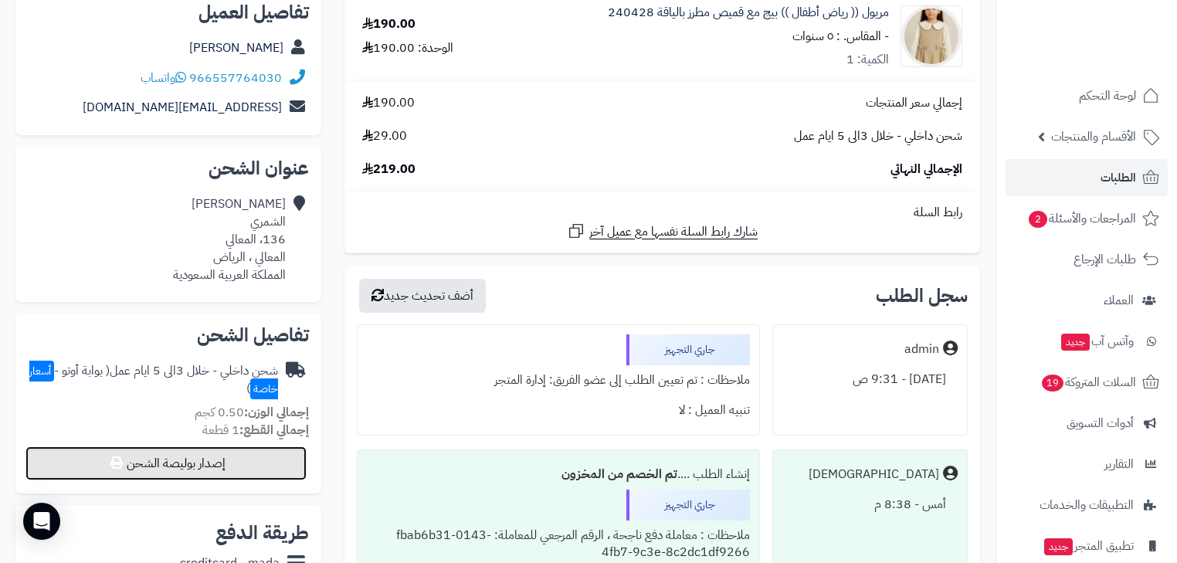
click at [290, 467] on button "إصدار بوليصة الشحن" at bounding box center [165, 464] width 281 height 34
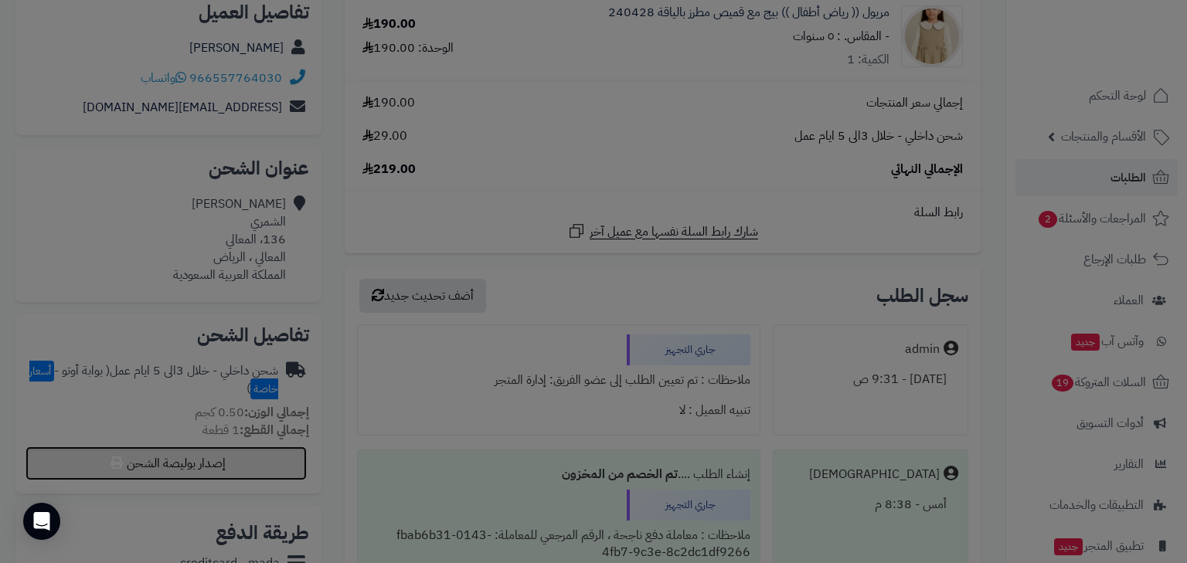
select select "***"
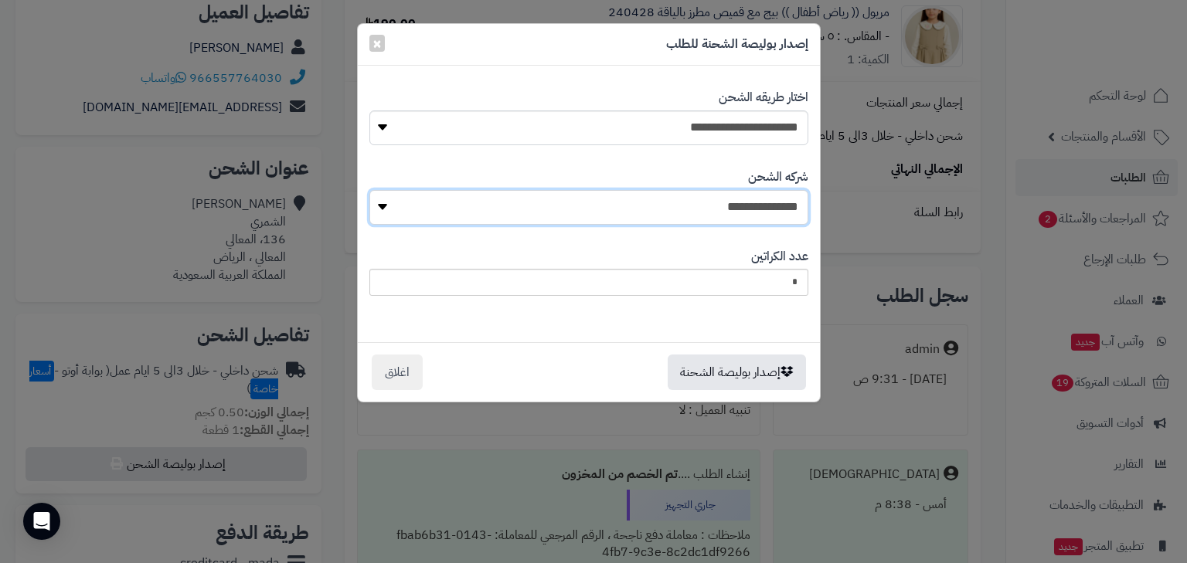
click at [616, 201] on select "**********" at bounding box center [588, 207] width 439 height 35
select select "****"
click at [373, 190] on select "**********" at bounding box center [588, 207] width 439 height 35
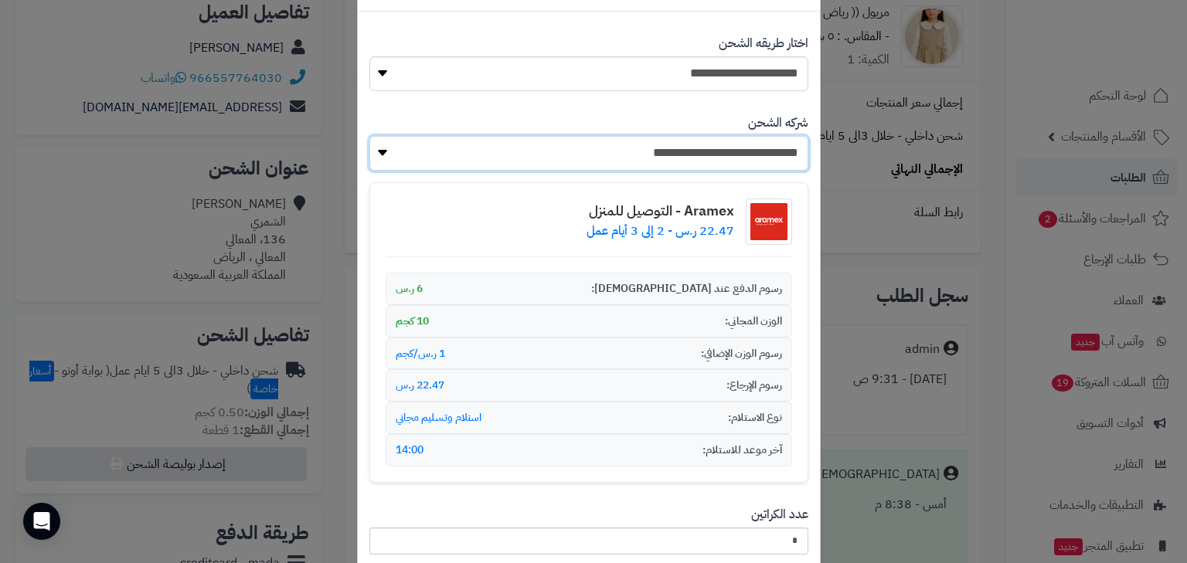
scroll to position [172, 0]
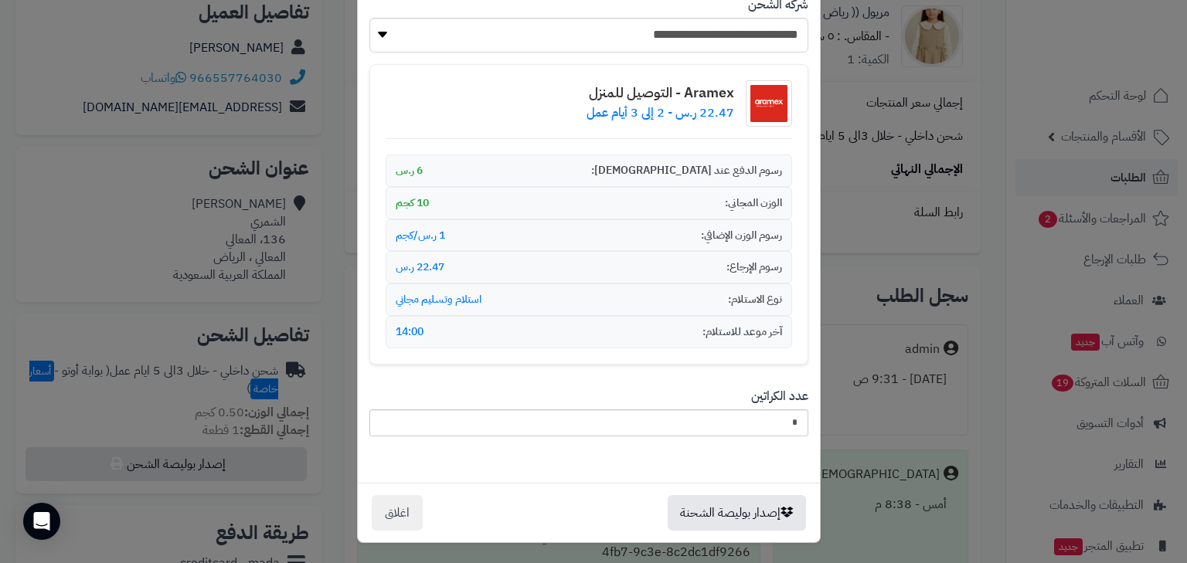
click at [763, 530] on div "إصدار بوليصة الشحنة اغلاق" at bounding box center [589, 512] width 462 height 59
click at [750, 521] on button "إصدار بوليصة الشحنة" at bounding box center [736, 512] width 138 height 36
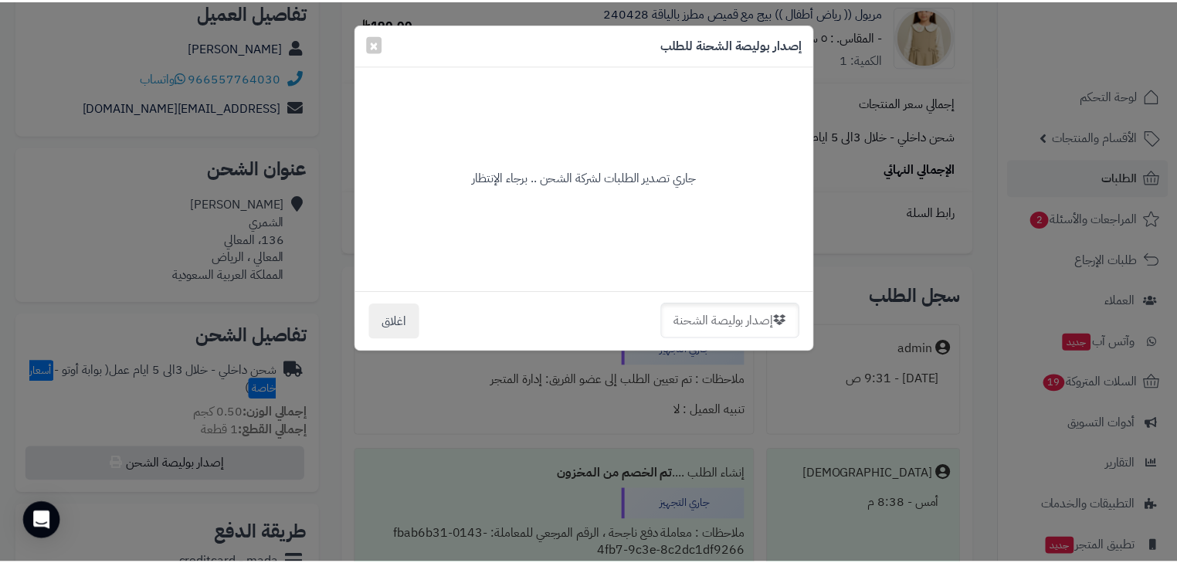
scroll to position [0, 0]
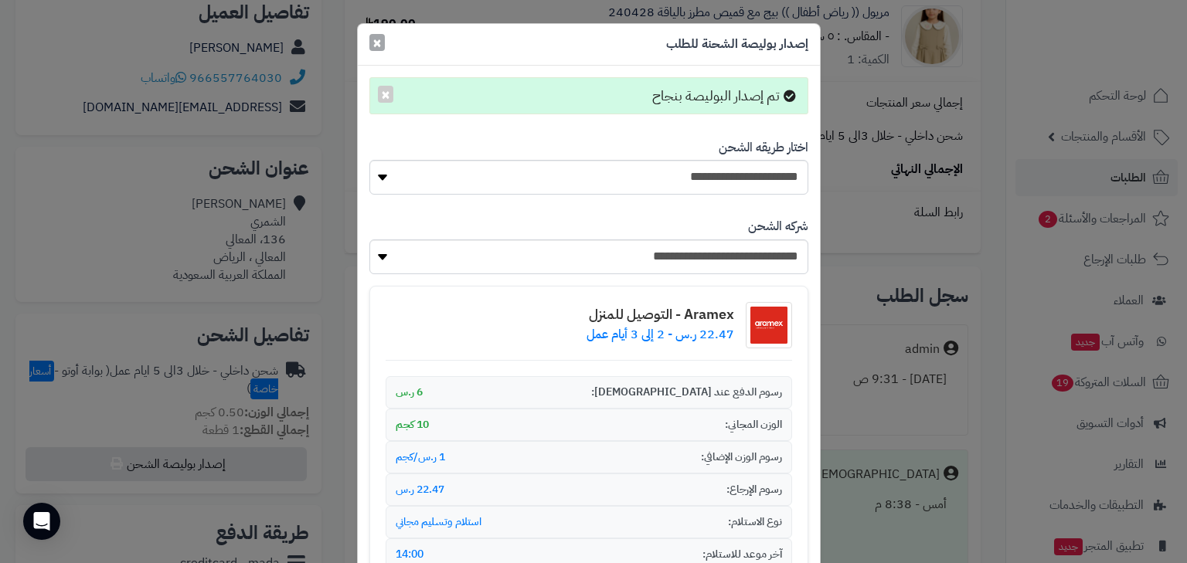
click at [382, 41] on span "×" at bounding box center [376, 42] width 9 height 23
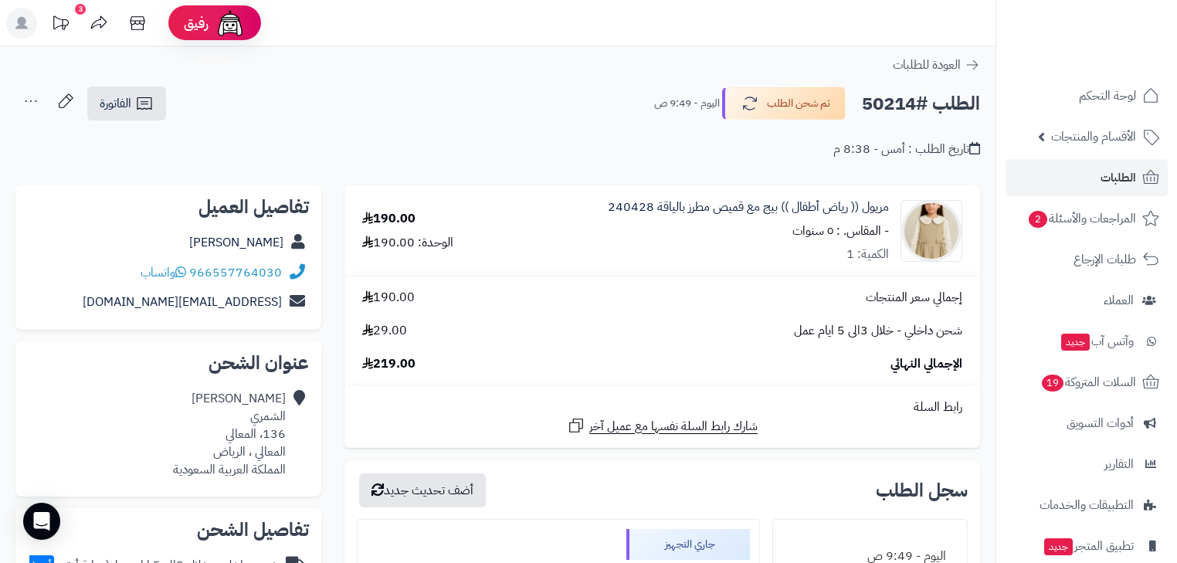
click at [813, 220] on div "مريول (( رياض أطفال )) بيج مع قميص مطرز بالياقة 240428 - المقاس. : ٥ سنوات الكم…" at bounding box center [748, 232] width 281 height 66
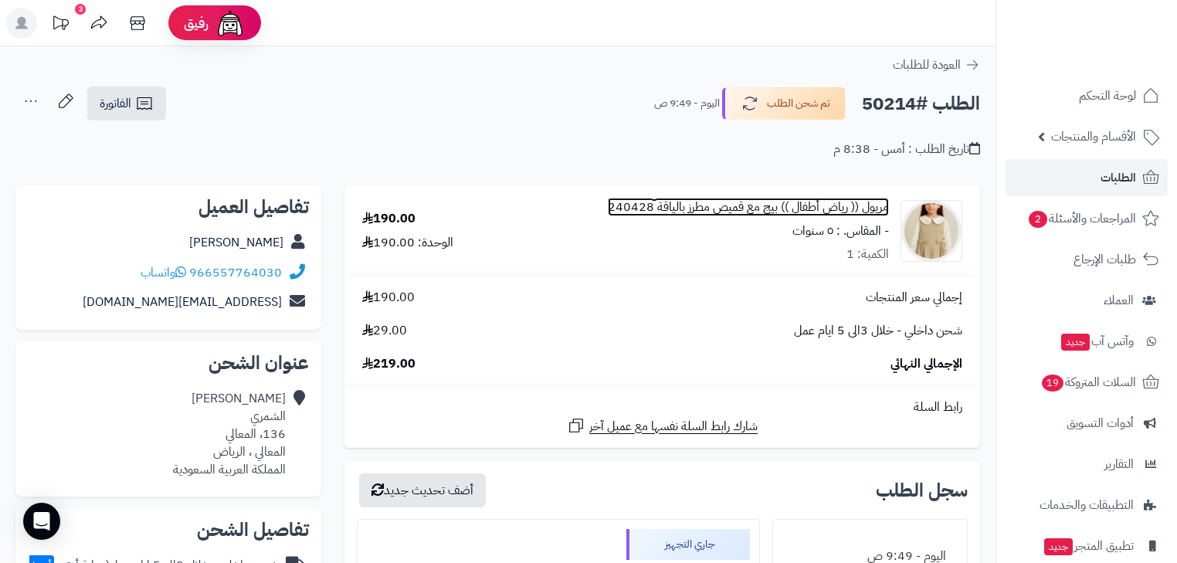
click at [813, 212] on link "مريول (( رياض أطفال )) بيج مع قميص مطرز بالياقة 240428" at bounding box center [748, 208] width 281 height 18
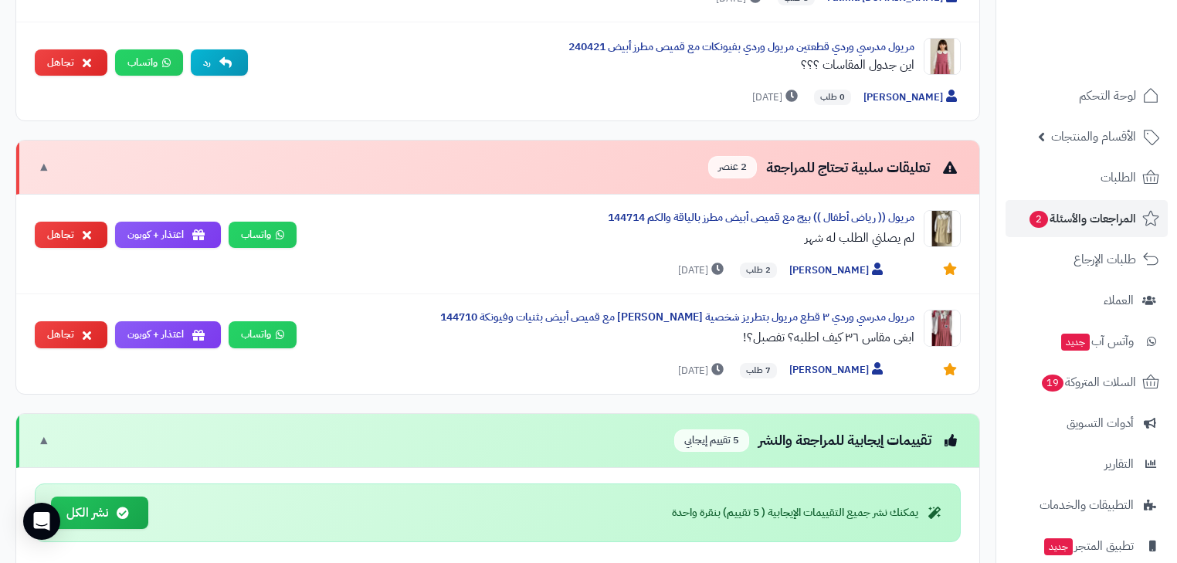
scroll to position [865, 0]
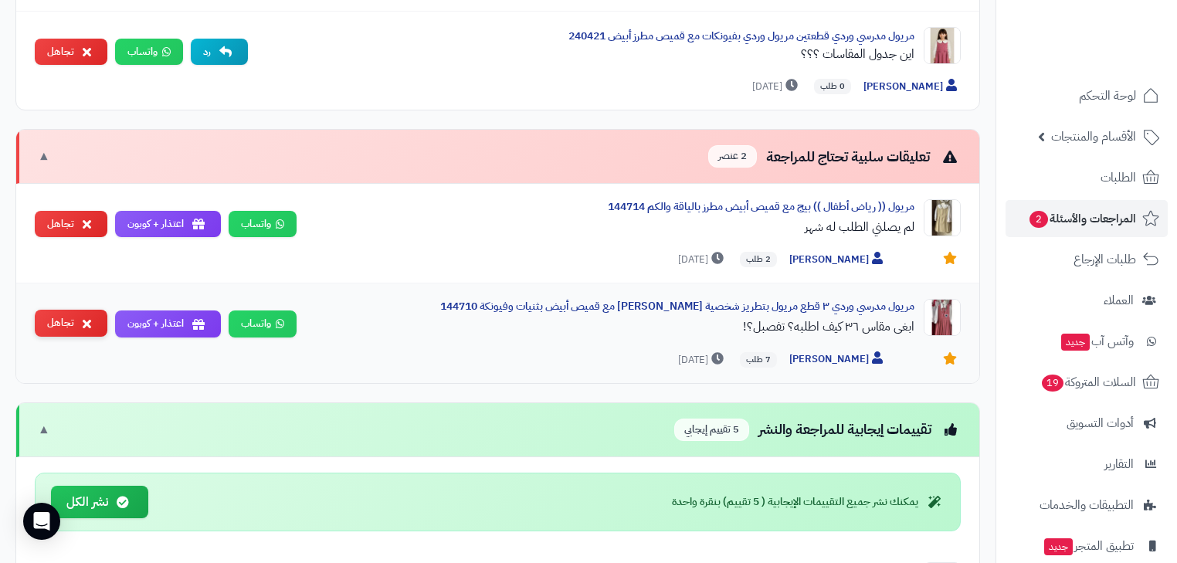
click at [80, 316] on button "تجاهل" at bounding box center [71, 323] width 73 height 27
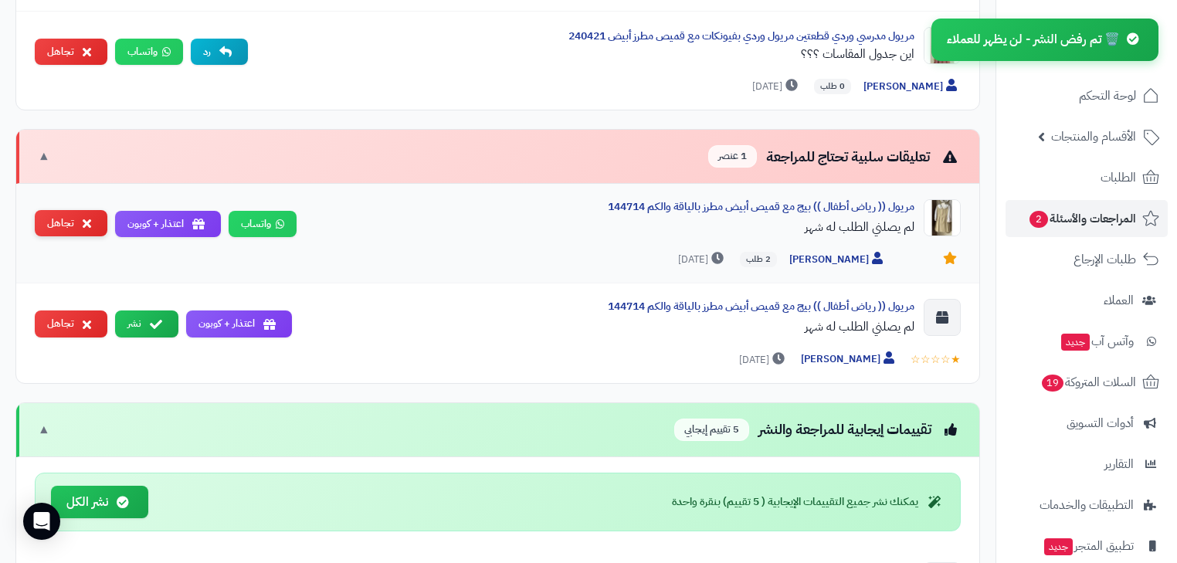
click at [65, 227] on button "تجاهل" at bounding box center [71, 223] width 73 height 27
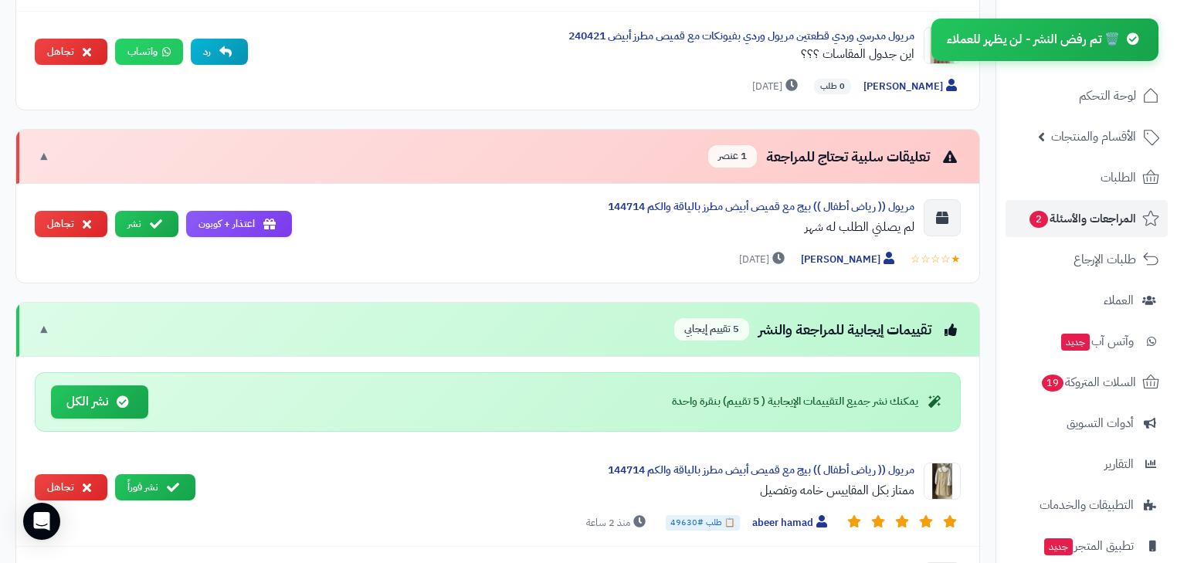
click at [65, 227] on button "تجاهل" at bounding box center [71, 224] width 73 height 27
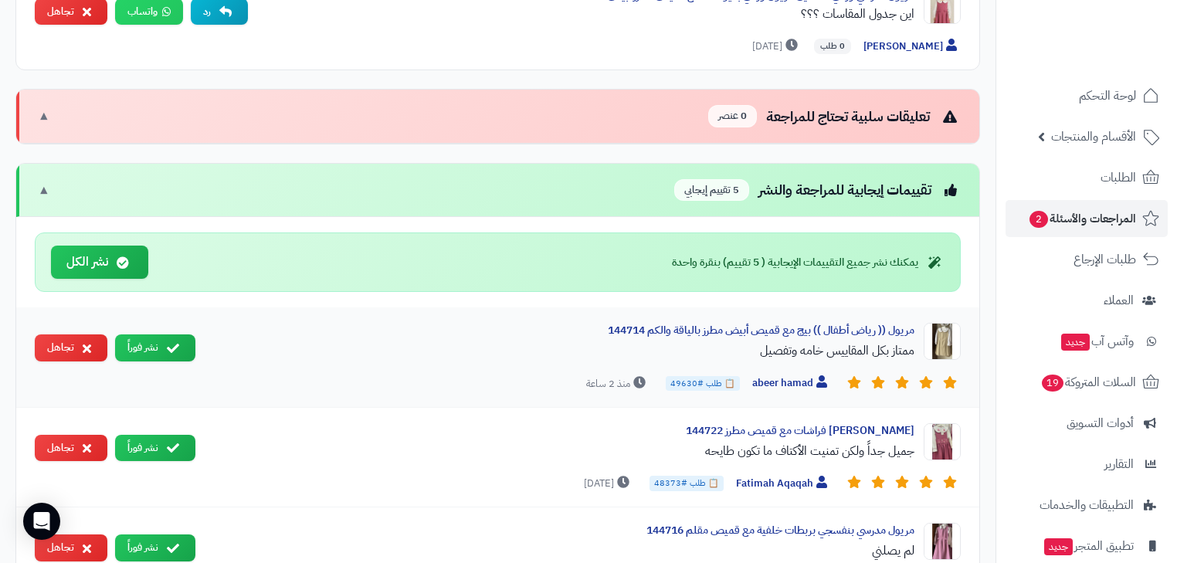
scroll to position [927, 0]
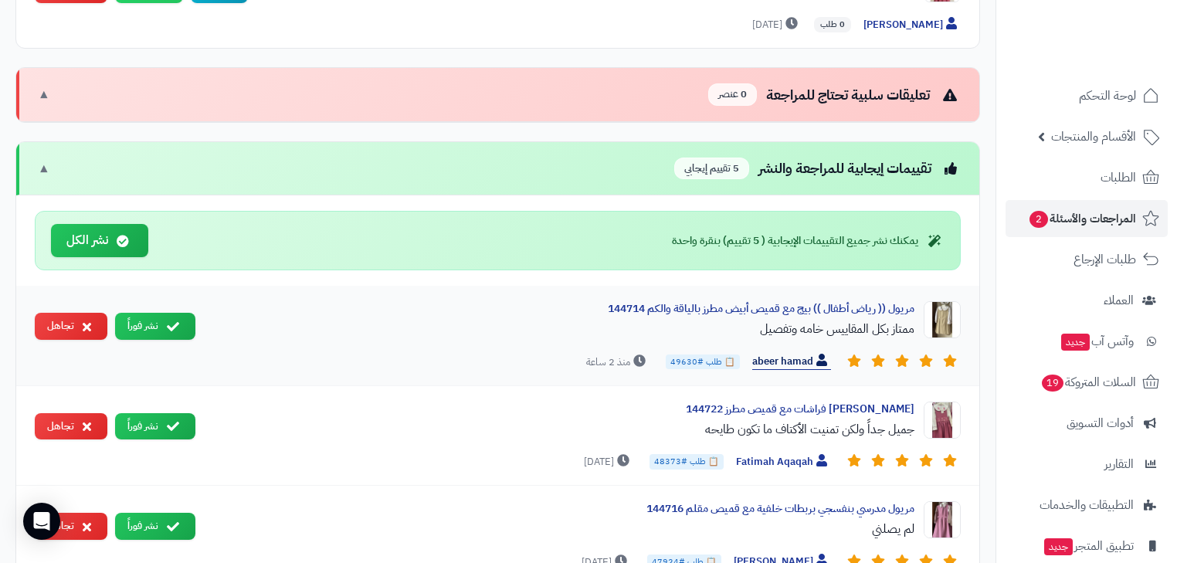
click at [766, 354] on span "abeer hamad" at bounding box center [791, 362] width 79 height 16
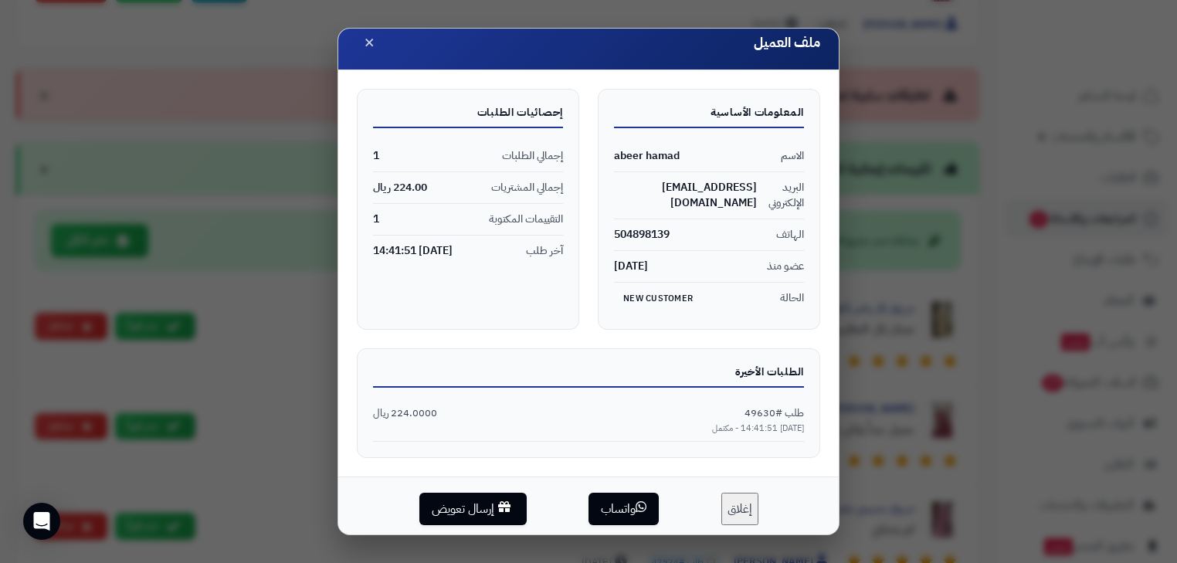
scroll to position [19, 0]
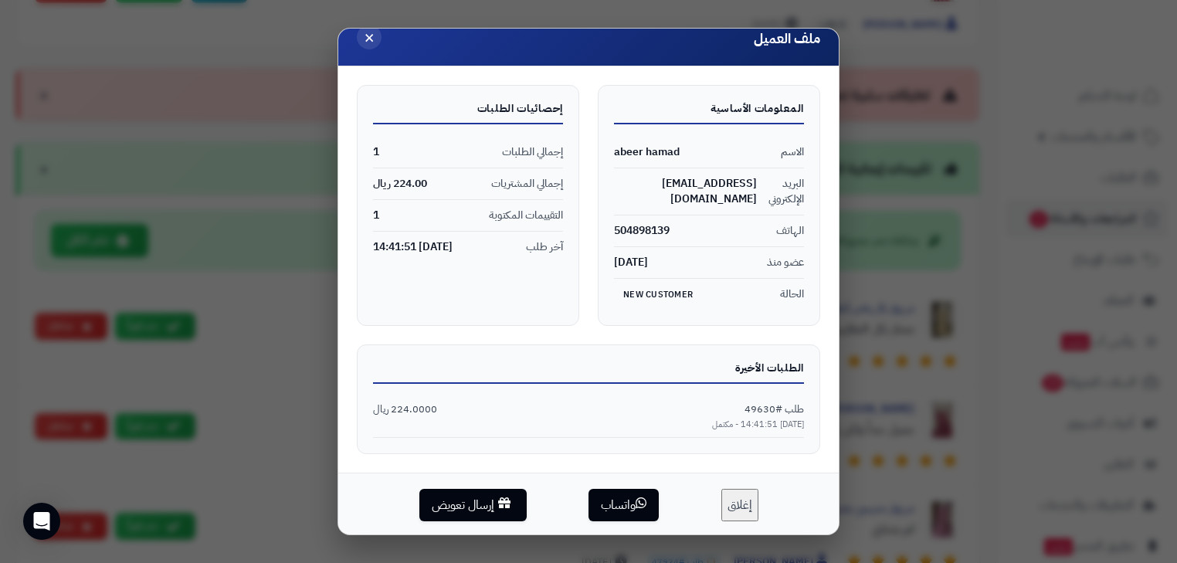
click at [375, 36] on span "×" at bounding box center [369, 37] width 11 height 26
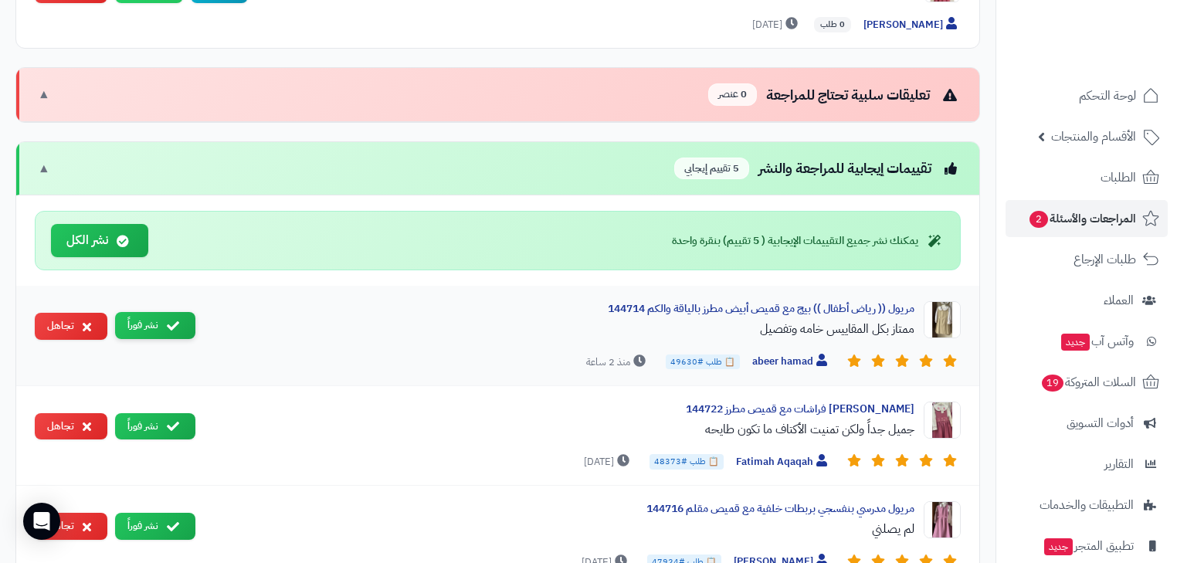
click at [182, 318] on button "نشر فوراً" at bounding box center [155, 325] width 80 height 27
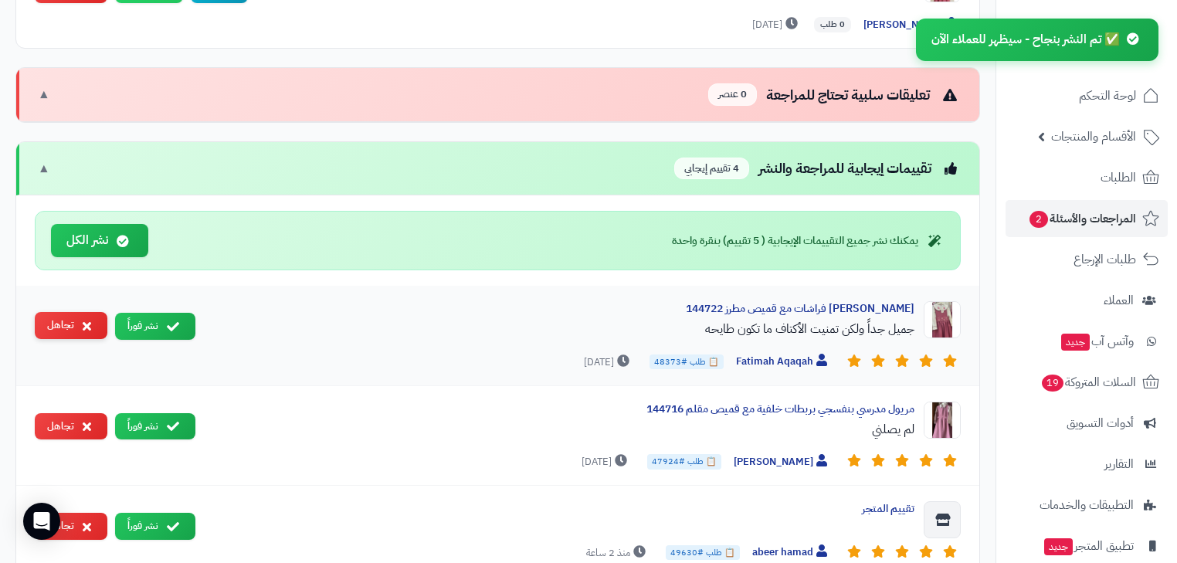
click at [55, 324] on button "تجاهل" at bounding box center [71, 325] width 73 height 27
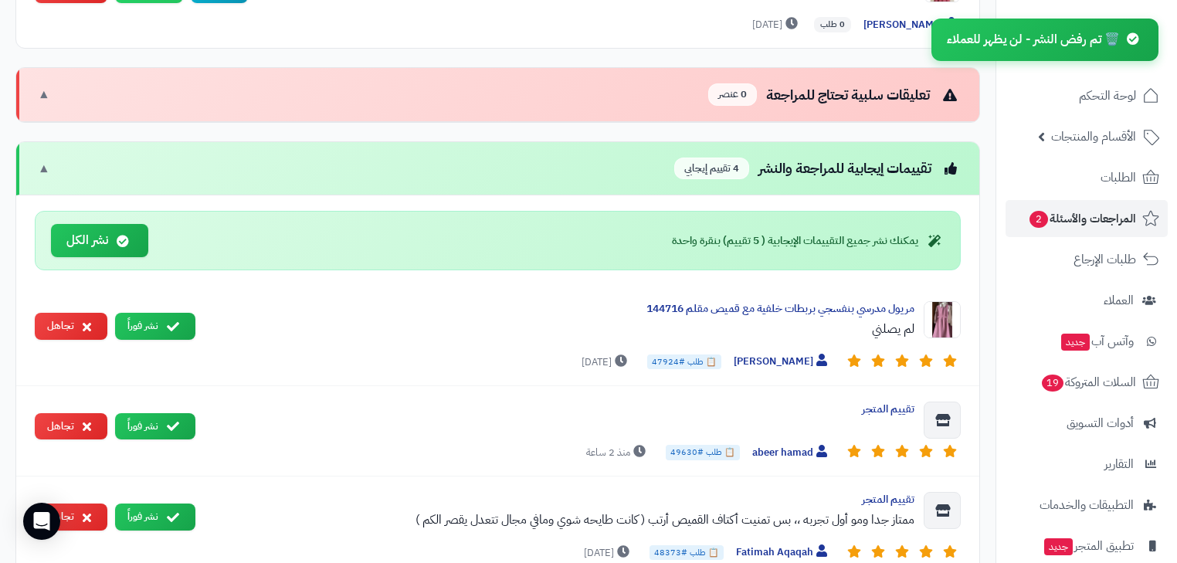
click at [55, 324] on button "تجاهل" at bounding box center [71, 326] width 73 height 27
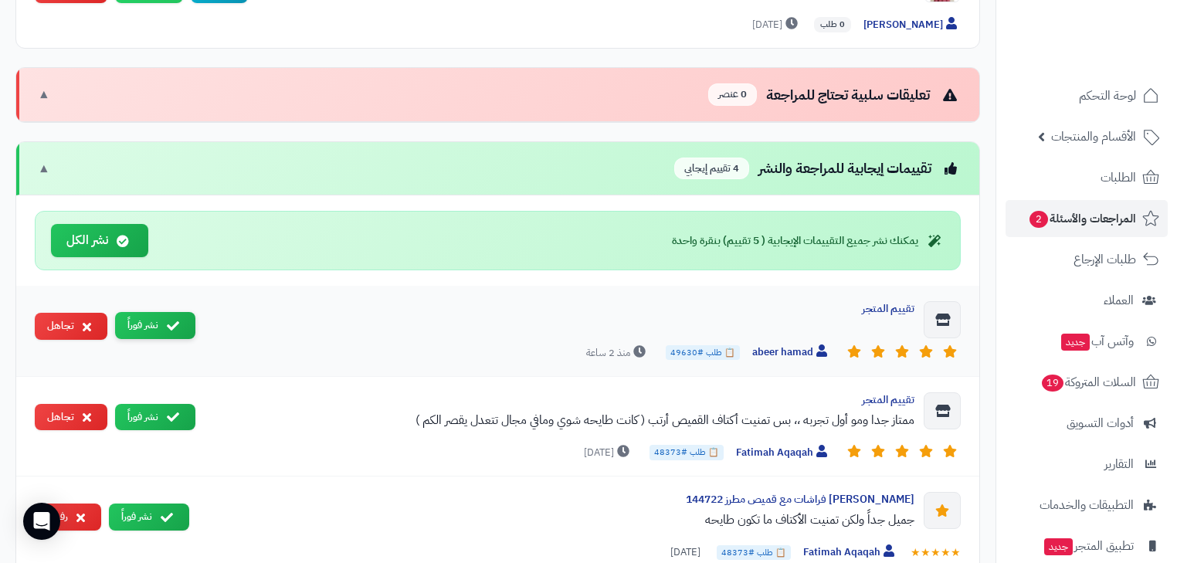
click at [171, 312] on button "نشر فوراً" at bounding box center [155, 325] width 80 height 27
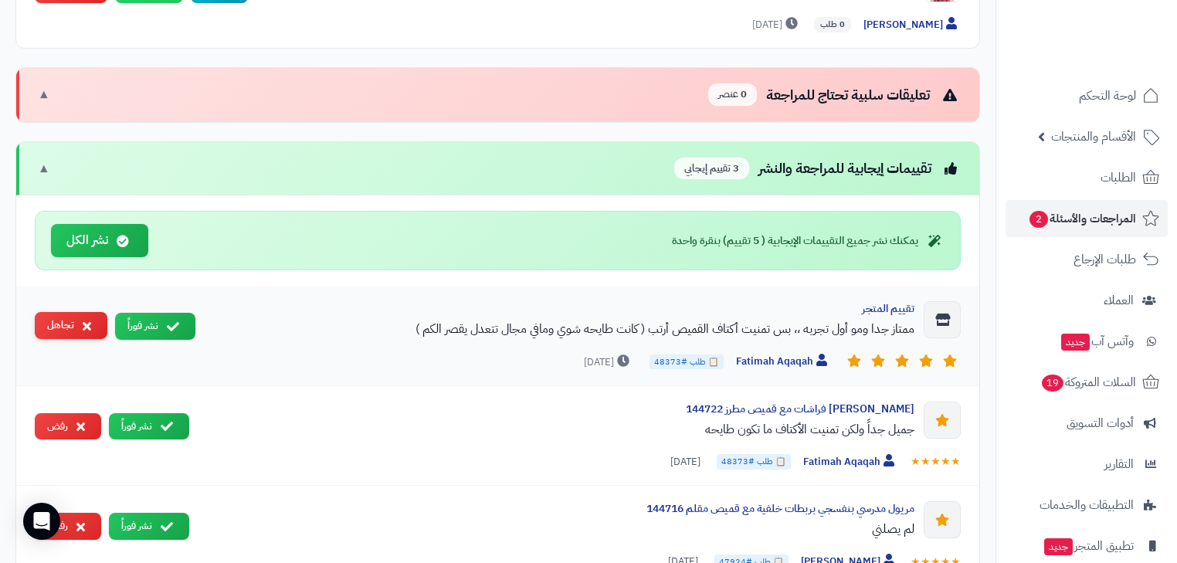
click at [84, 320] on icon at bounding box center [87, 326] width 8 height 12
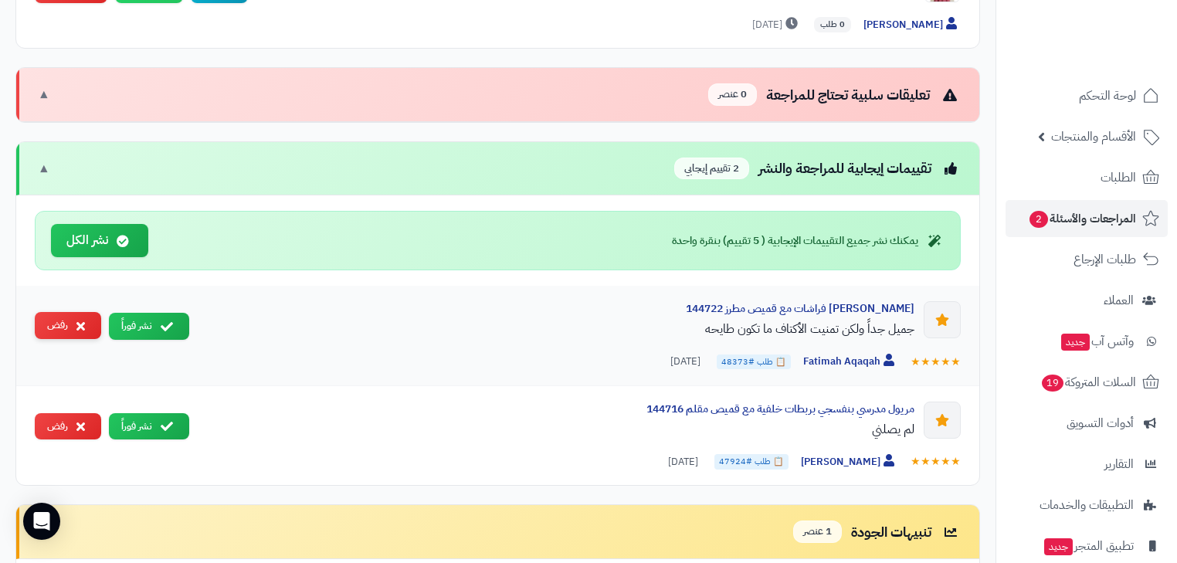
click at [84, 320] on icon at bounding box center [80, 326] width 8 height 12
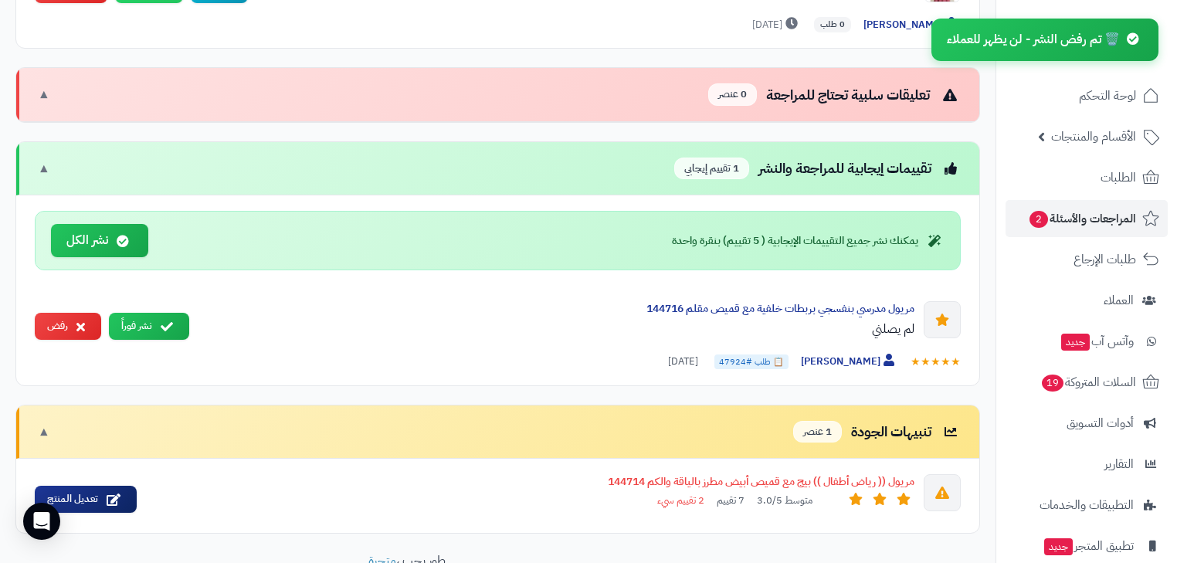
click at [84, 321] on icon at bounding box center [80, 327] width 8 height 12
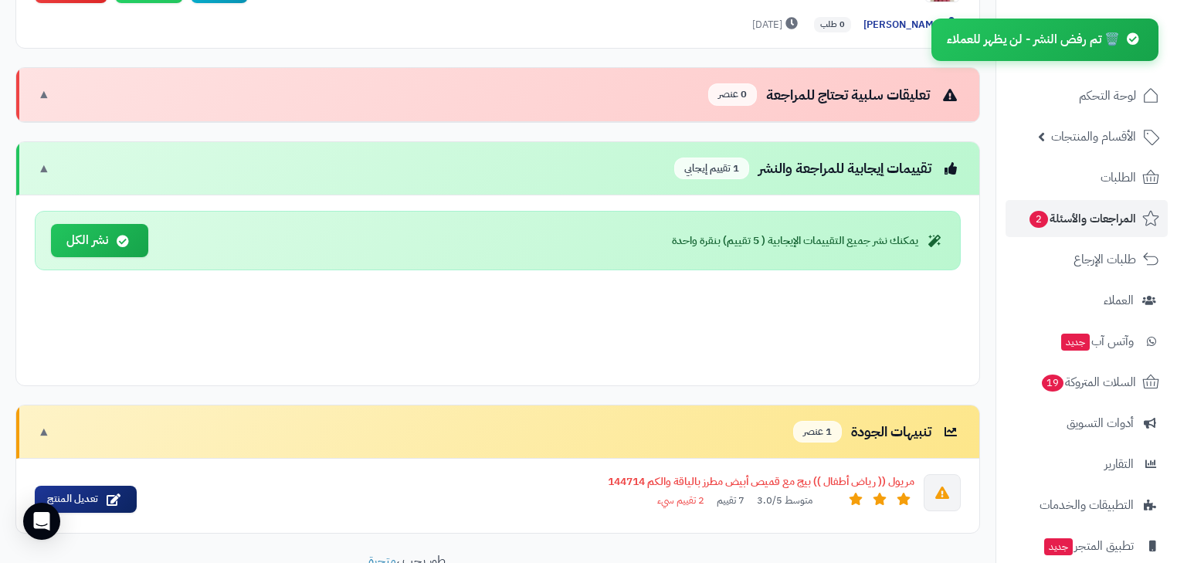
scroll to position [918, 0]
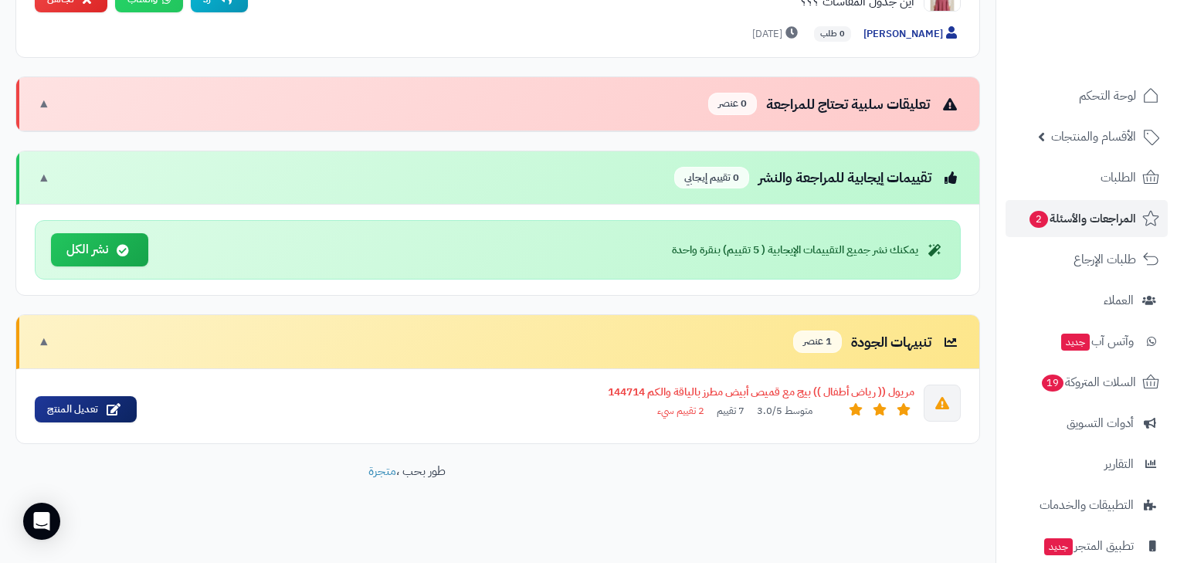
click at [50, 337] on div "تنبيهات الجودة 1 عنصر ▼" at bounding box center [497, 342] width 963 height 54
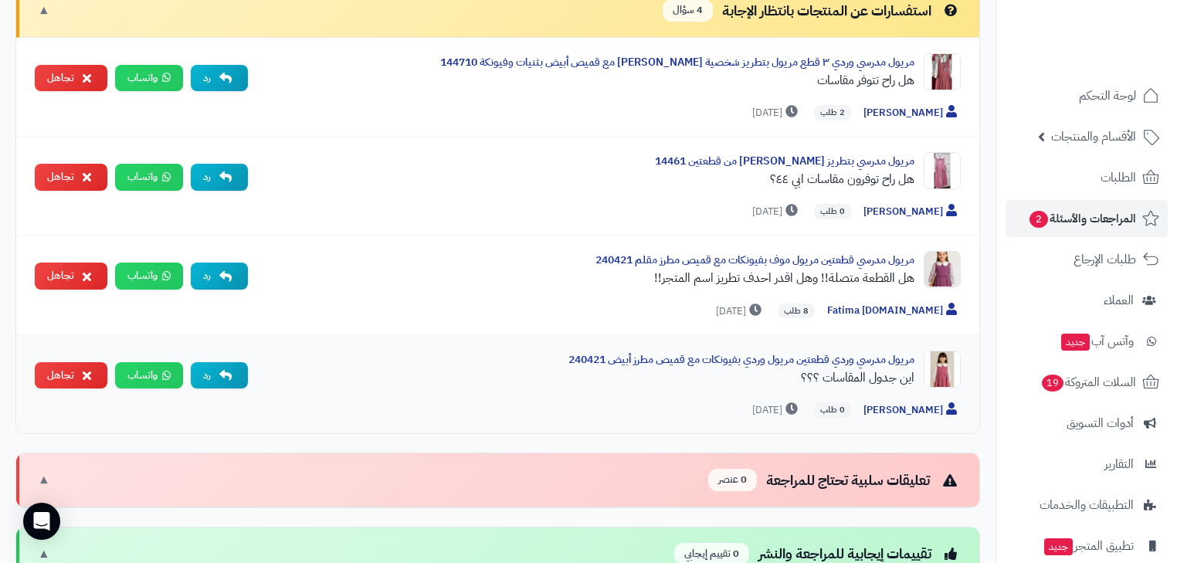
scroll to position [473, 0]
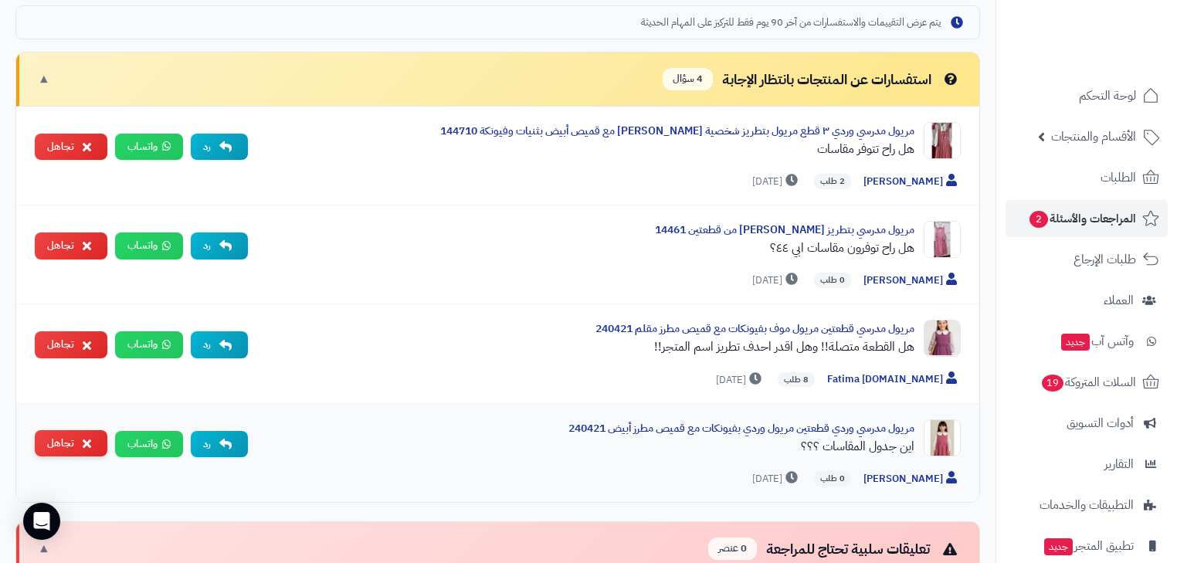
click at [77, 443] on button "تجاهل" at bounding box center [71, 443] width 73 height 27
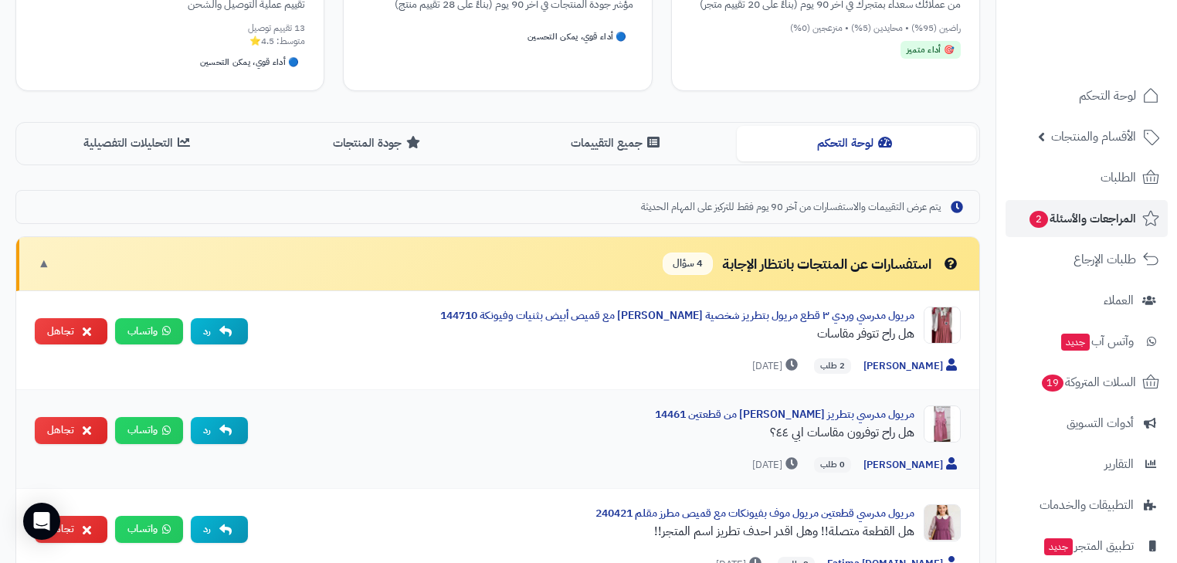
scroll to position [287, 0]
click at [1095, 210] on span "المراجعات والأسئلة 2" at bounding box center [1082, 219] width 108 height 22
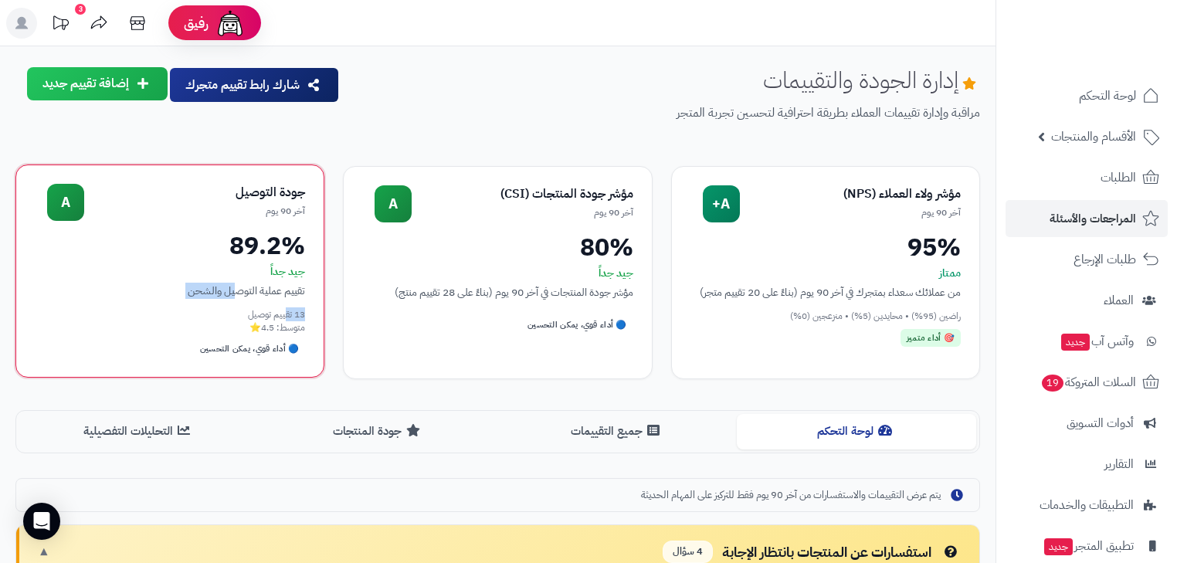
drag, startPoint x: 290, startPoint y: 300, endPoint x: 244, endPoint y: 294, distance: 46.8
click at [244, 294] on div "جودة التوصيل آخر 90 يوم A 89.2% جيد جداً تقييم عملية التوصيل والشحن 13 تقييم تو…" at bounding box center [169, 271] width 309 height 213
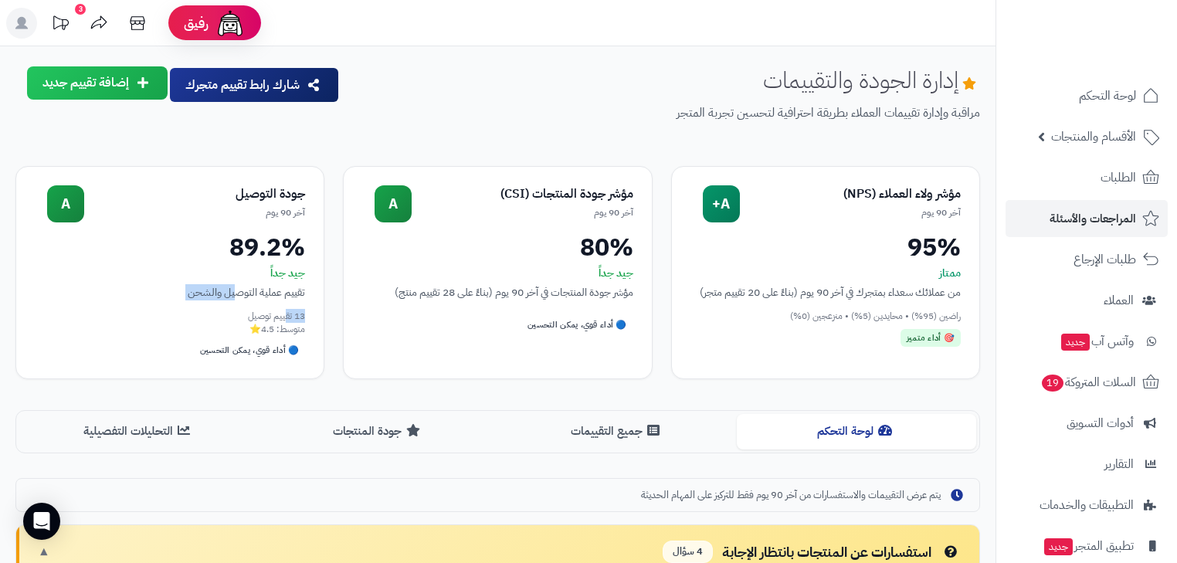
click at [76, 94] on button "إضافة تقييم جديد" at bounding box center [97, 82] width 141 height 33
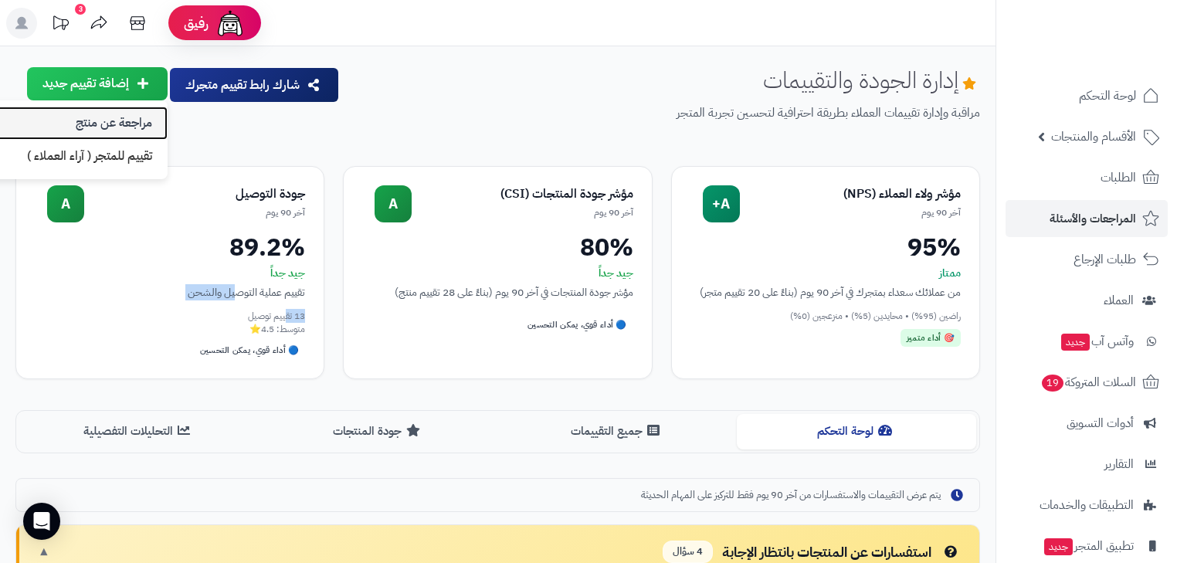
click at [116, 130] on link "مراجعة عن منتج" at bounding box center [67, 123] width 201 height 33
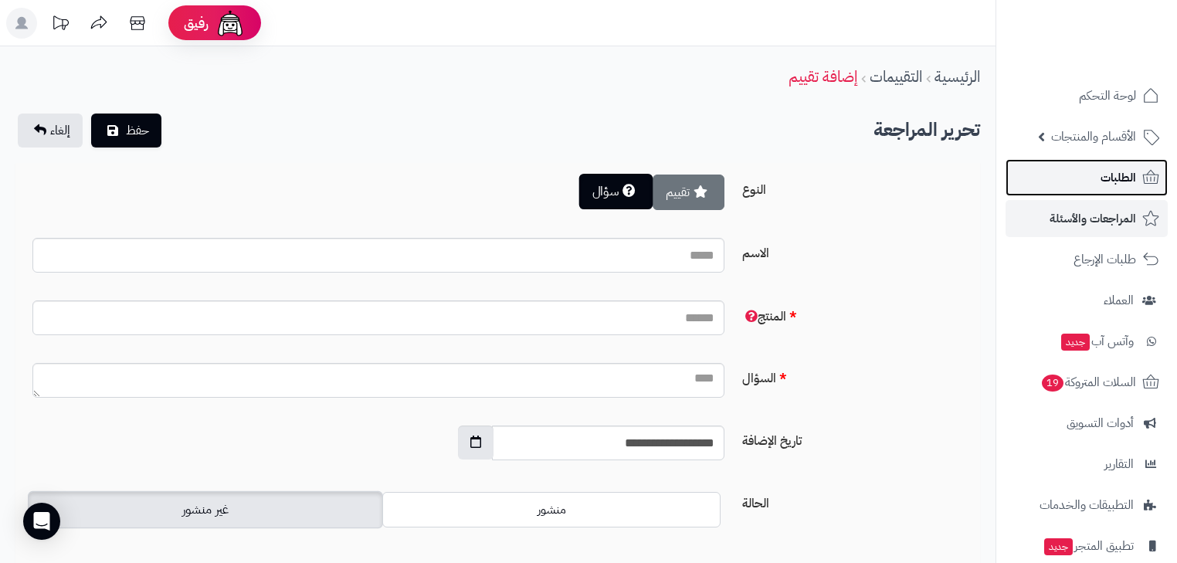
click at [1103, 188] on span "الطلبات" at bounding box center [1119, 178] width 36 height 22
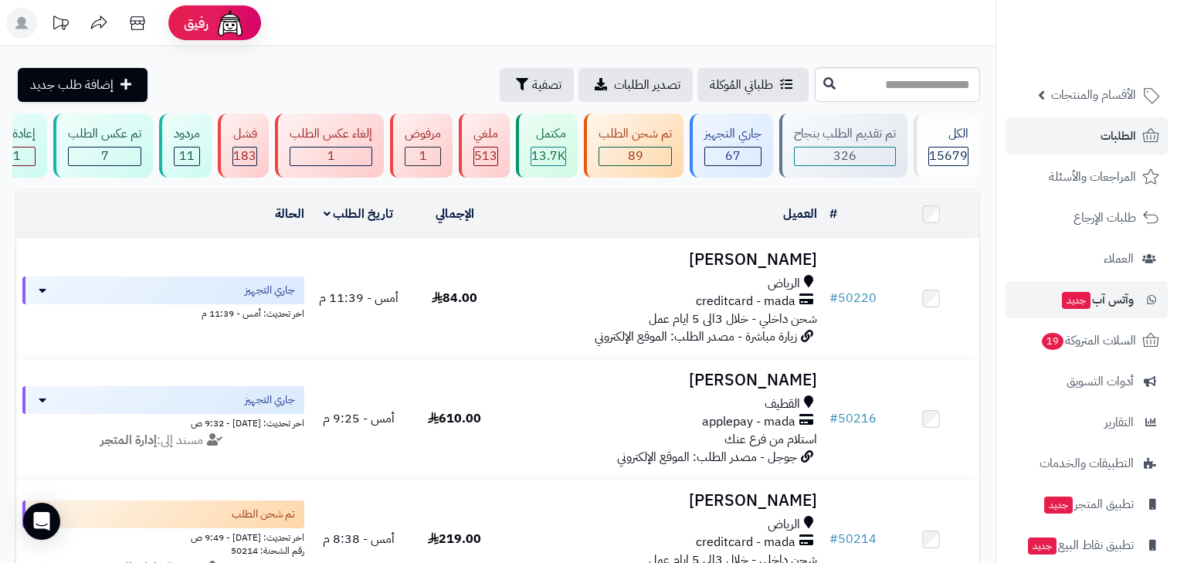
scroll to position [41, 0]
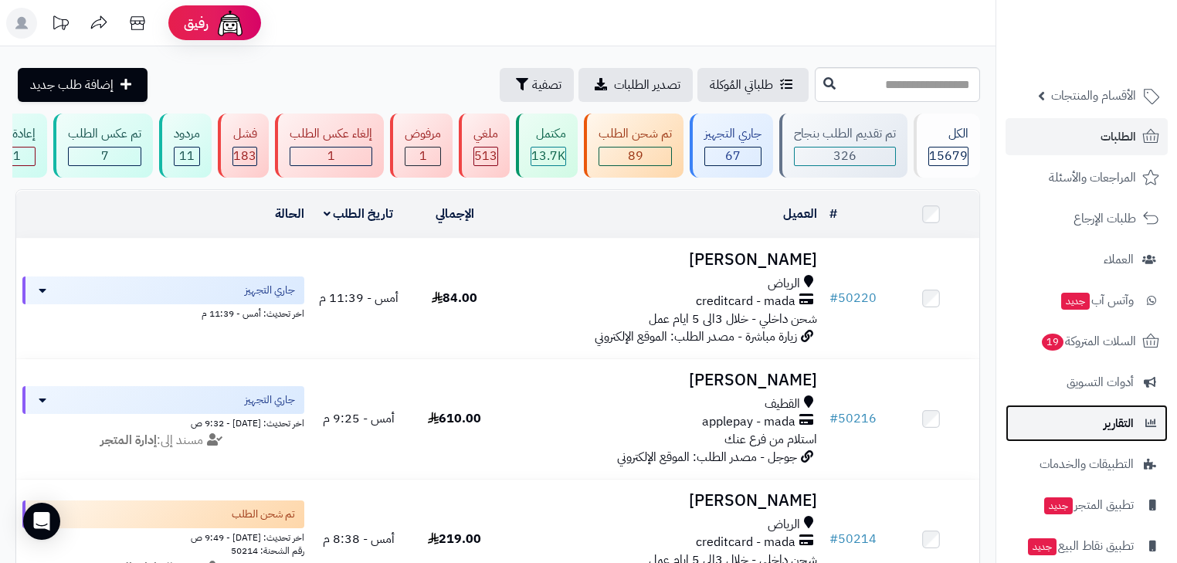
click at [1131, 431] on span "التقارير" at bounding box center [1119, 424] width 30 height 22
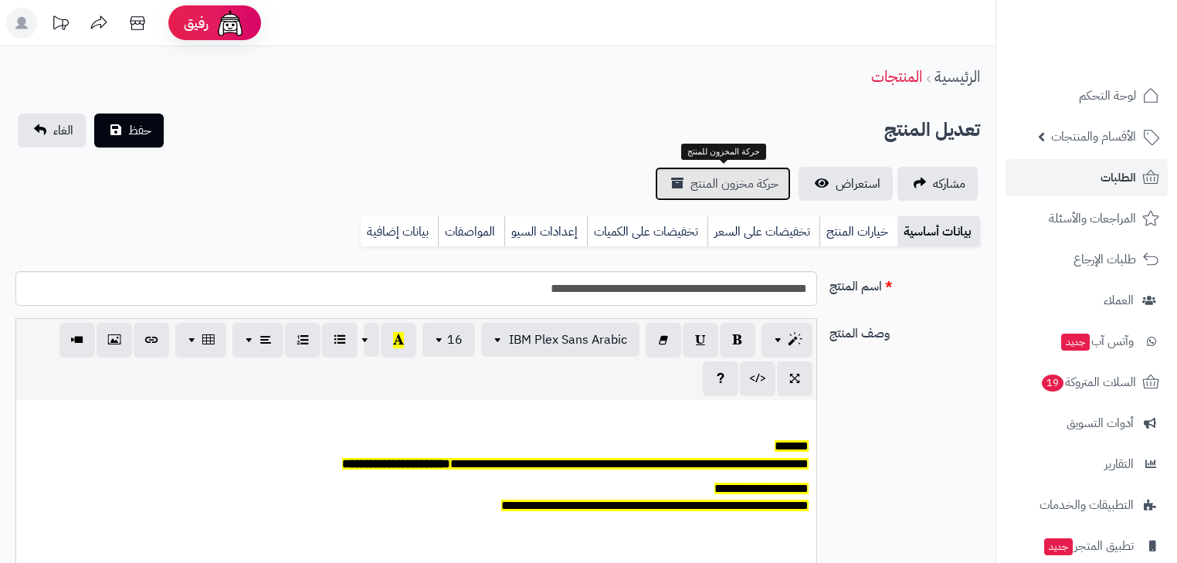
click at [757, 188] on span "حركة مخزون المنتج" at bounding box center [735, 184] width 88 height 19
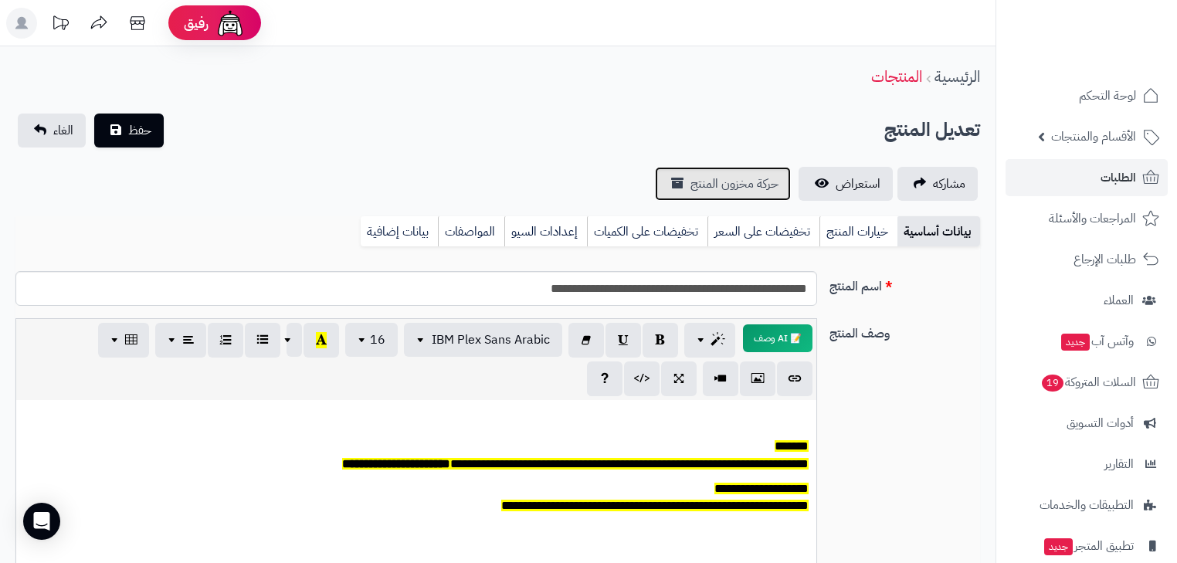
scroll to position [127, 0]
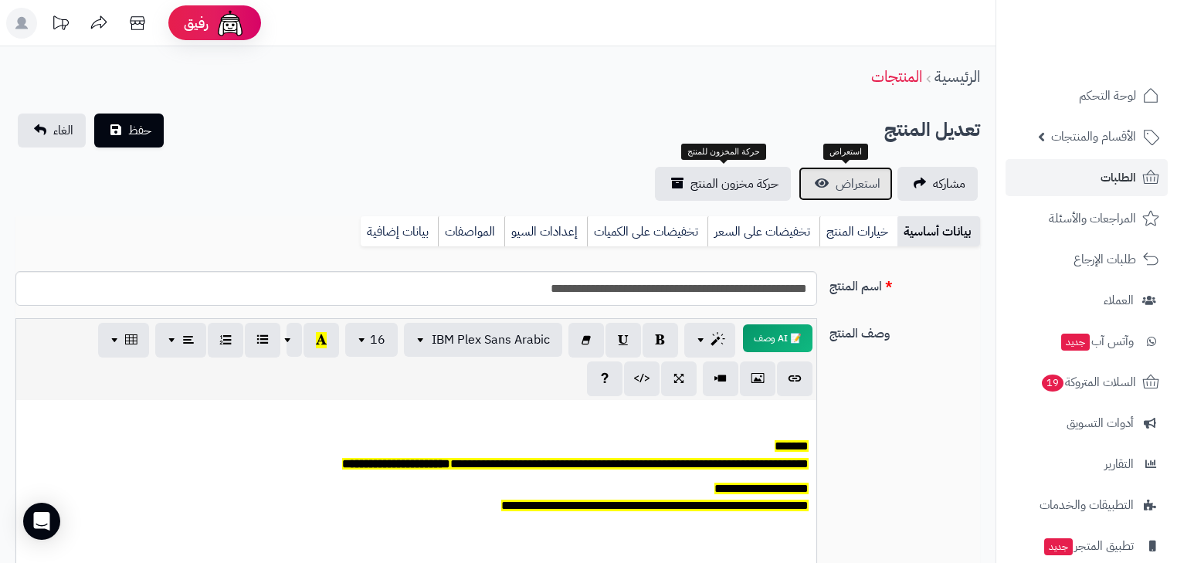
click at [837, 192] on link "استعراض" at bounding box center [846, 184] width 94 height 34
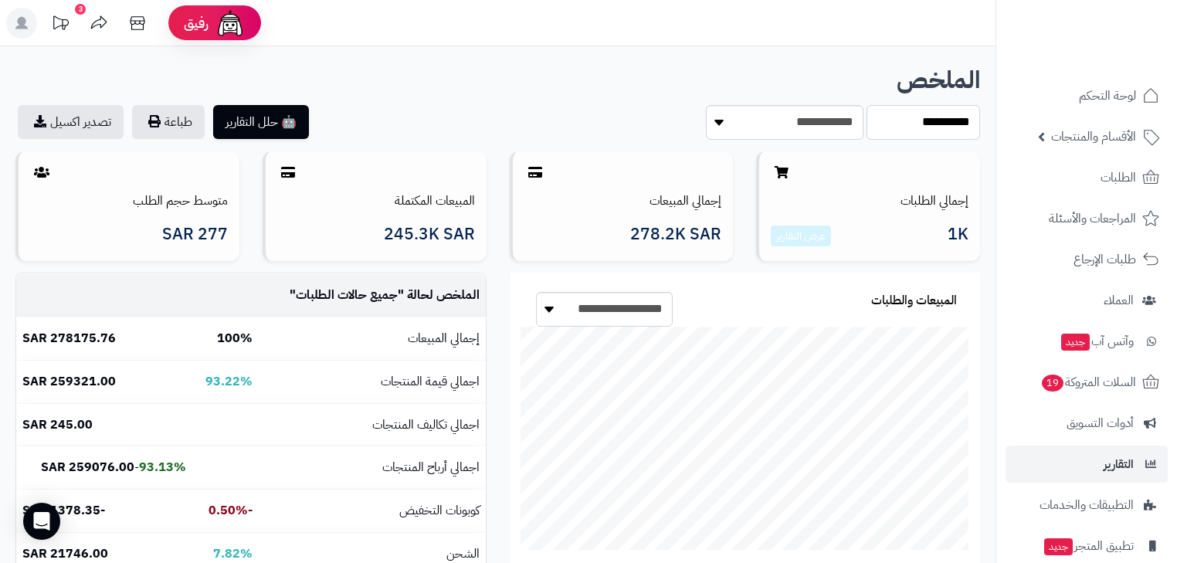
click at [887, 121] on select "**********" at bounding box center [924, 122] width 114 height 35
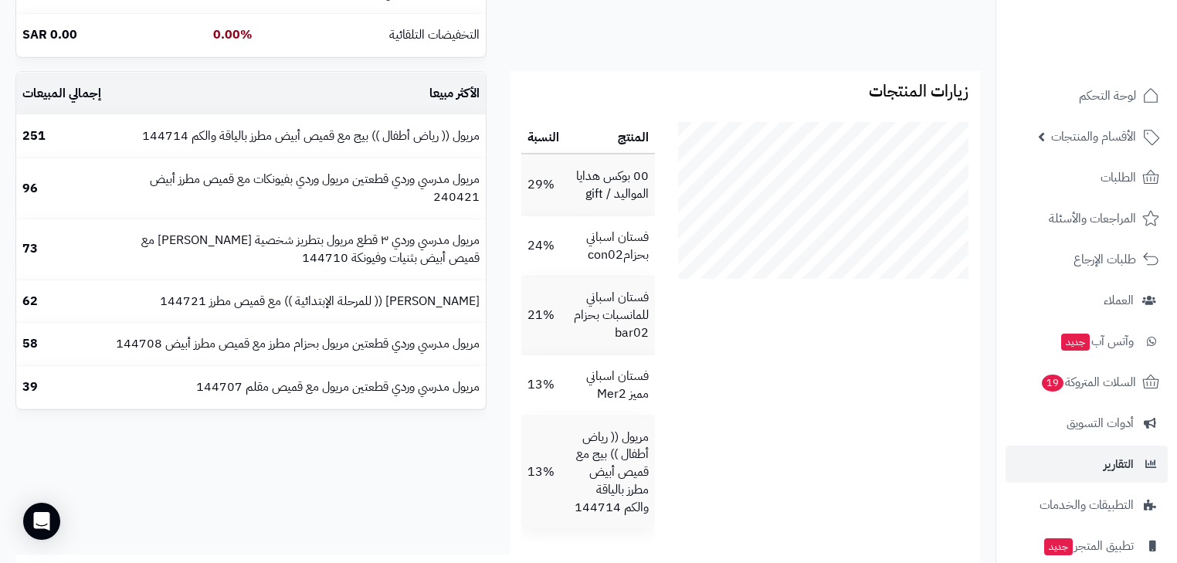
scroll to position [742, 0]
